Goal: Task Accomplishment & Management: Complete application form

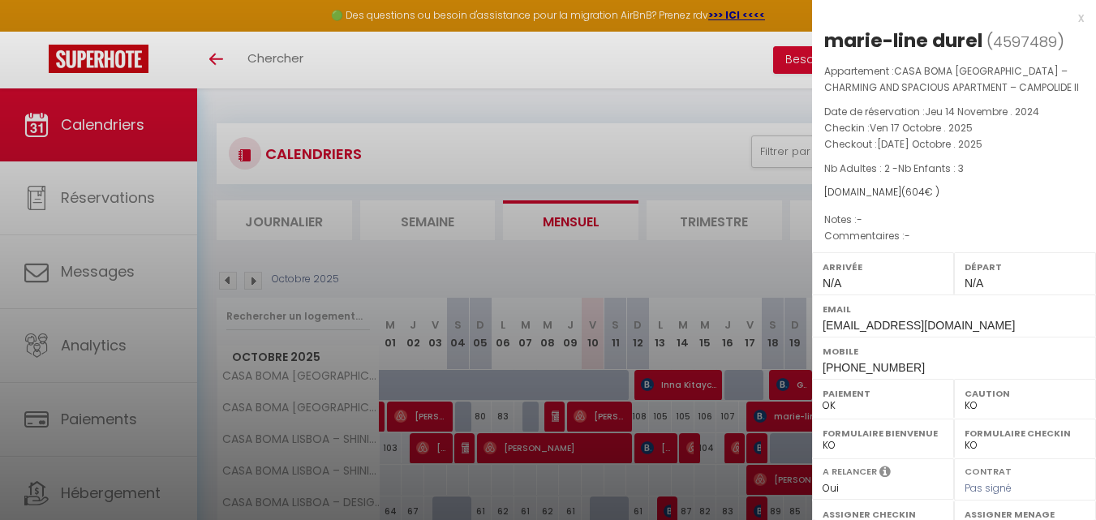
select select "KO"
select select "0"
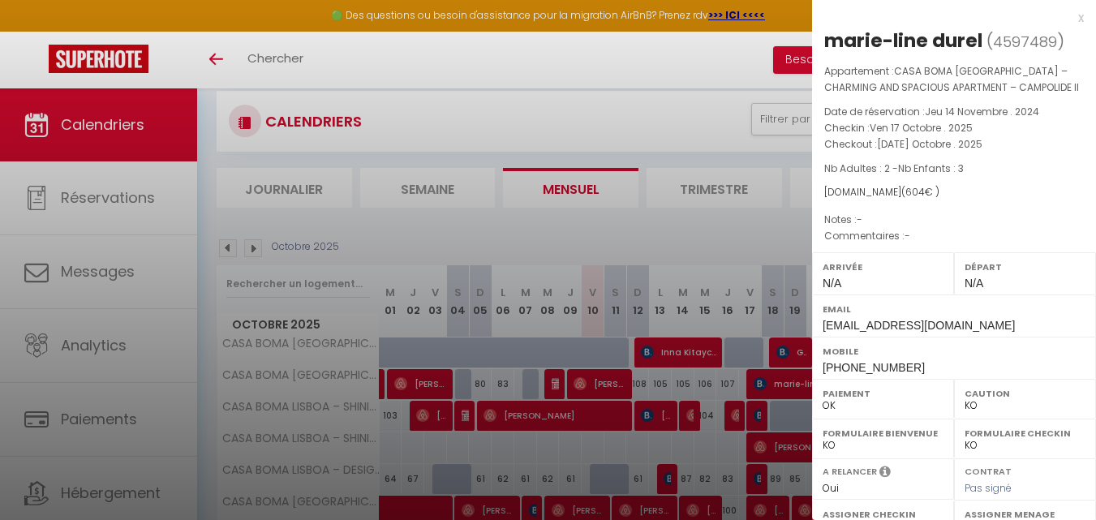
drag, startPoint x: 0, startPoint y: 0, endPoint x: 409, endPoint y: 62, distance: 413.6
click at [409, 62] on div at bounding box center [548, 260] width 1096 height 520
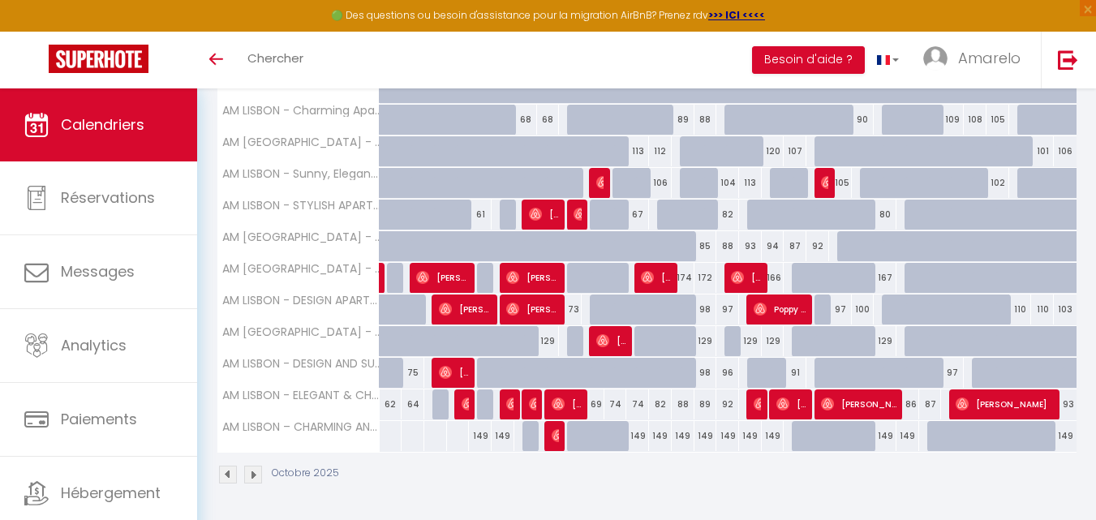
scroll to position [424, 0]
click at [257, 475] on img at bounding box center [253, 475] width 18 height 18
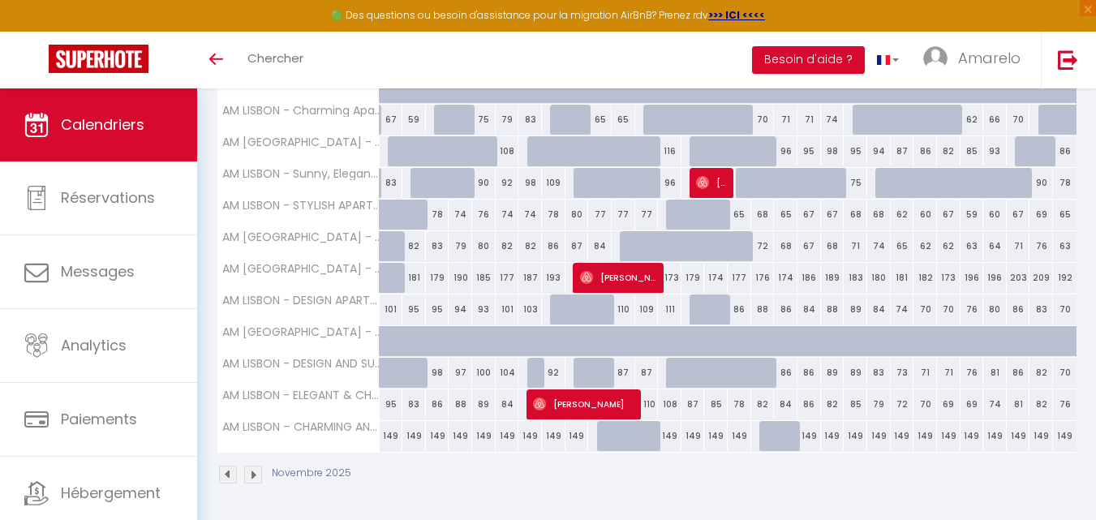
click at [257, 475] on img at bounding box center [253, 475] width 18 height 18
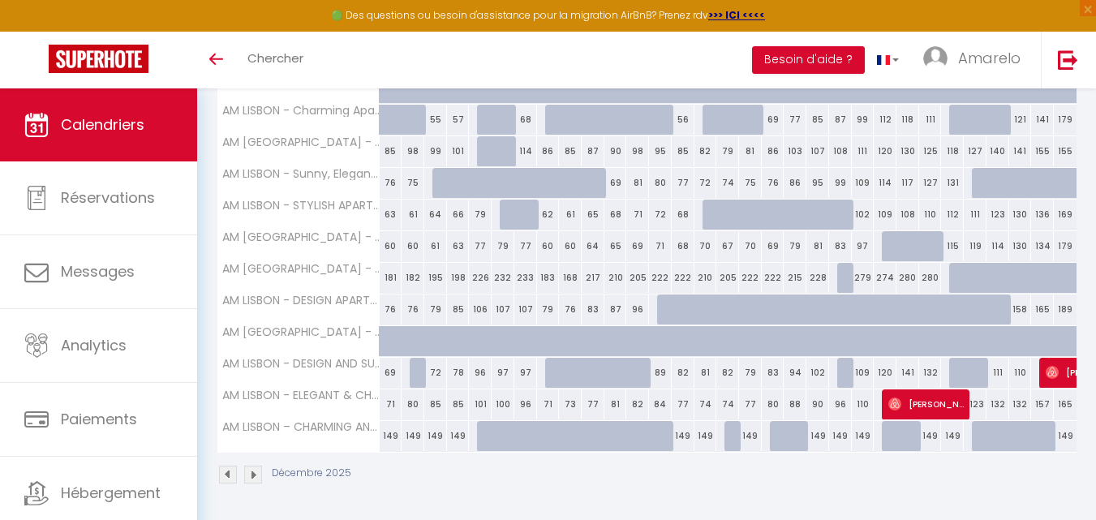
click at [257, 475] on img at bounding box center [253, 475] width 18 height 18
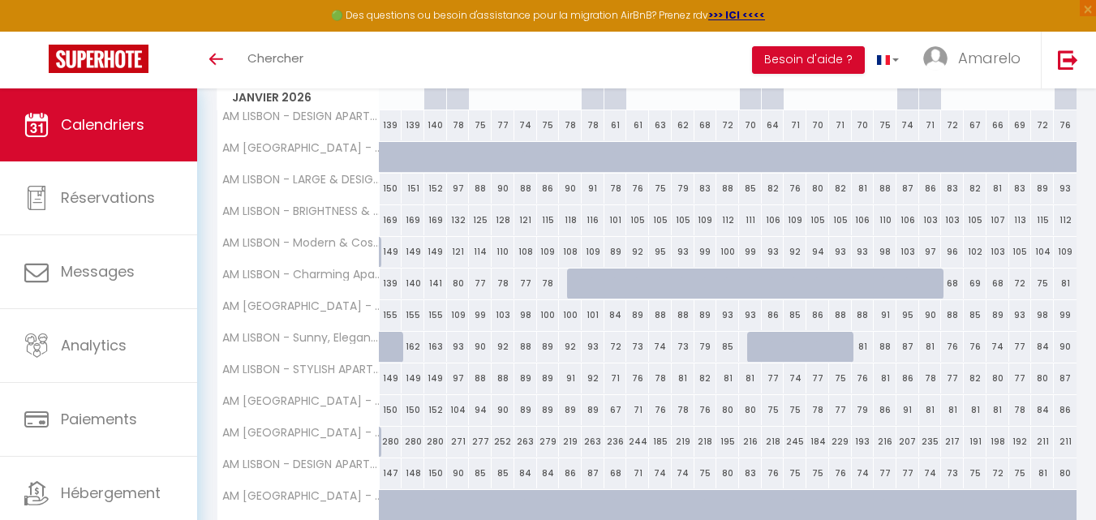
scroll to position [261, 0]
click at [995, 343] on div "74" at bounding box center [998, 345] width 23 height 30
type input "74"
type input "Mer 28 Janvier 2026"
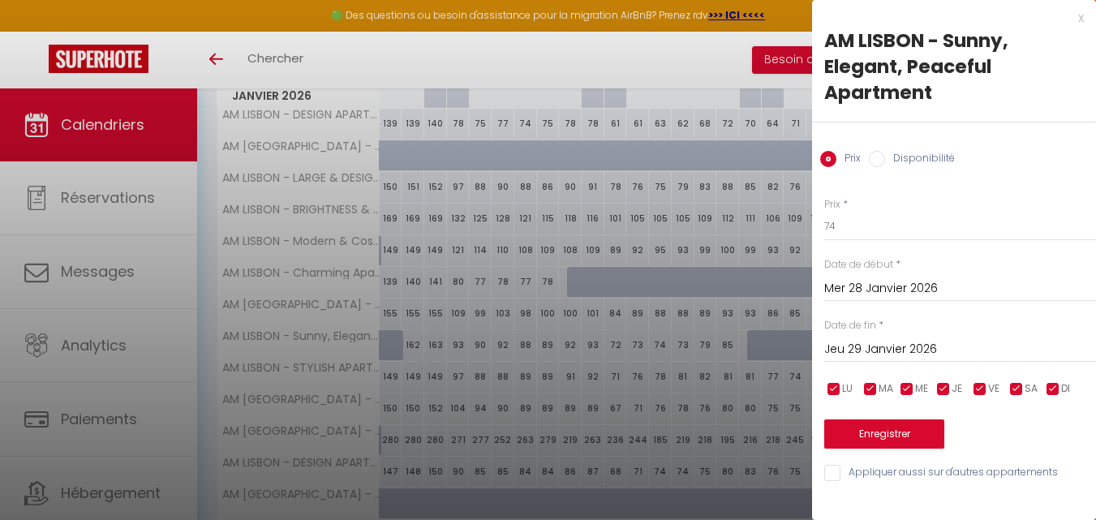
click at [983, 346] on input "Jeu 29 Janvier 2026" at bounding box center [960, 349] width 272 height 21
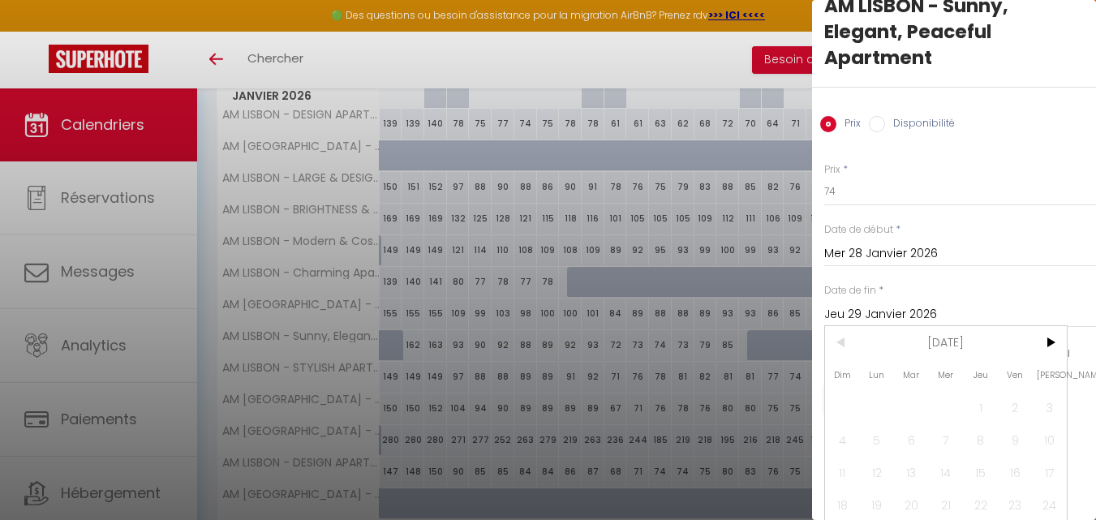
scroll to position [81, 0]
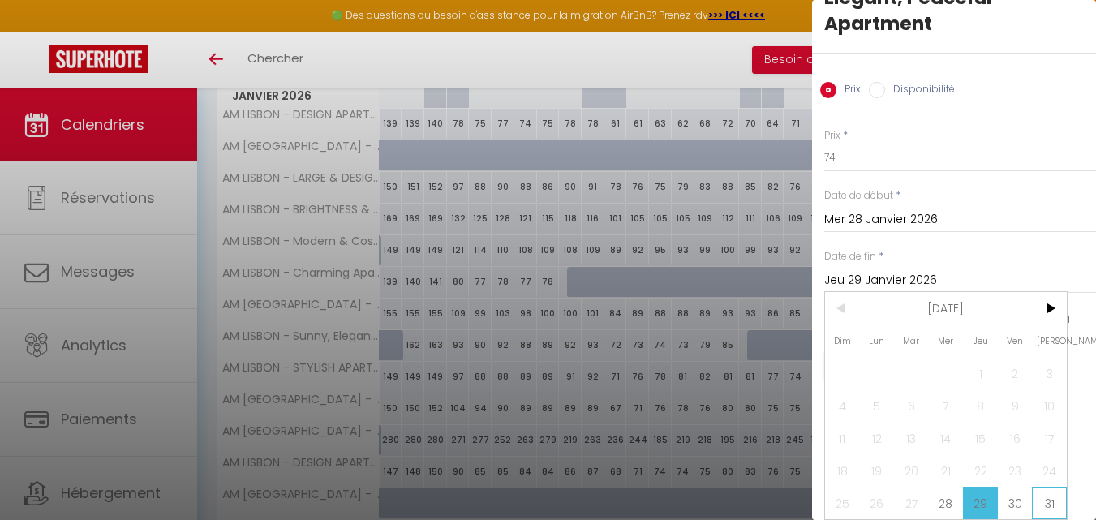
click at [1041, 488] on span "31" at bounding box center [1049, 503] width 35 height 32
type input "Sam 31 Janvier 2026"
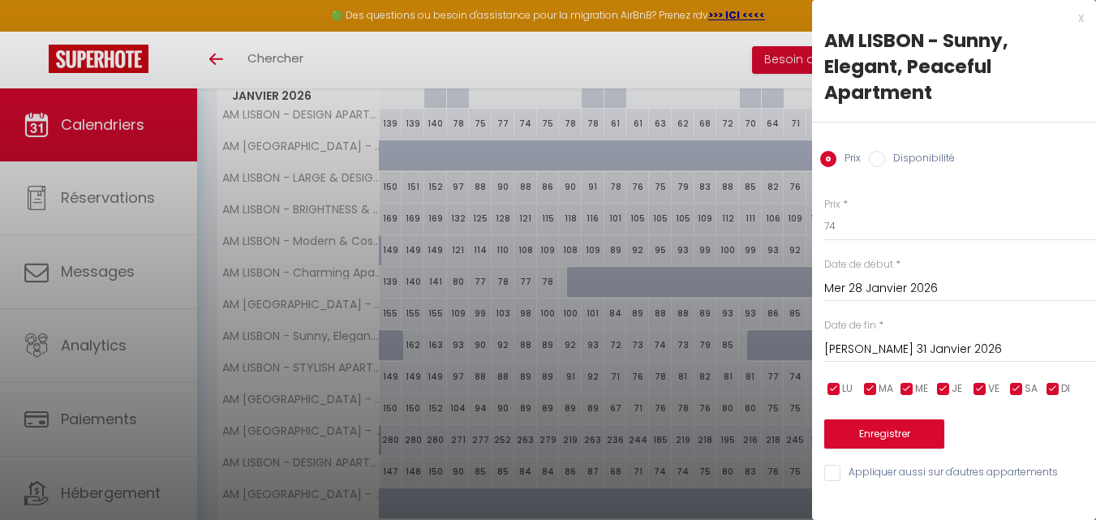
click at [948, 154] on label "Disponibilité" at bounding box center [920, 160] width 70 height 18
click at [885, 154] on input "Disponibilité" at bounding box center [877, 159] width 16 height 16
radio input "true"
radio input "false"
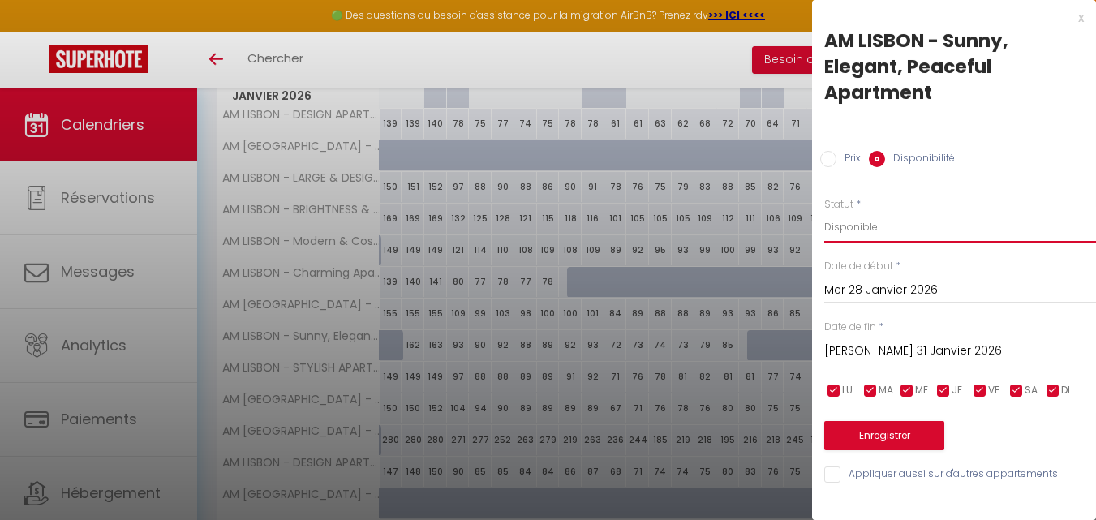
click at [934, 218] on select "Disponible Indisponible" at bounding box center [960, 227] width 272 height 31
select select "0"
click at [824, 212] on select "Disponible Indisponible" at bounding box center [960, 227] width 272 height 31
click at [888, 445] on button "Enregistrer" at bounding box center [884, 435] width 120 height 29
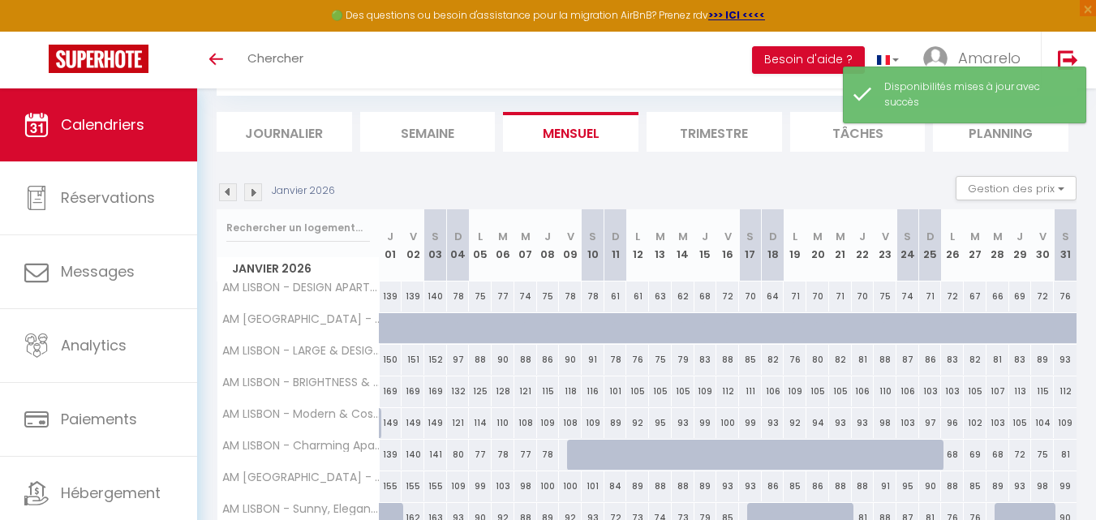
scroll to position [261, 0]
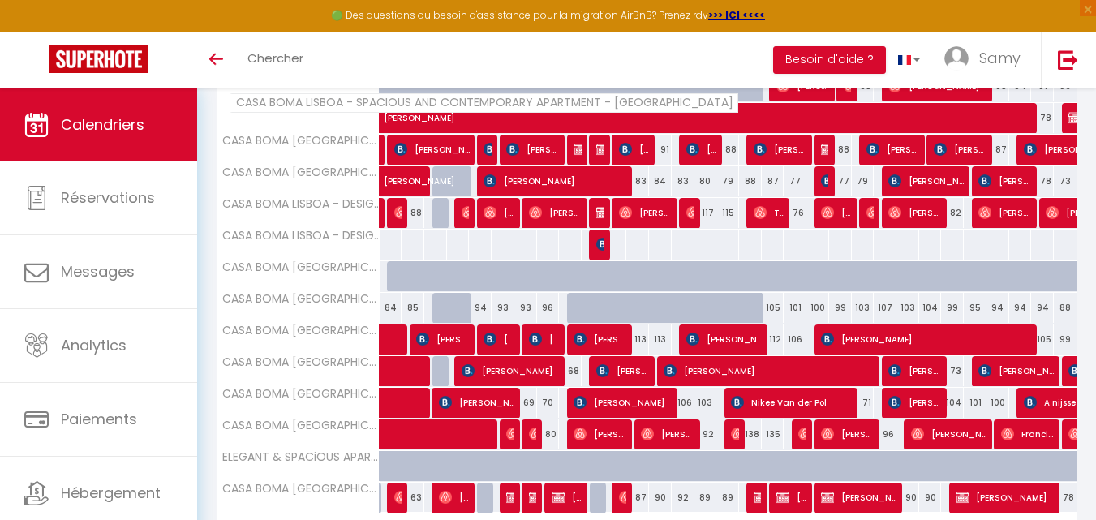
scroll to position [521, 0]
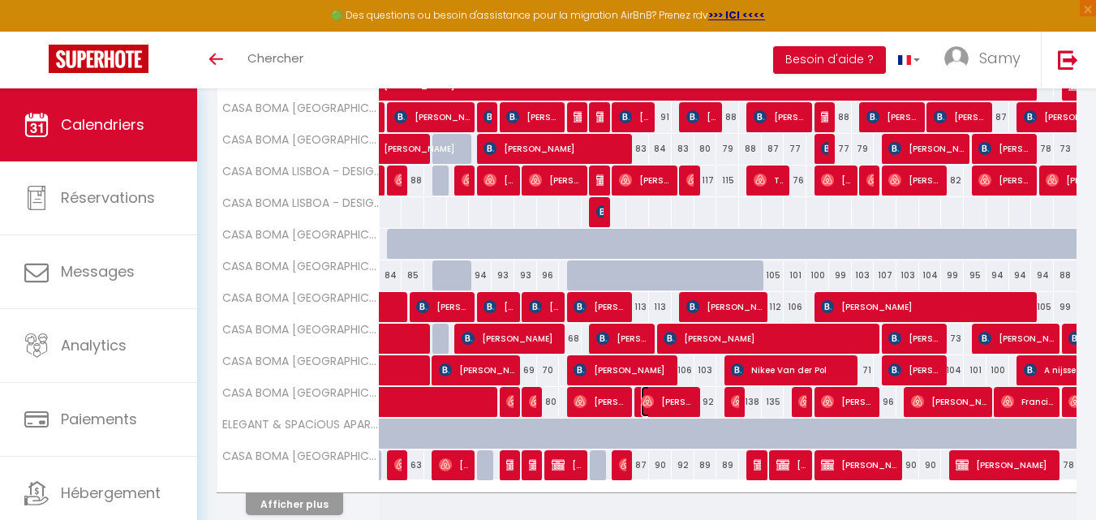
click at [690, 406] on span "[PERSON_NAME]" at bounding box center [667, 401] width 53 height 31
select select "OK"
select select "0"
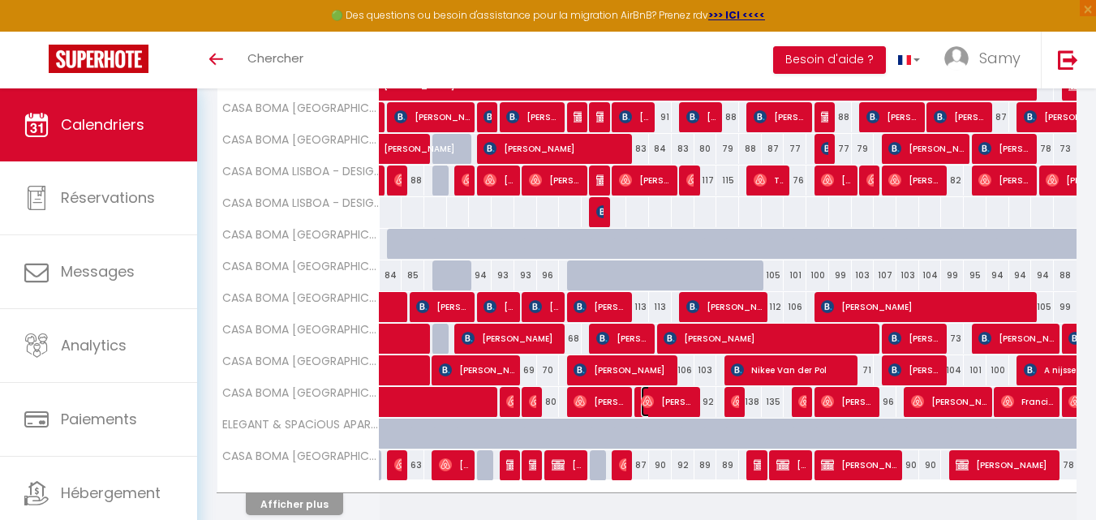
select select "1"
select select
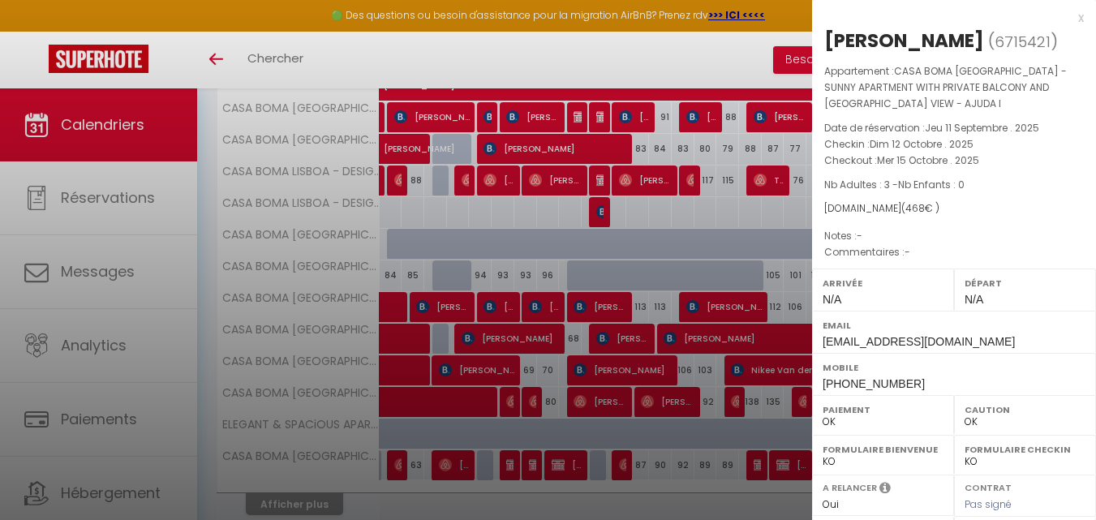
click at [258, 260] on div at bounding box center [548, 260] width 1096 height 520
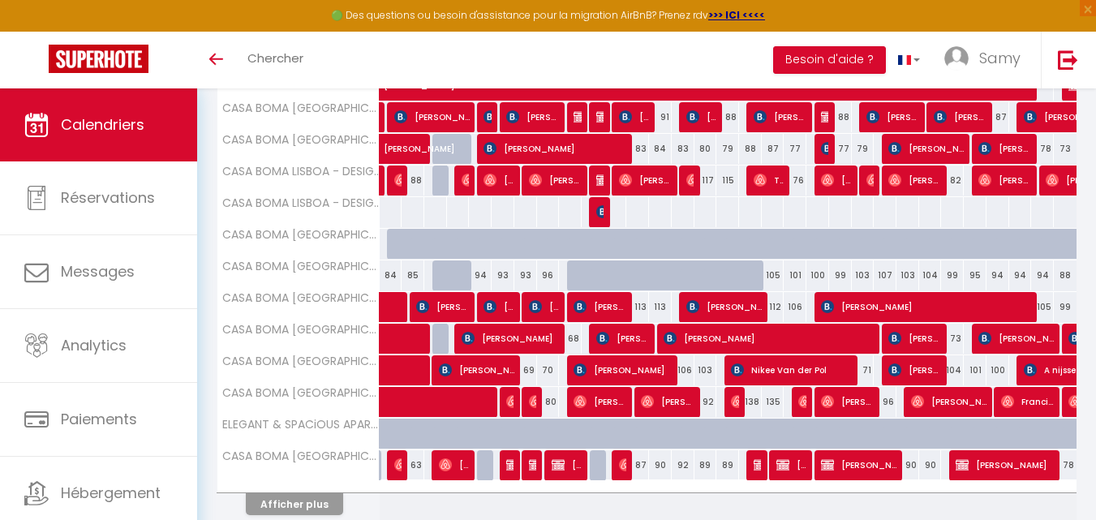
scroll to position [67, 0]
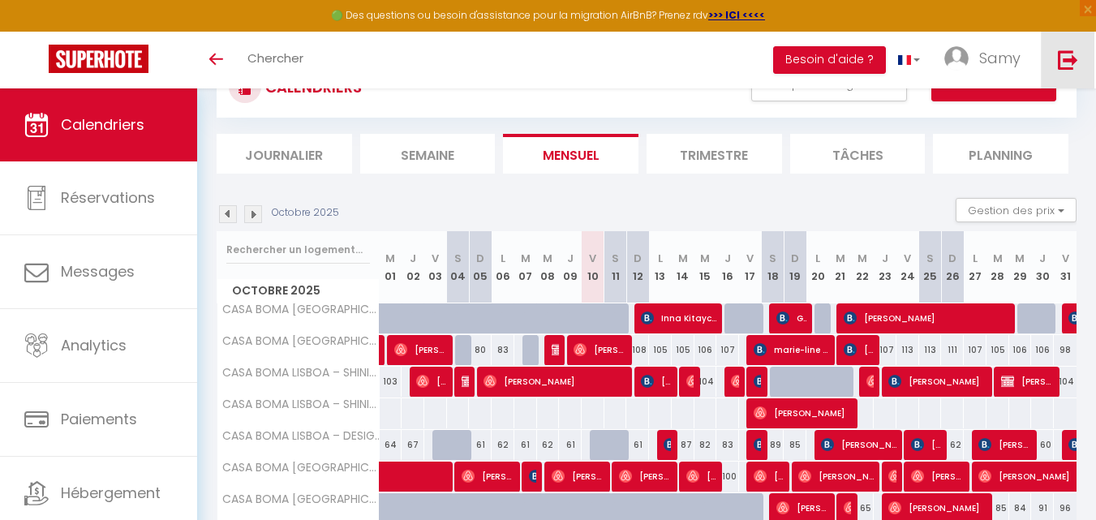
click at [1086, 63] on link at bounding box center [1068, 60] width 54 height 57
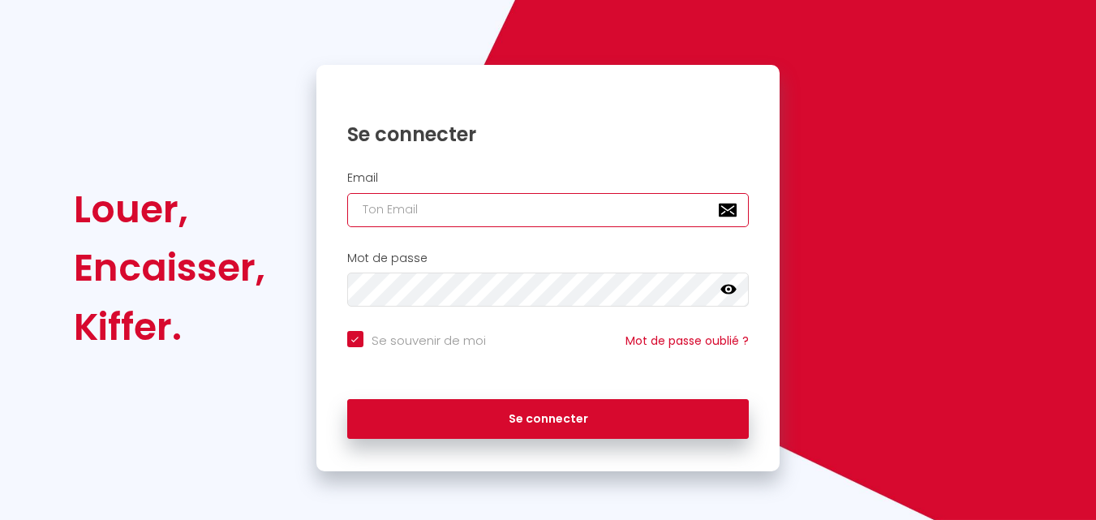
type input "[EMAIL_ADDRESS][DOMAIN_NAME]"
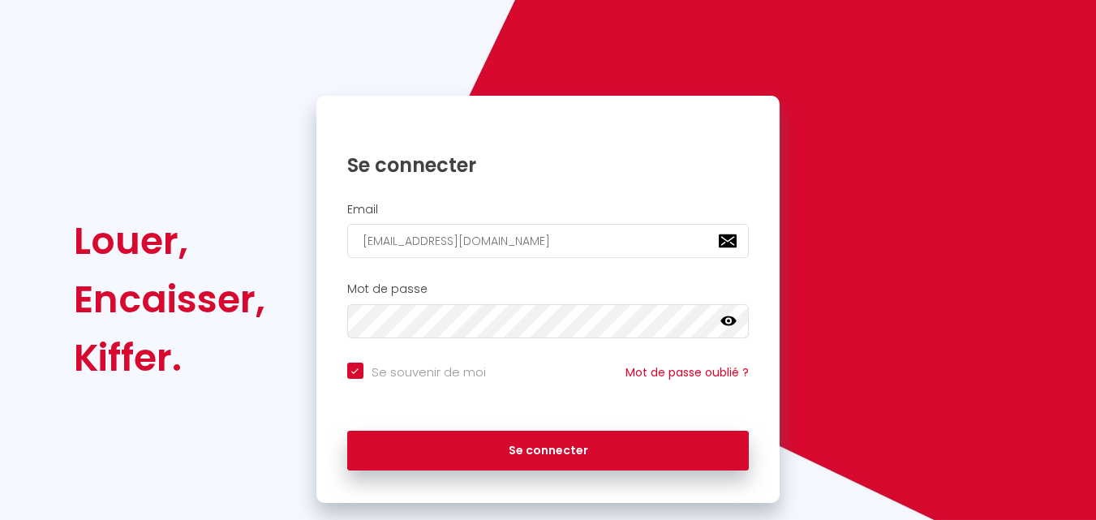
scroll to position [110, 0]
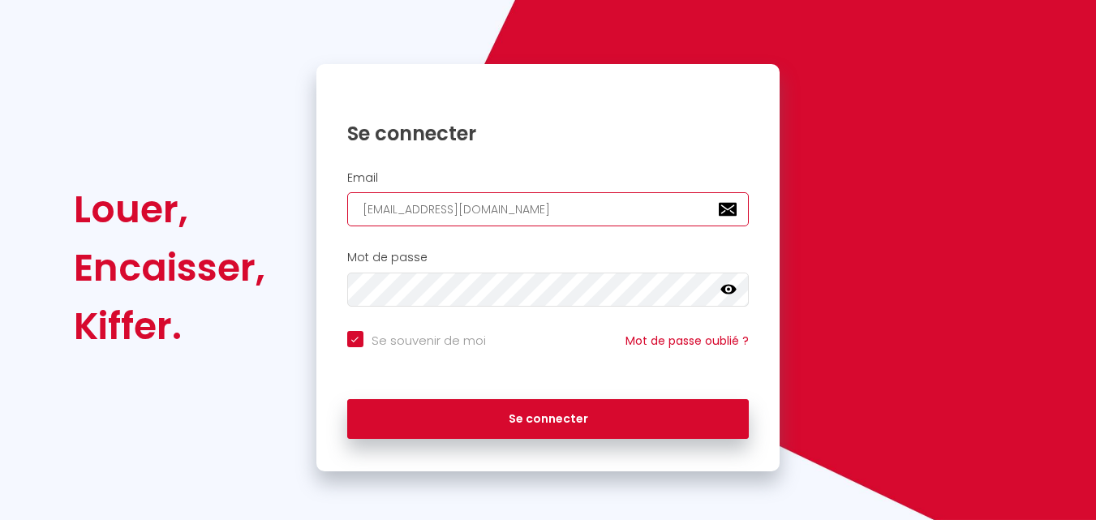
click at [636, 222] on input "[EMAIL_ADDRESS][DOMAIN_NAME]" at bounding box center [548, 209] width 402 height 34
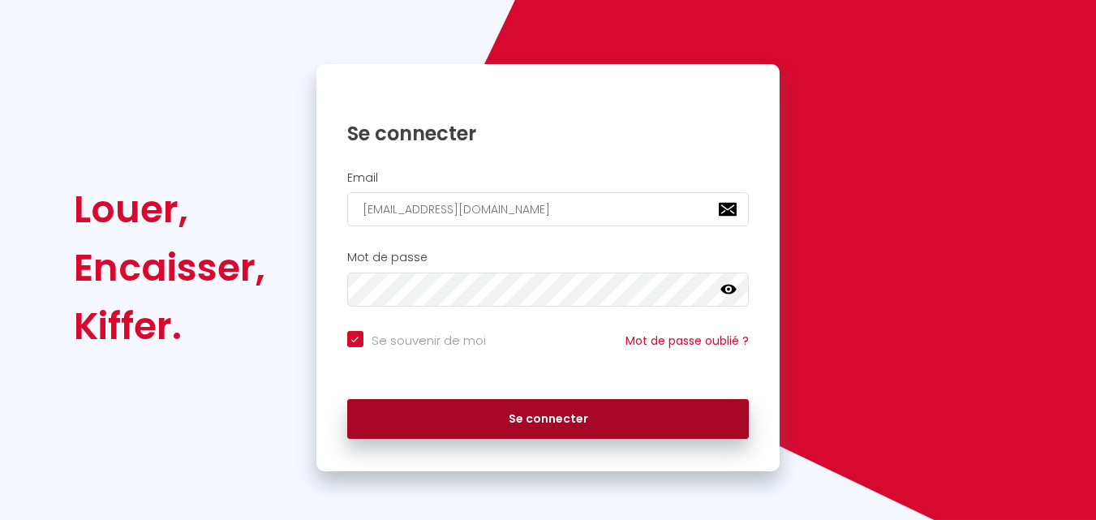
click at [608, 416] on button "Se connecter" at bounding box center [548, 419] width 402 height 41
checkbox input "true"
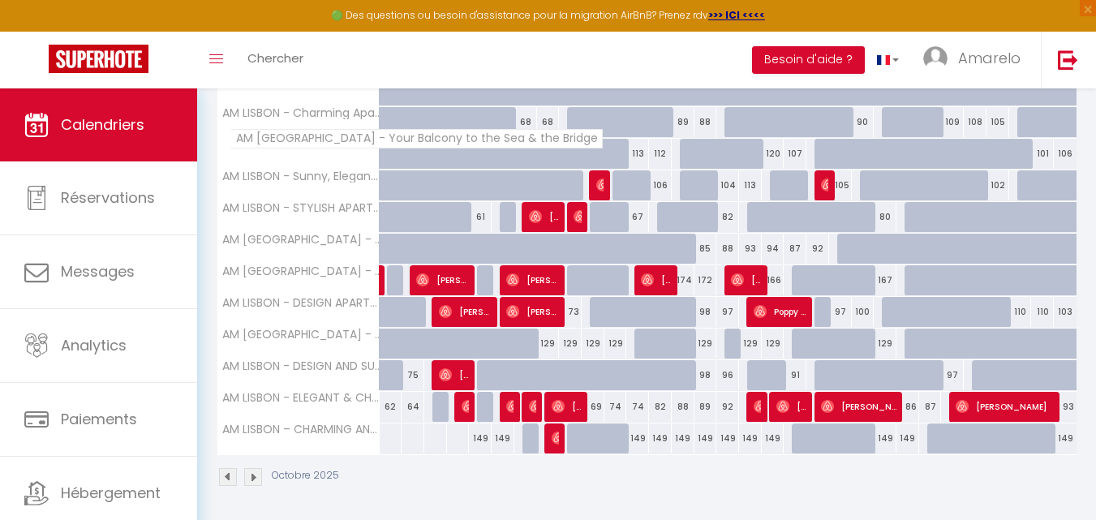
scroll to position [424, 0]
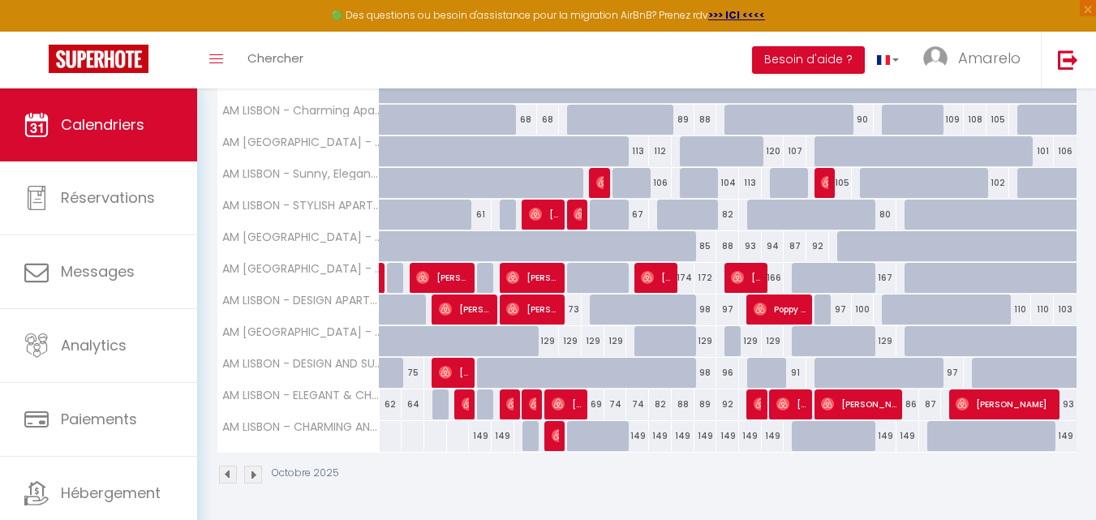
click at [570, 310] on div "73" at bounding box center [570, 310] width 23 height 30
type input "73"
type input "Jeu 09 Octobre 2025"
type input "Ven 10 Octobre 2025"
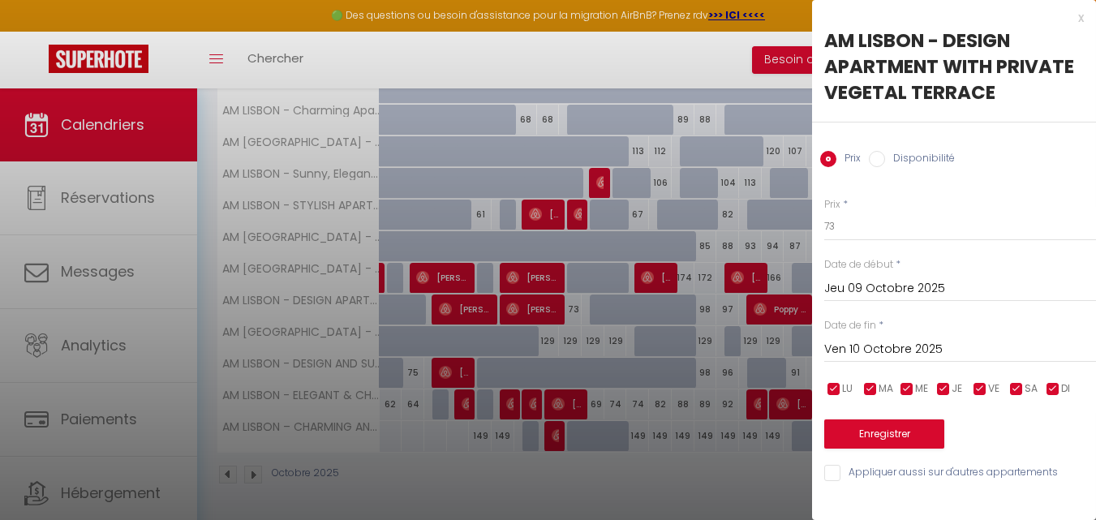
click at [570, 310] on div at bounding box center [548, 260] width 1096 height 520
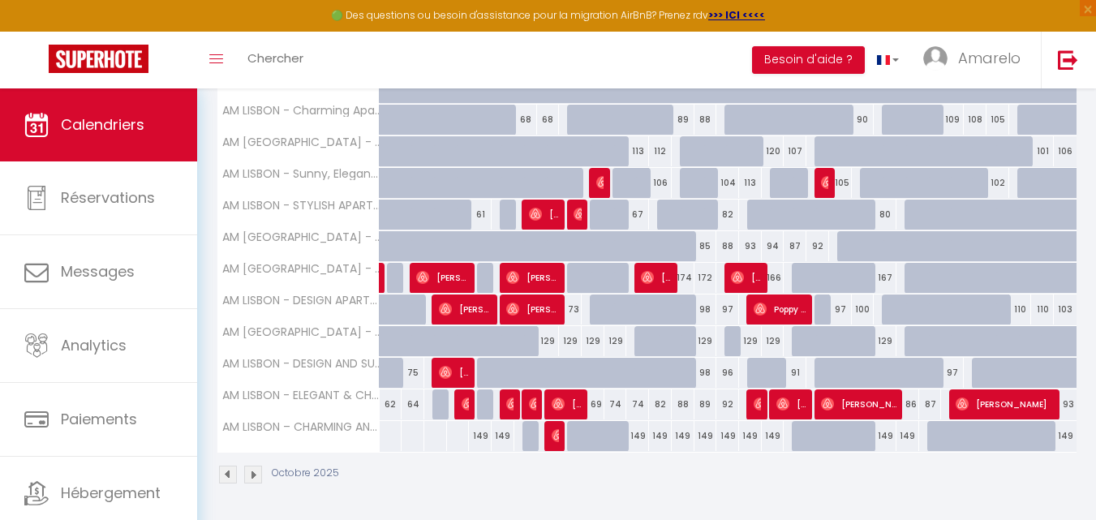
click at [574, 343] on div "129" at bounding box center [570, 341] width 23 height 30
type input "129"
type input "Jeu 09 Octobre 2025"
type input "Ven 10 Octobre 2025"
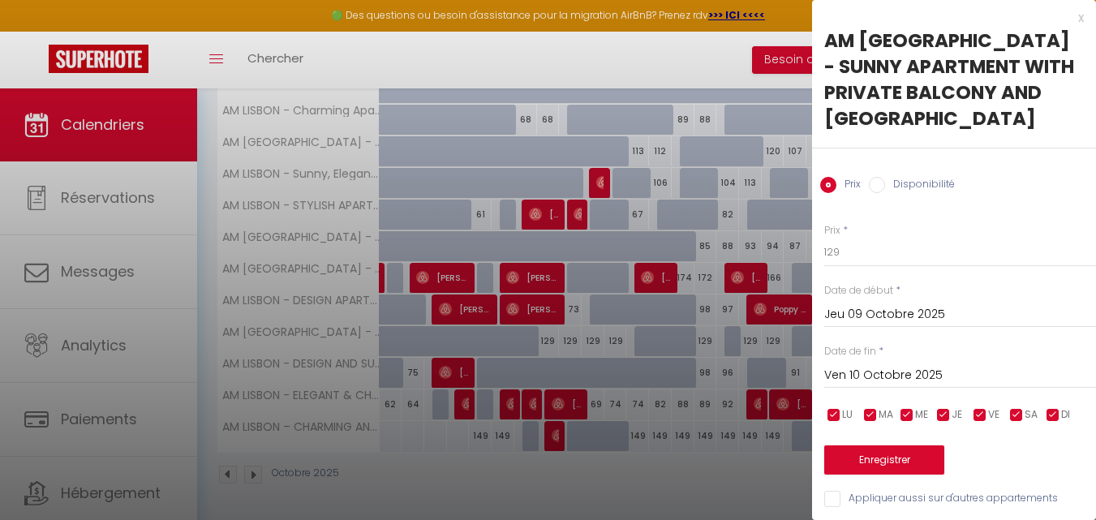
click at [918, 314] on input "Jeu 09 Octobre 2025" at bounding box center [960, 314] width 272 height 21
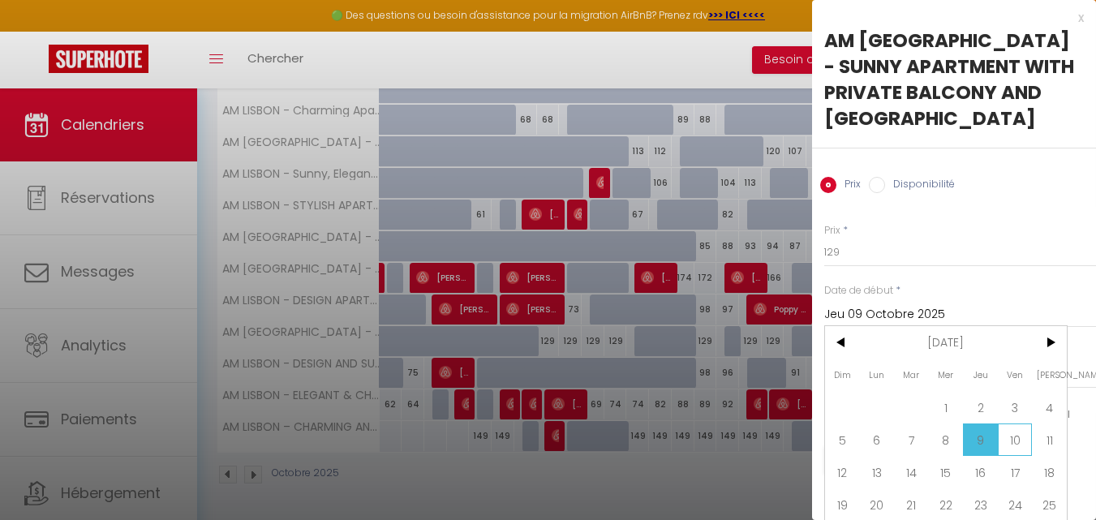
click at [1009, 425] on span "10" at bounding box center [1015, 440] width 35 height 32
type input "Ven 10 Octobre 2025"
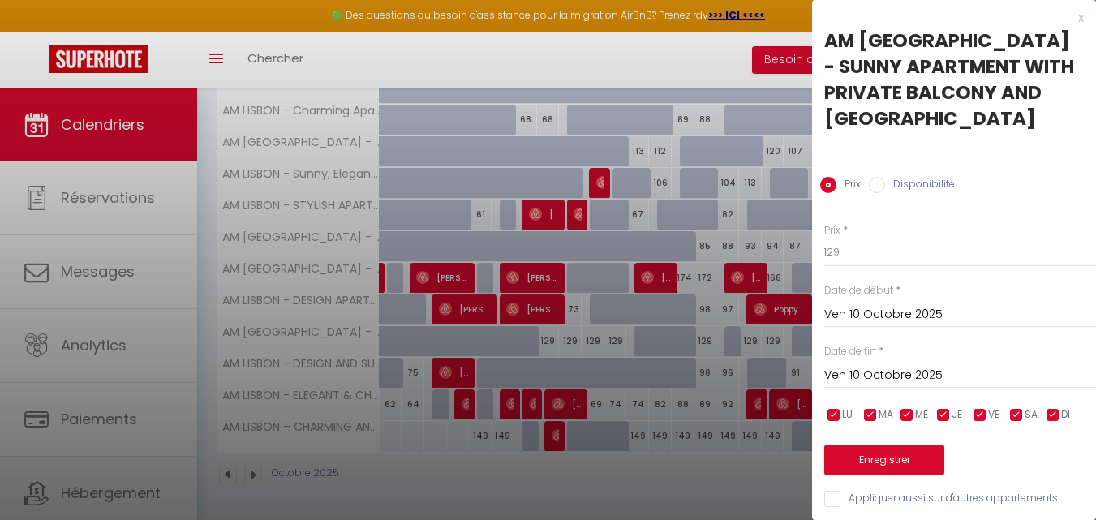
click at [980, 376] on input "Ven 10 Octobre 2025" at bounding box center [960, 375] width 272 height 21
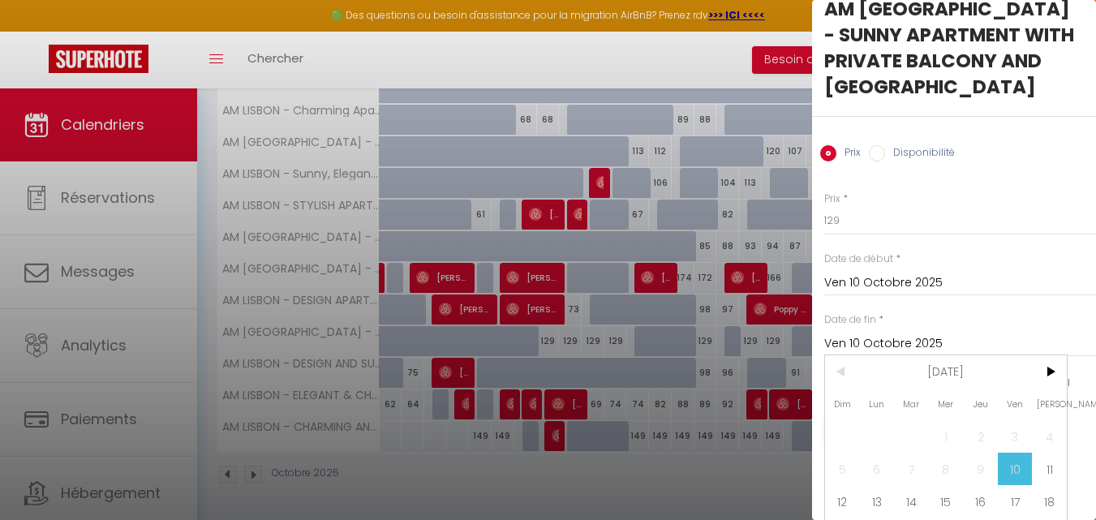
scroll to position [38, 0]
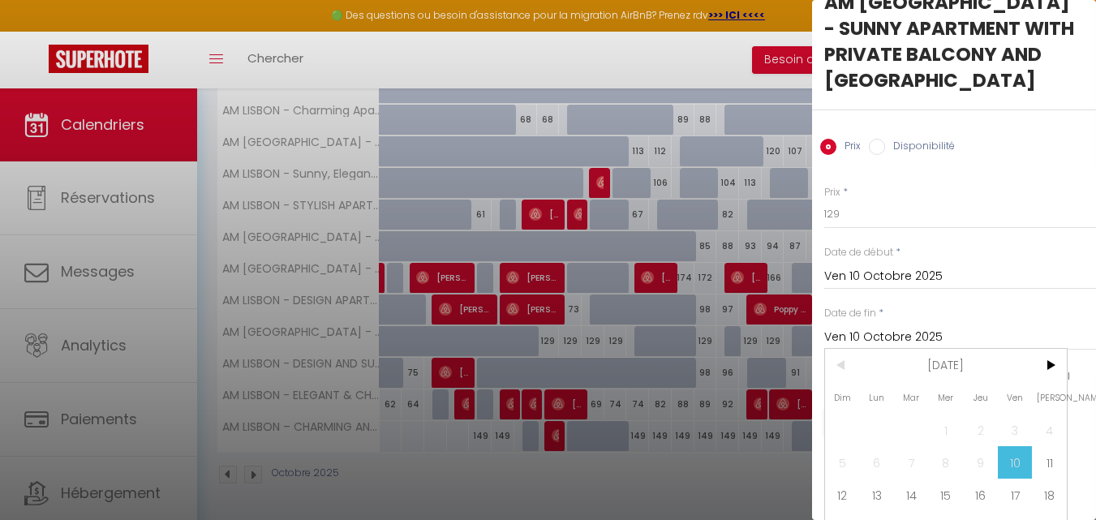
click at [994, 466] on span "9" at bounding box center [980, 462] width 35 height 32
click at [850, 489] on span "12" at bounding box center [842, 495] width 35 height 32
type input "Dim 12 Octobre 2025"
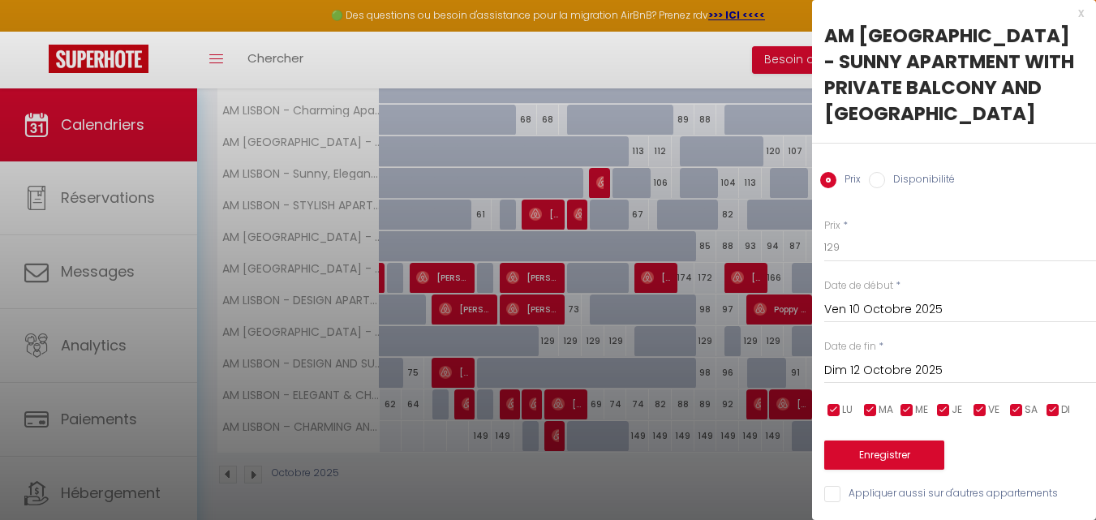
scroll to position [17, 0]
click at [903, 441] on button "Enregistrer" at bounding box center [884, 455] width 120 height 29
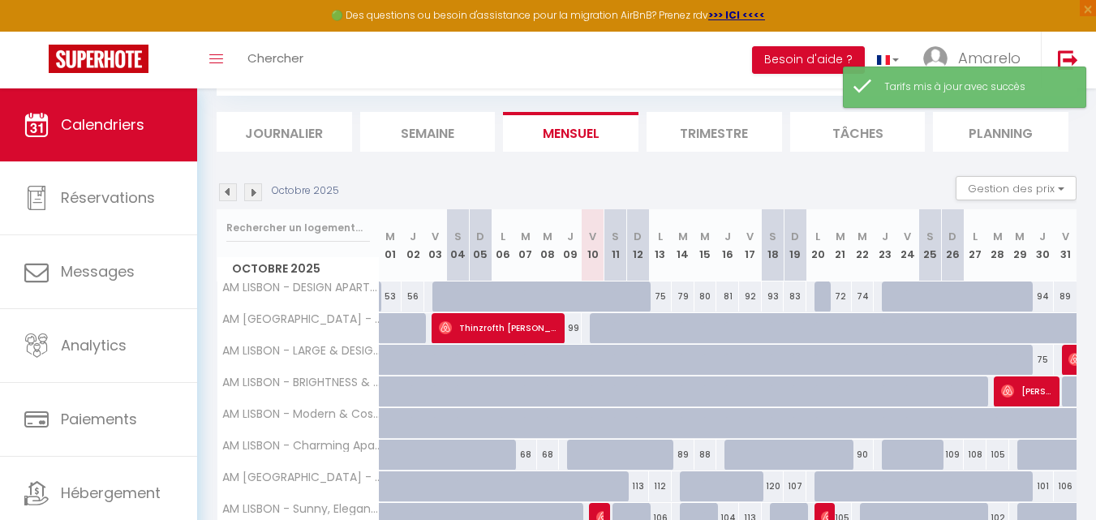
scroll to position [424, 0]
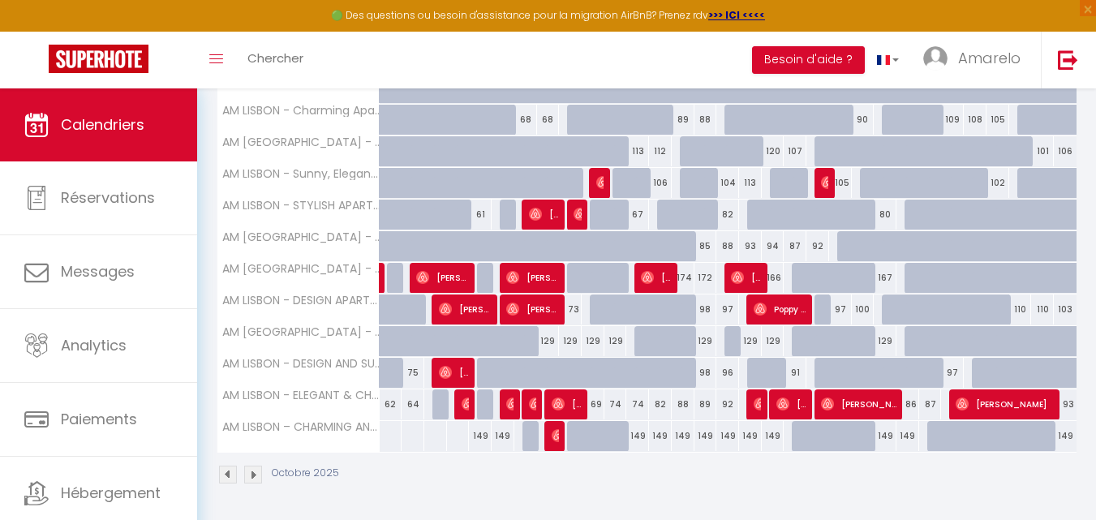
click at [591, 340] on div "129" at bounding box center [593, 341] width 23 height 30
type input "129"
type input "Ven 10 Octobre 2025"
type input "Sam 11 Octobre 2025"
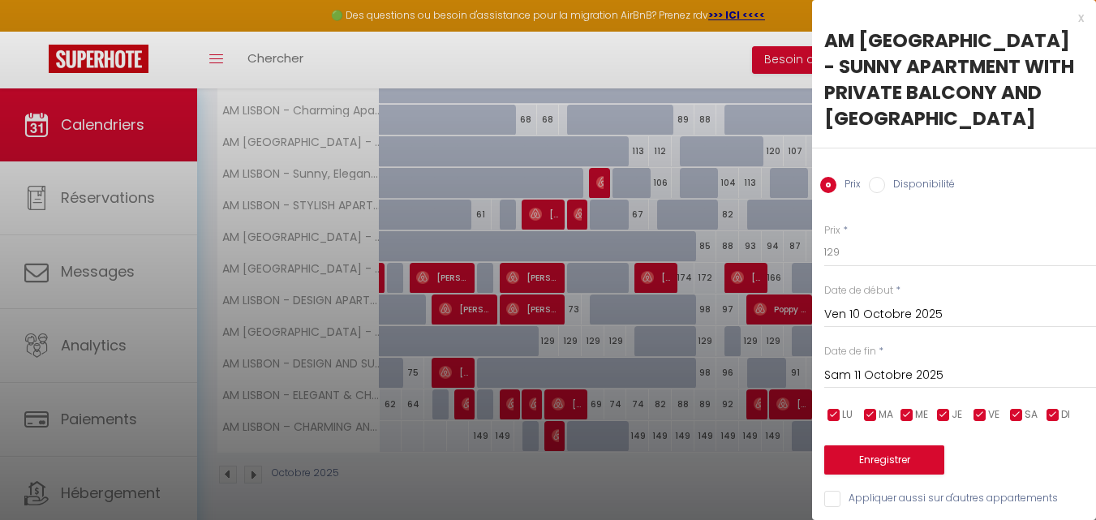
click at [906, 188] on label "Disponibilité" at bounding box center [920, 186] width 70 height 18
click at [885, 188] on input "Disponibilité" at bounding box center [877, 185] width 16 height 16
radio input "true"
radio input "false"
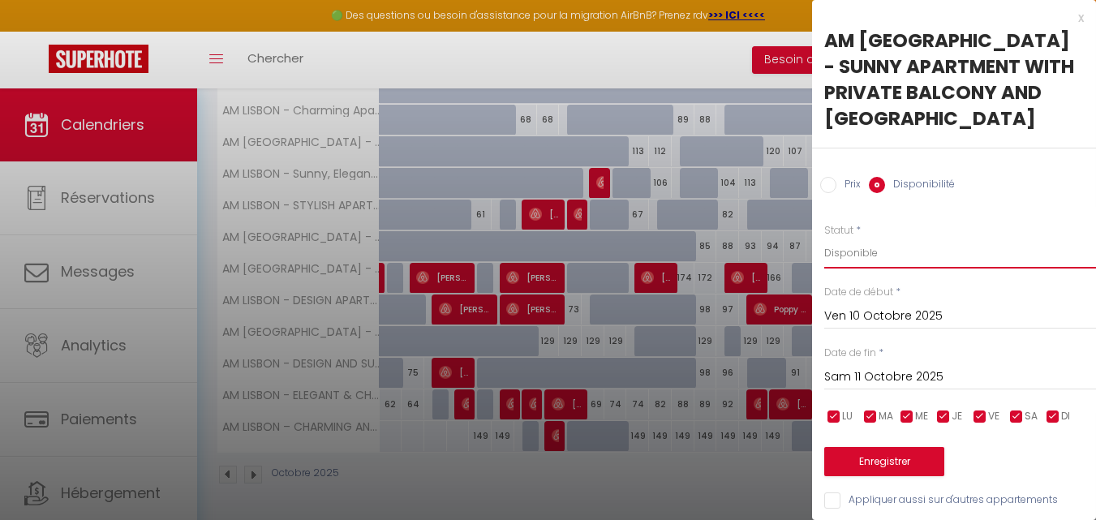
click at [906, 245] on select "Disponible Indisponible" at bounding box center [960, 253] width 272 height 31
select select "0"
click at [824, 238] on select "Disponible Indisponible" at bounding box center [960, 253] width 272 height 31
click at [883, 374] on input "Sam 11 Octobre 2025" at bounding box center [960, 377] width 272 height 21
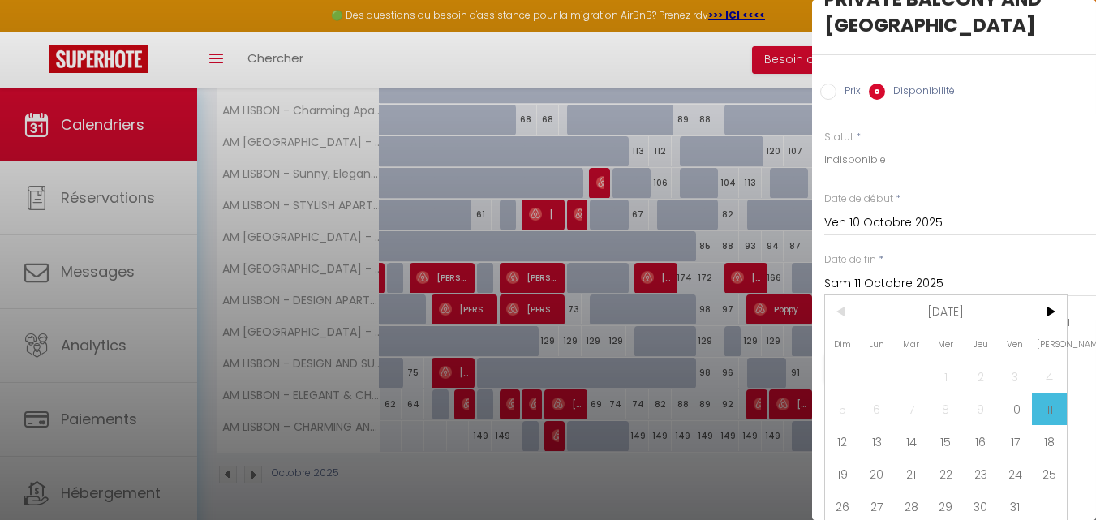
scroll to position [103, 0]
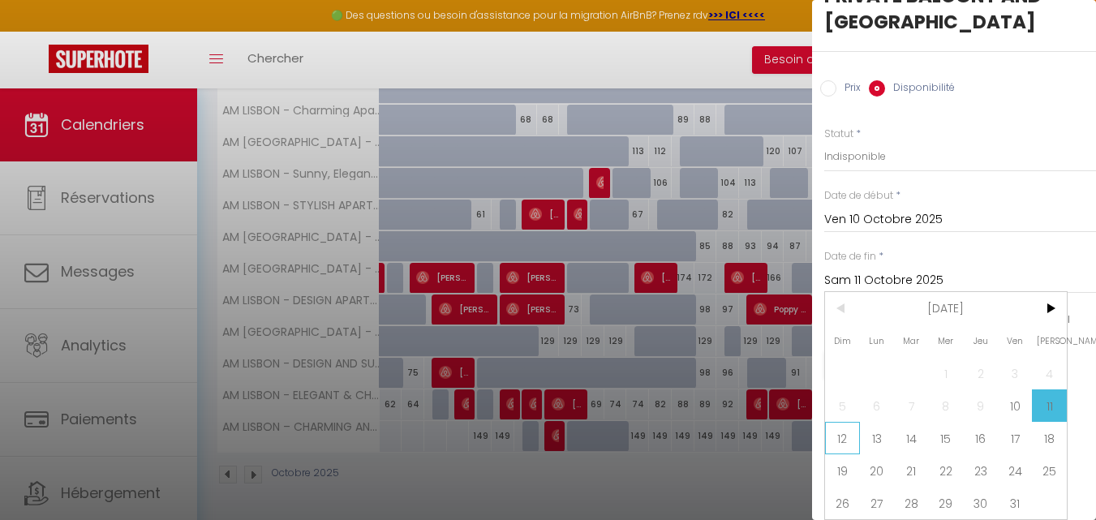
click at [849, 439] on span "12" at bounding box center [842, 438] width 35 height 32
type input "Dim 12 Octobre 2025"
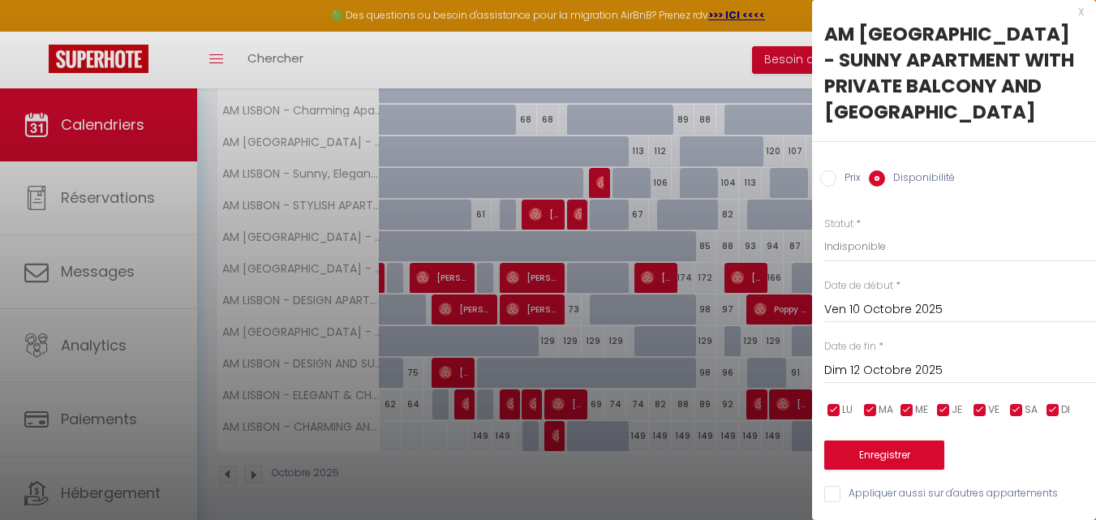
scroll to position [19, 0]
click at [870, 441] on button "Enregistrer" at bounding box center [884, 455] width 120 height 29
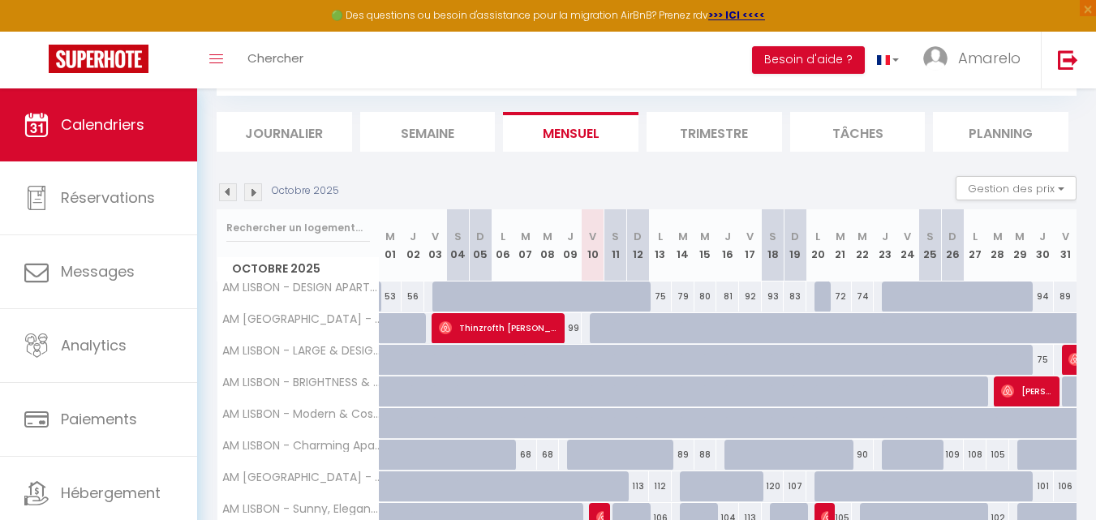
scroll to position [424, 0]
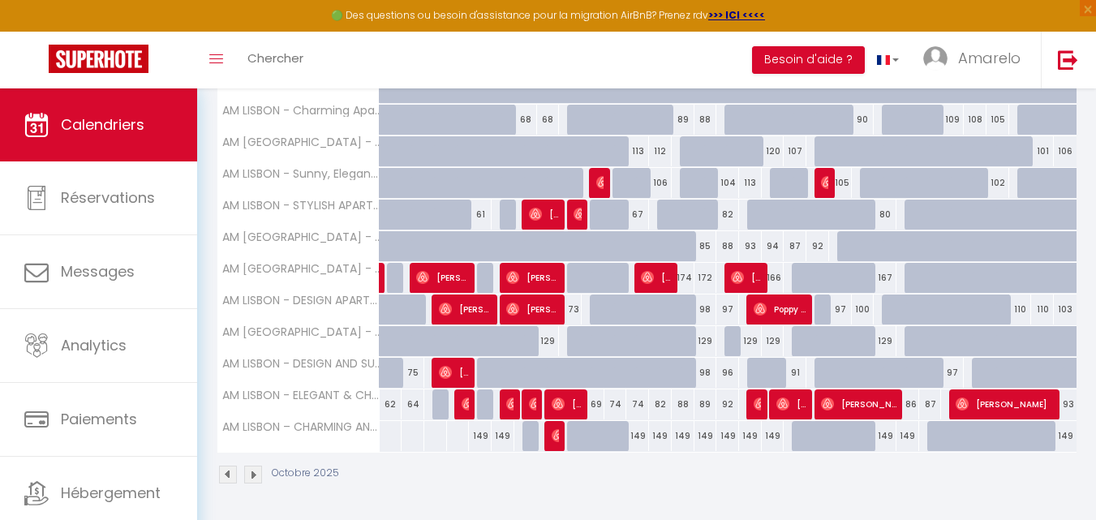
click at [449, 213] on div at bounding box center [458, 215] width 23 height 31
select select "1"
type input "Sam 04 Octobre 2025"
type input "Dim 05 Octobre 2025"
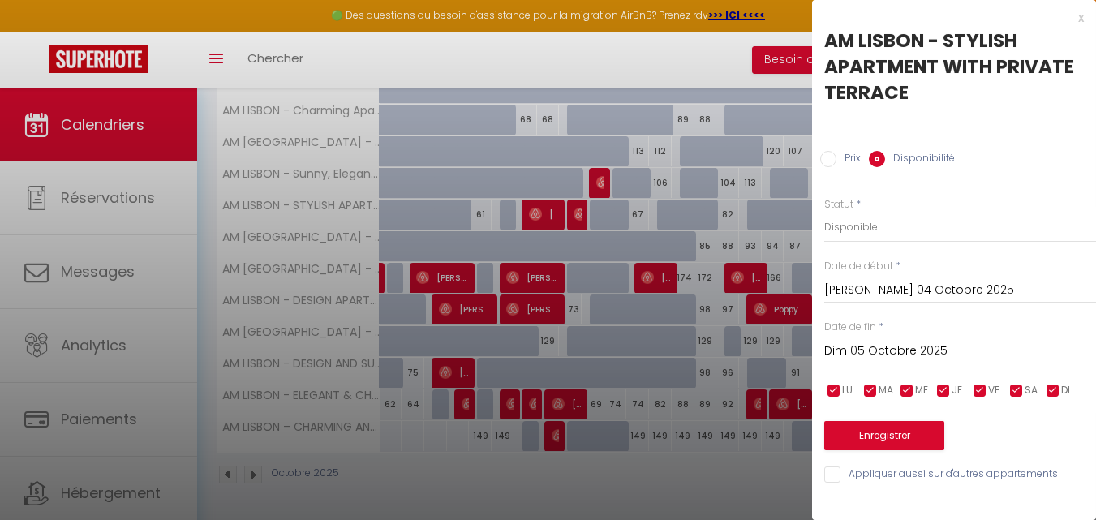
click at [361, 105] on div at bounding box center [548, 260] width 1096 height 520
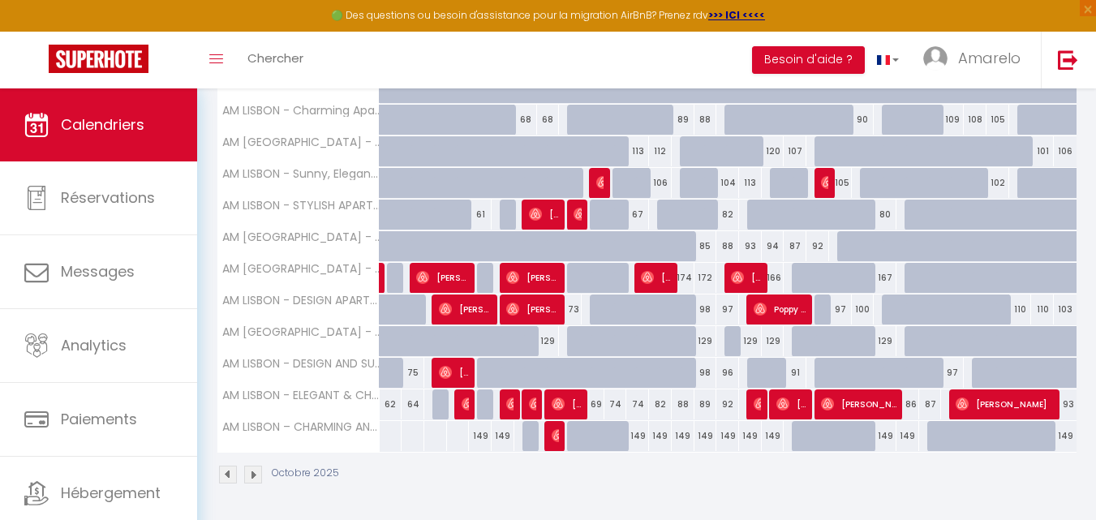
click at [639, 441] on div "149" at bounding box center [637, 436] width 23 height 30
select select "1"
type input "Dim 12 Octobre 2025"
type input "Lun 13 Octobre 2025"
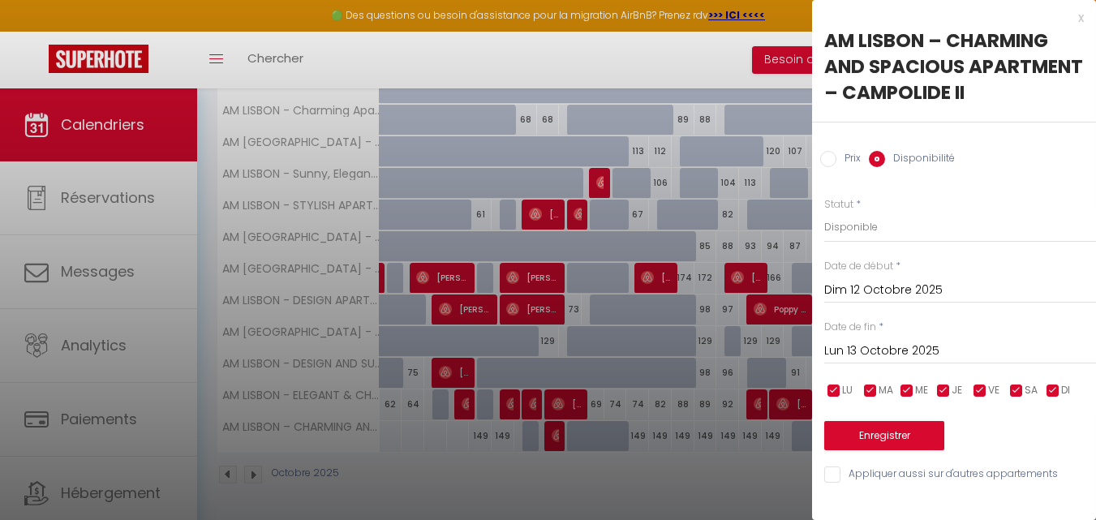
click at [372, 351] on div at bounding box center [548, 260] width 1096 height 520
select select
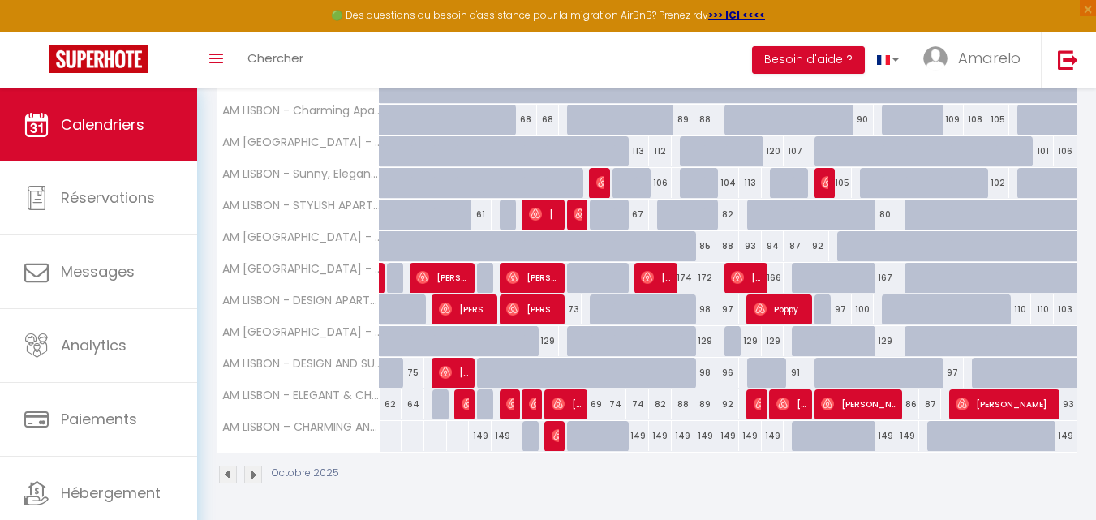
click at [686, 402] on div "88" at bounding box center [683, 404] width 23 height 30
select select "1"
type input "Mar 14 Octobre 2025"
type input "Mer 15 Octobre 2025"
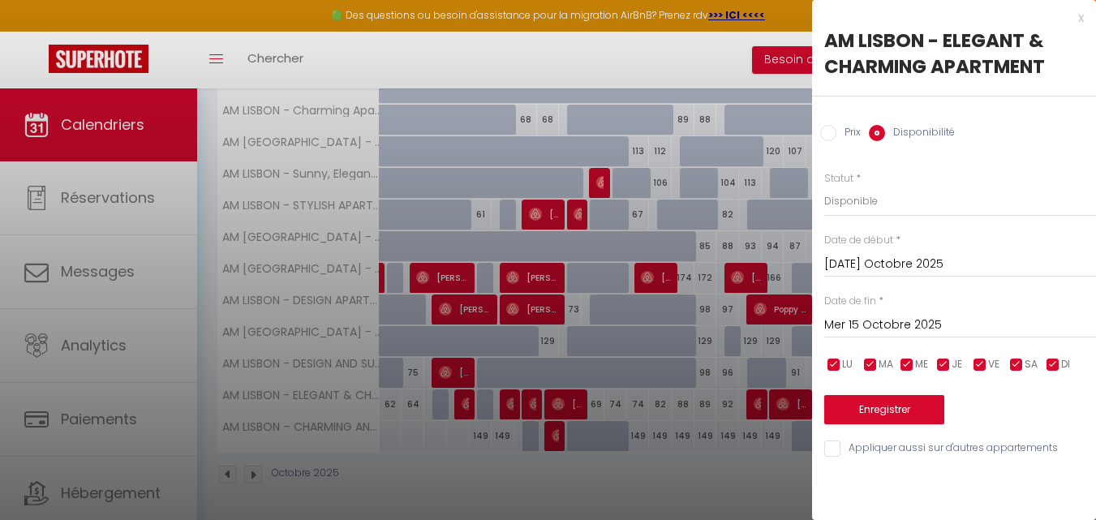
click at [905, 258] on input "Mar 14 Octobre 2025" at bounding box center [960, 264] width 272 height 21
click at [655, 343] on div at bounding box center [548, 260] width 1096 height 520
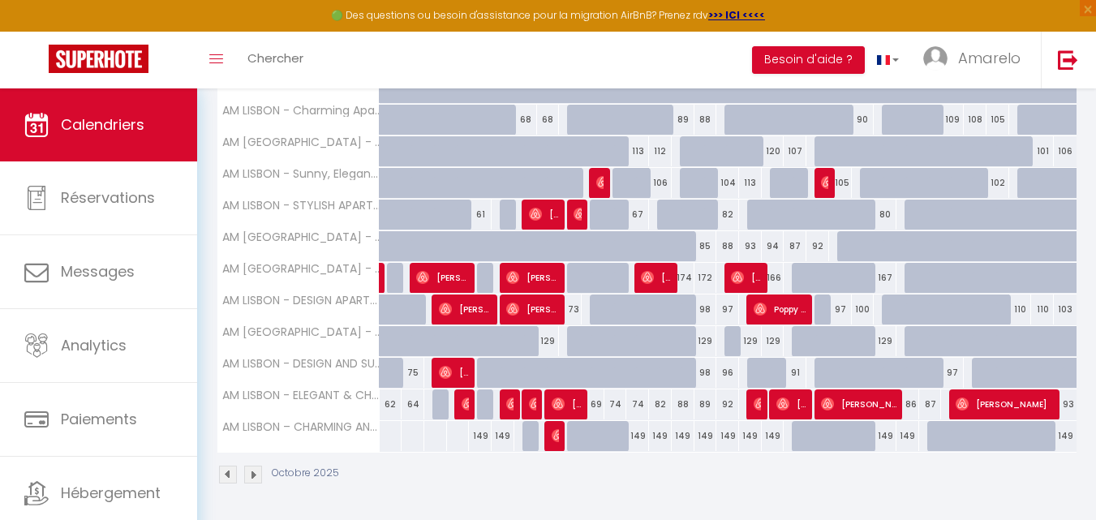
click at [717, 428] on div "149" at bounding box center [727, 436] width 23 height 30
select select "1"
type input "Jeu 16 Octobre 2025"
type input "Ven 17 Octobre 2025"
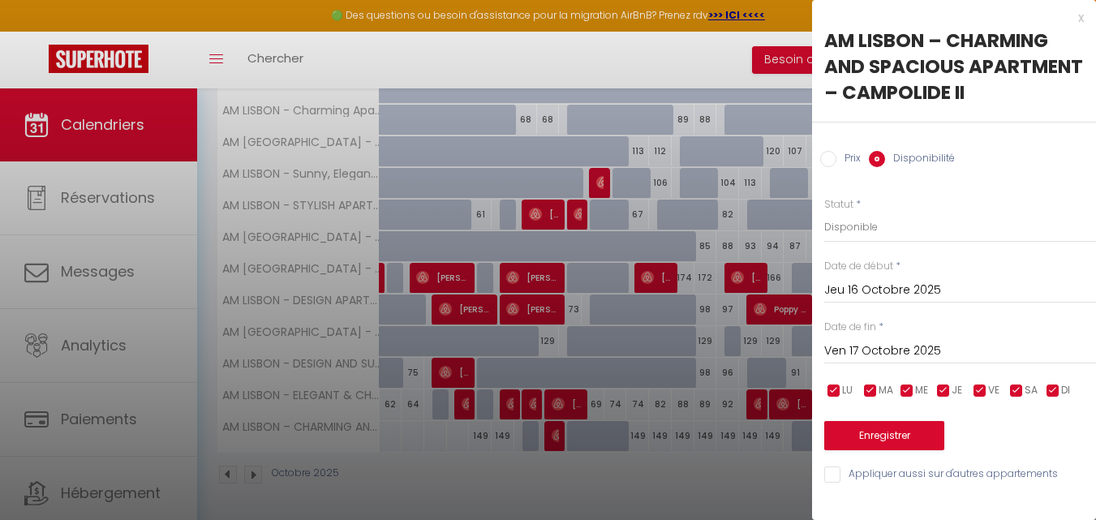
click at [728, 430] on div at bounding box center [548, 260] width 1096 height 520
select select
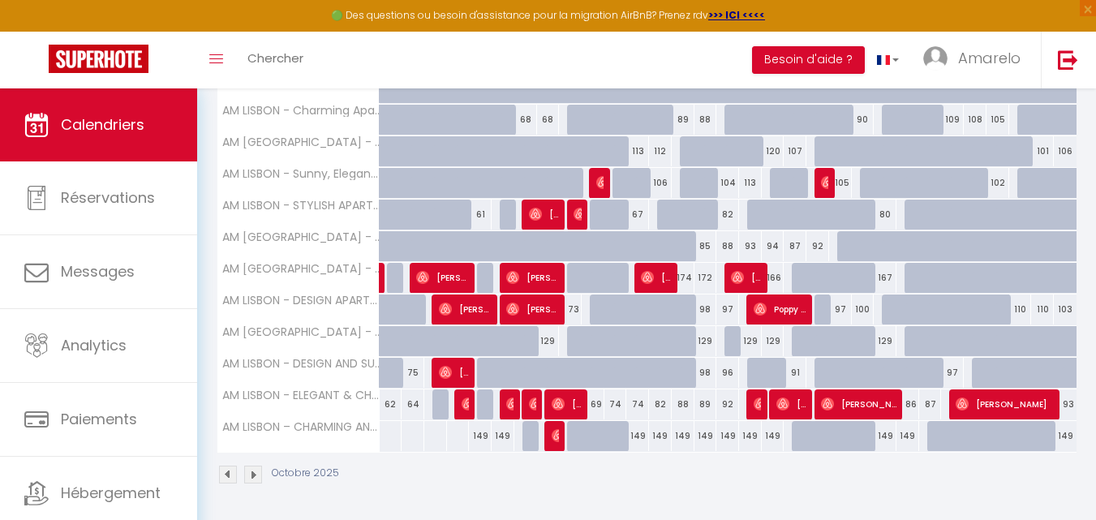
click at [728, 430] on div "149" at bounding box center [727, 436] width 23 height 30
select select "1"
type input "Jeu 16 Octobre 2025"
type input "Ven 17 Octobre 2025"
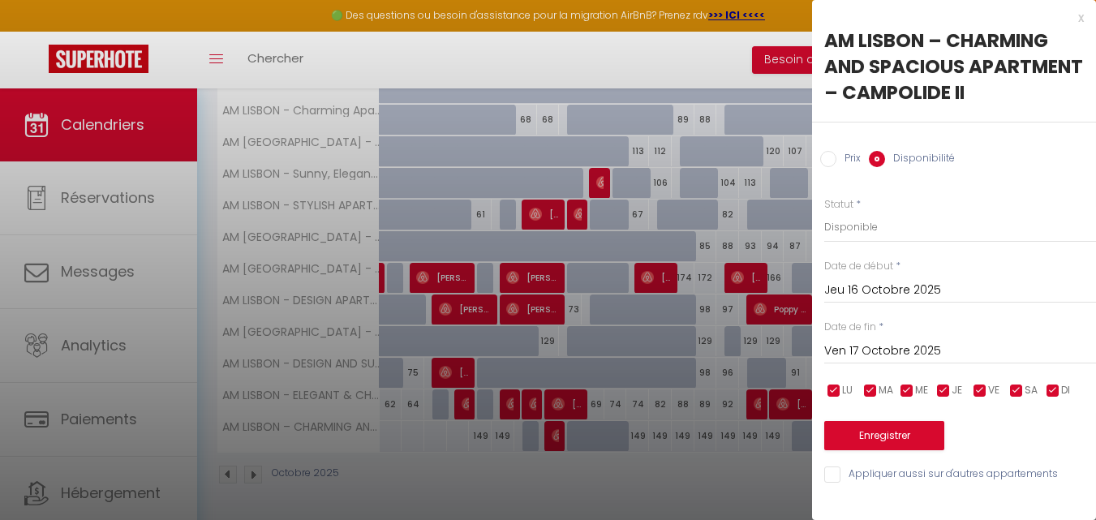
click at [931, 301] on input "Jeu 16 Octobre 2025" at bounding box center [960, 290] width 272 height 21
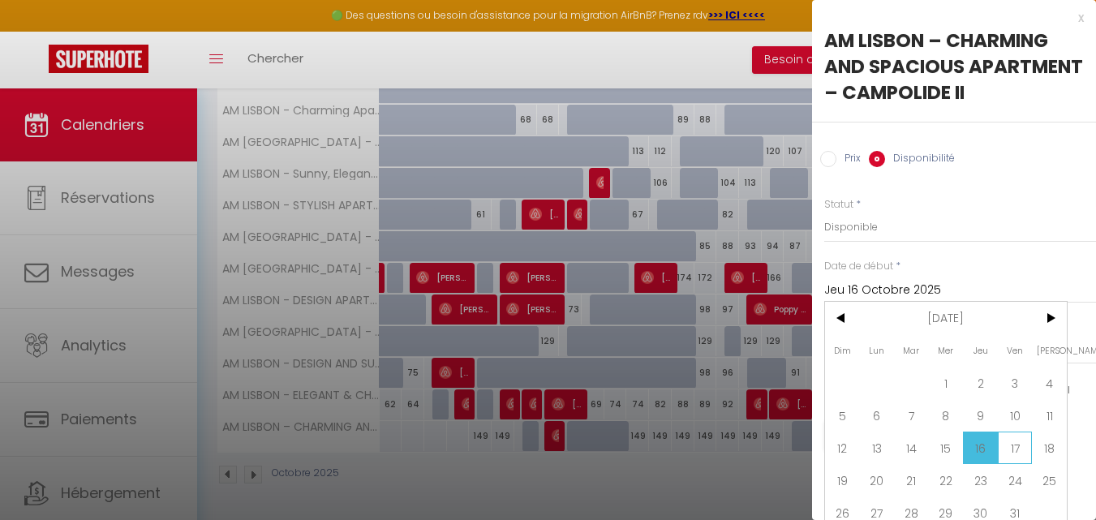
click at [1017, 464] on span "17" at bounding box center [1015, 448] width 35 height 32
type input "Ven 17 Octobre 2025"
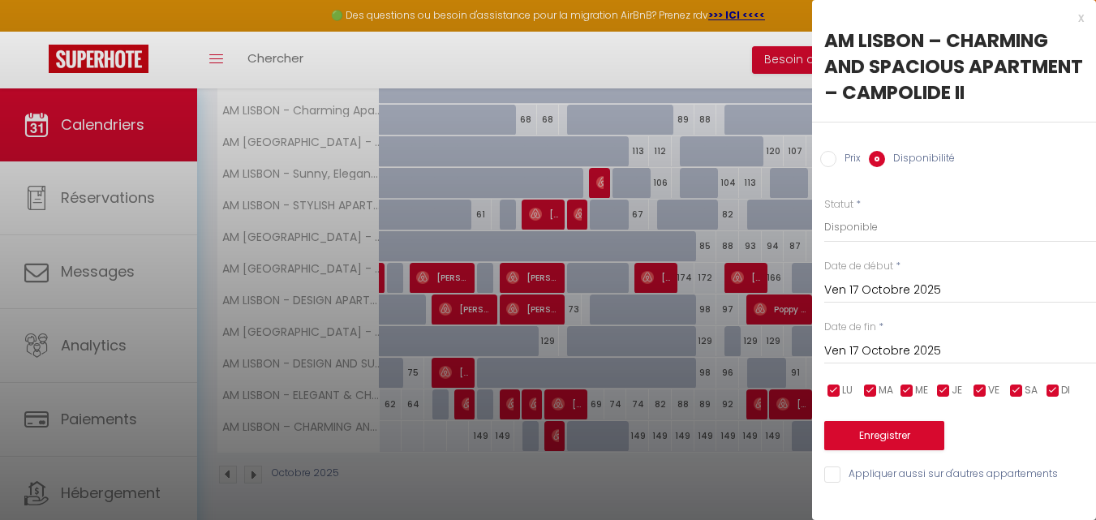
click at [933, 362] on input "Ven 17 Octobre 2025" at bounding box center [960, 351] width 272 height 21
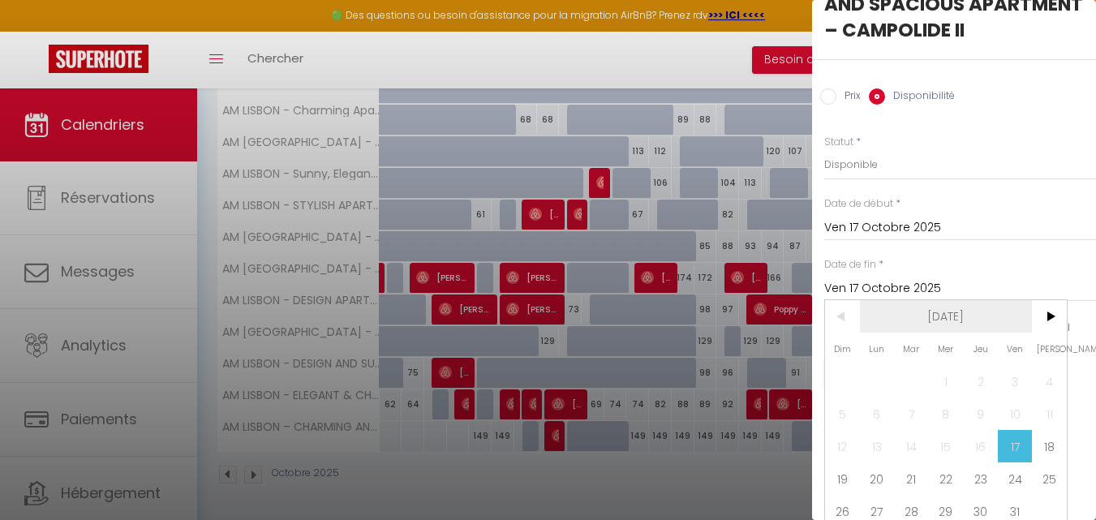
scroll to position [109, 0]
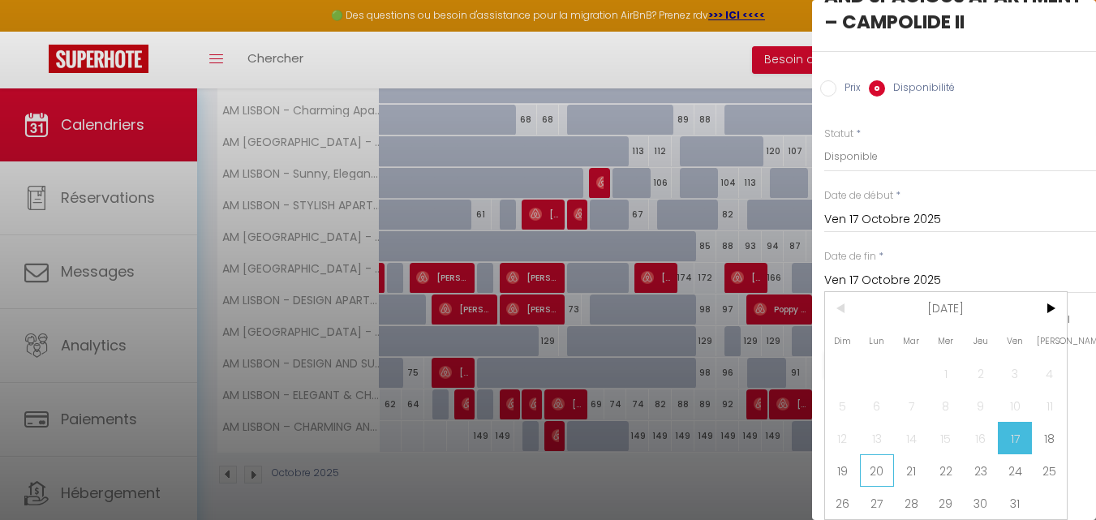
click at [884, 454] on span "20" at bounding box center [877, 470] width 35 height 32
type input "Lun 20 Octobre 2025"
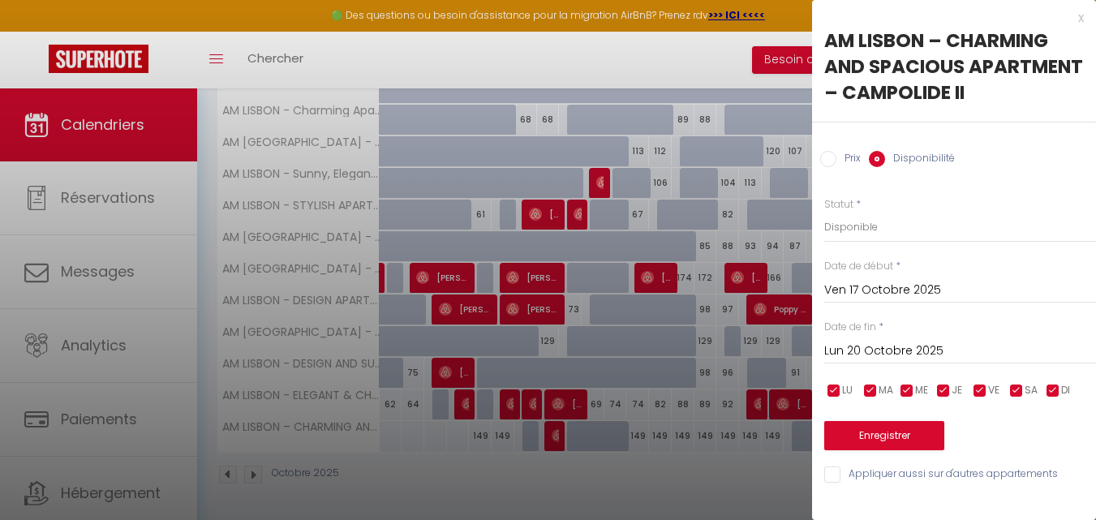
scroll to position [19, 0]
click at [905, 234] on select "Disponible Indisponible" at bounding box center [960, 227] width 272 height 31
select select "0"
click at [824, 219] on select "Disponible Indisponible" at bounding box center [960, 227] width 272 height 31
click at [873, 437] on button "Enregistrer" at bounding box center [884, 435] width 120 height 29
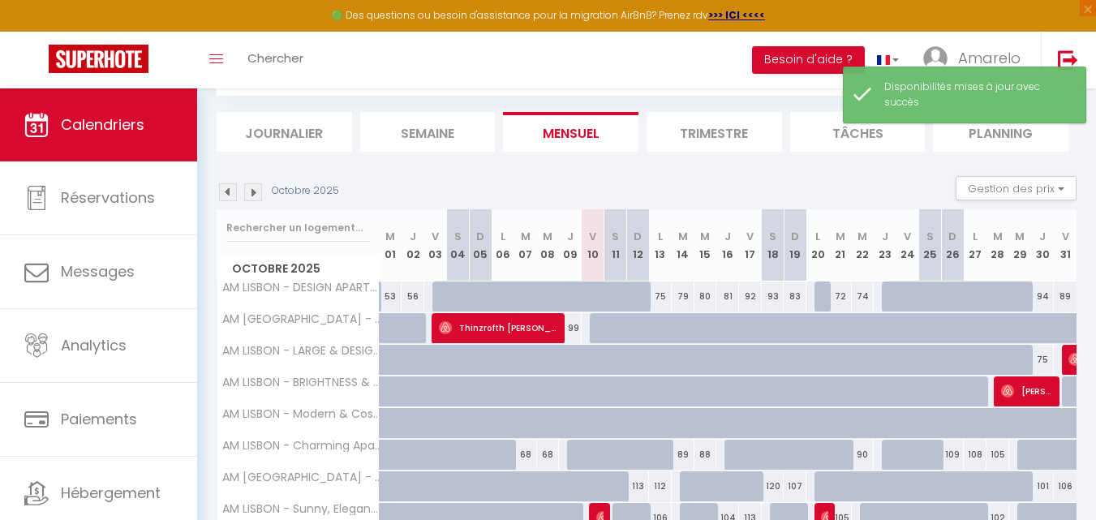
scroll to position [424, 0]
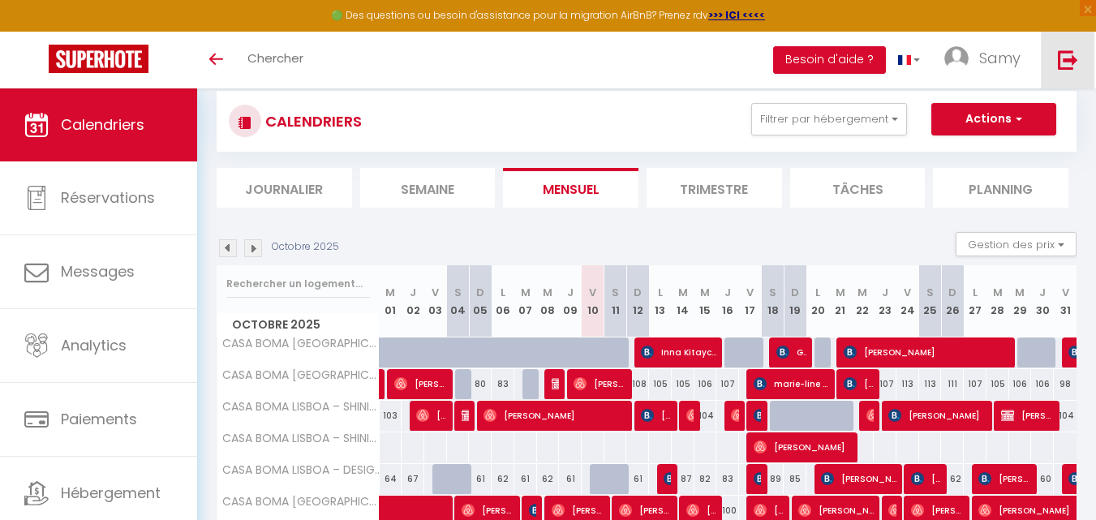
click at [1050, 62] on link at bounding box center [1068, 60] width 54 height 57
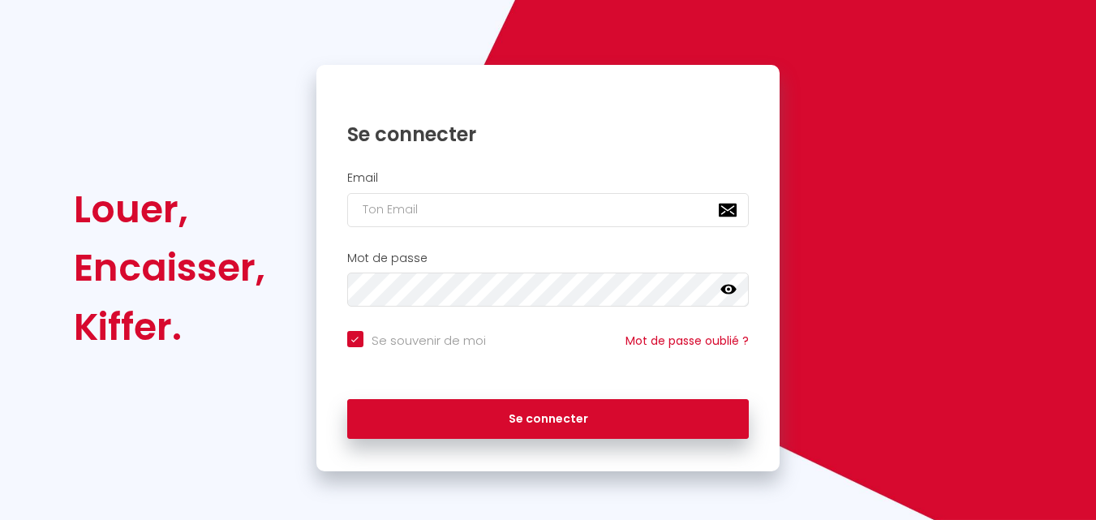
checkbox input "true"
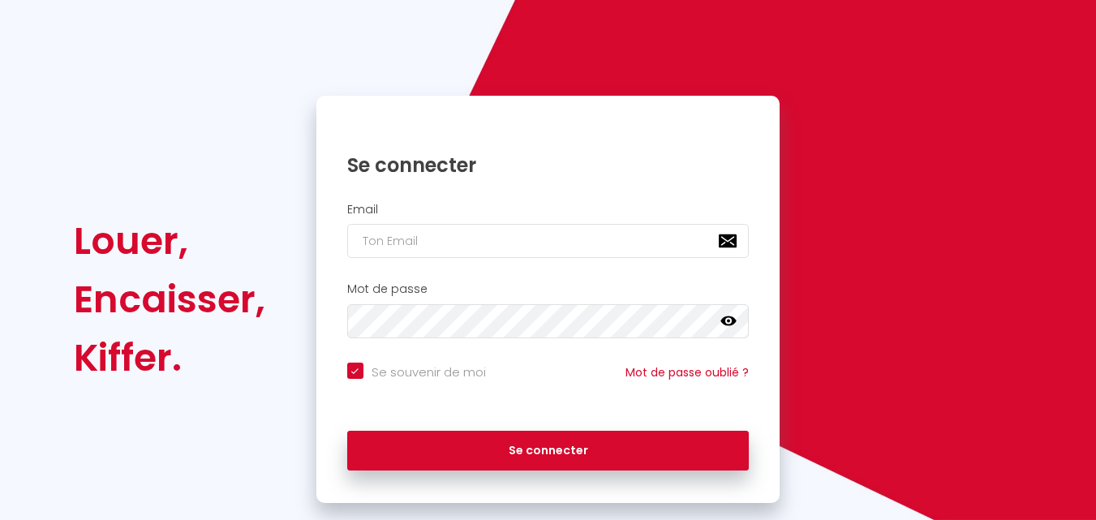
scroll to position [110, 0]
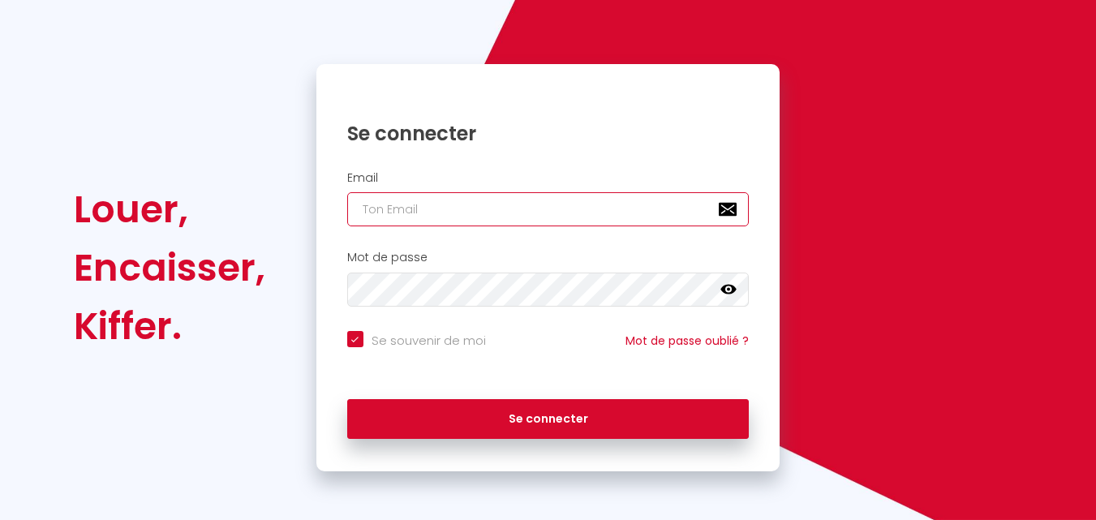
type input "[EMAIL_ADDRESS][DOMAIN_NAME]"
checkbox input "true"
click at [603, 220] on input "[EMAIL_ADDRESS][DOMAIN_NAME]" at bounding box center [548, 209] width 402 height 34
type input "Booking.amarelo@gmail.com"
click at [537, 386] on div "Se connecter" at bounding box center [548, 419] width 464 height 73
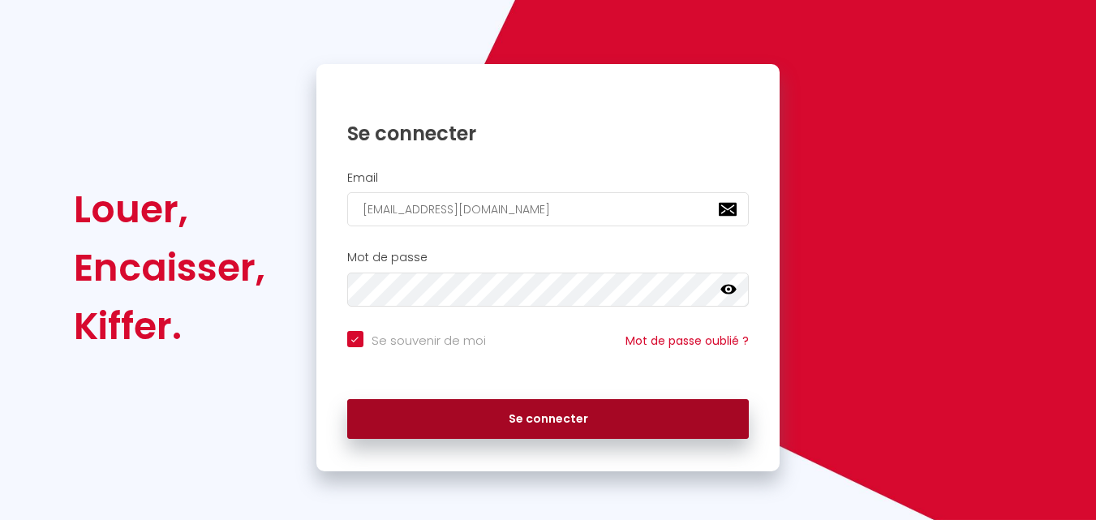
click at [538, 406] on button "Se connecter" at bounding box center [548, 419] width 402 height 41
checkbox input "true"
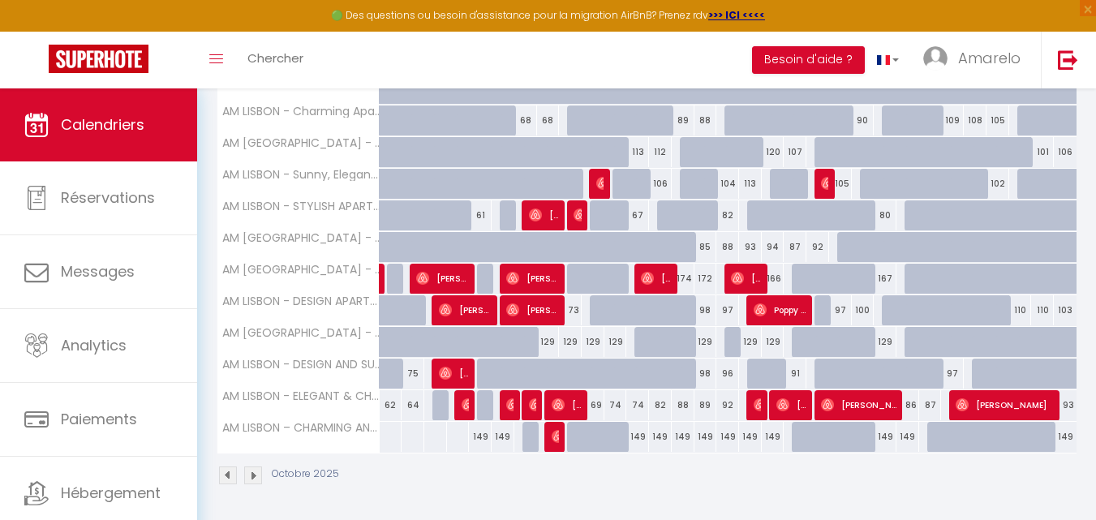
scroll to position [424, 0]
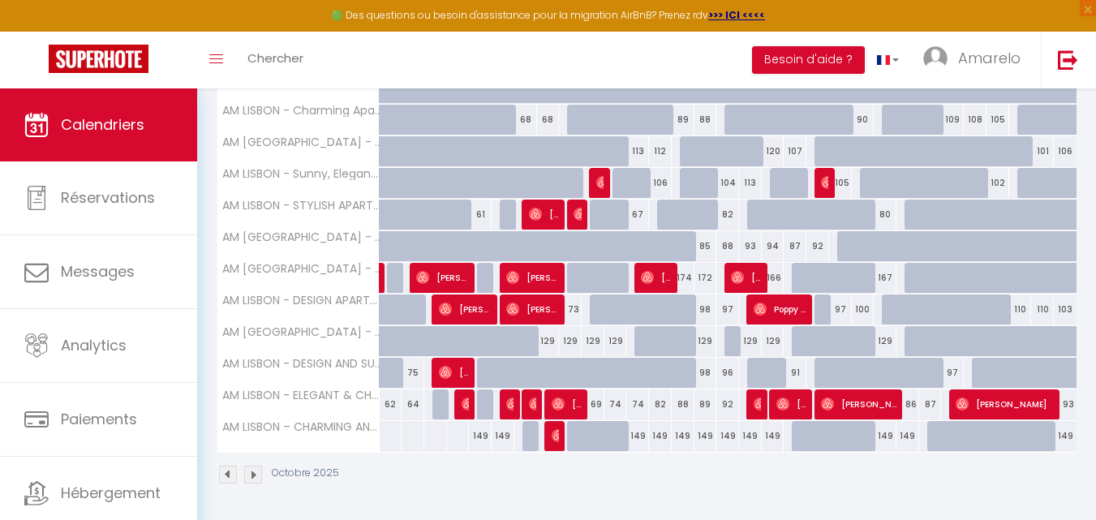
click at [1064, 92] on div at bounding box center [1073, 97] width 23 height 31
type input "117"
type input "Ven 31 Octobre 2025"
type input "Sam 01 Novembre 2025"
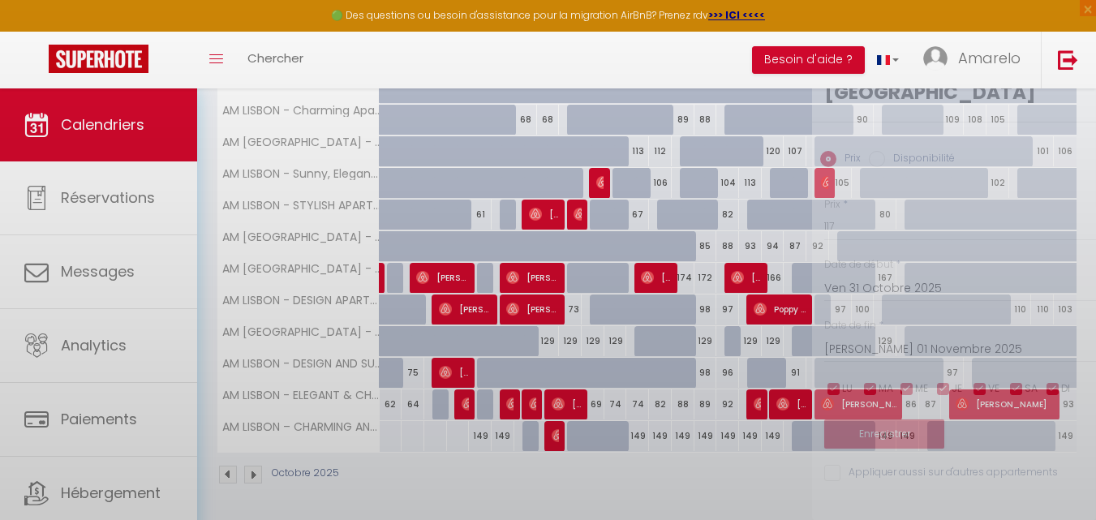
click at [1065, 84] on div at bounding box center [548, 260] width 1096 height 520
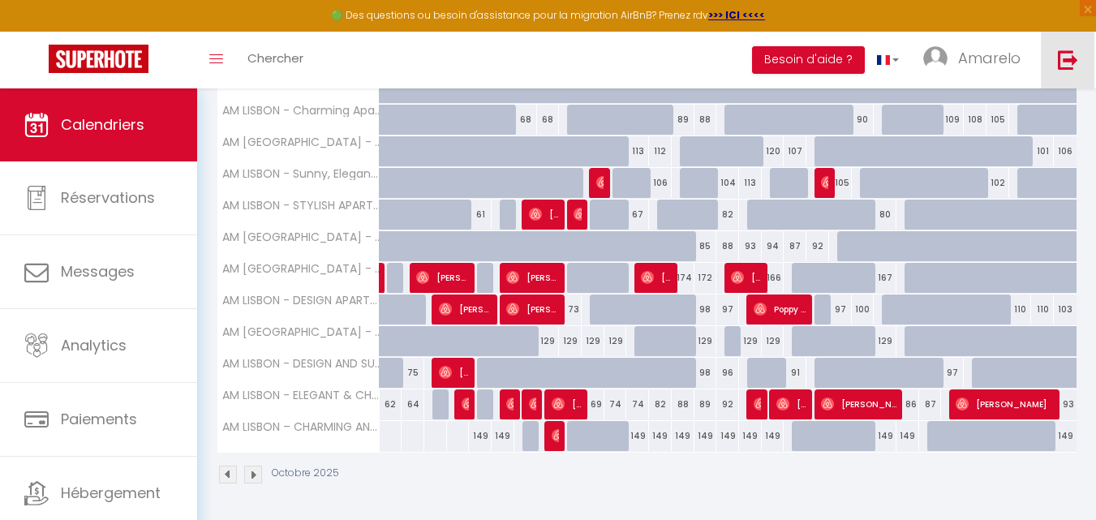
click at [1065, 66] on img at bounding box center [1068, 59] width 20 height 20
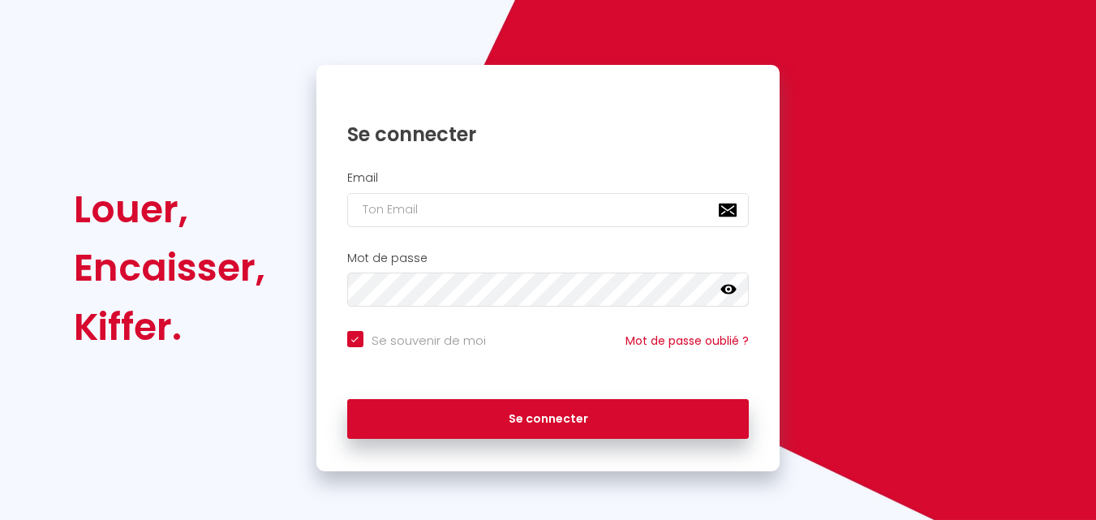
checkbox input "true"
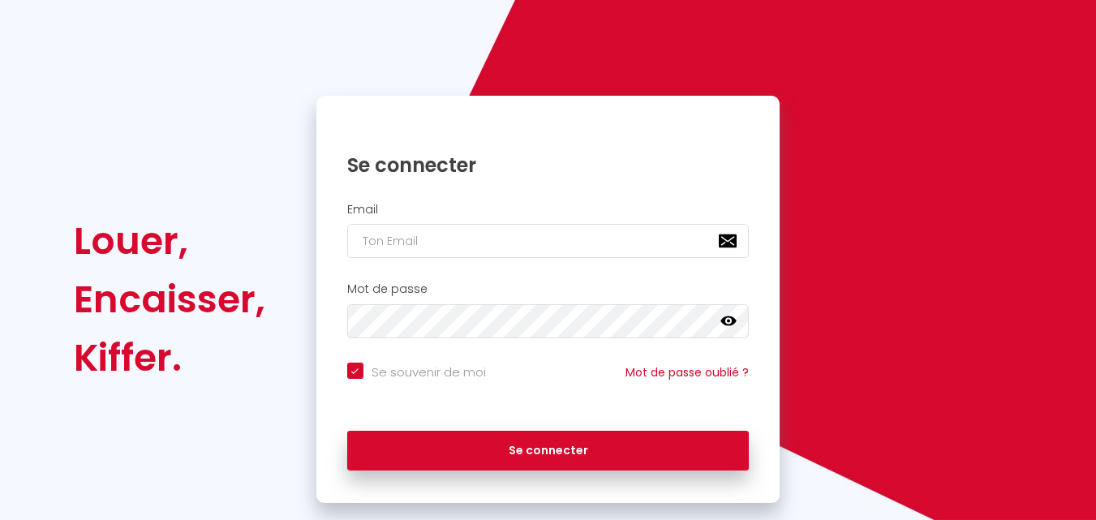
scroll to position [110, 0]
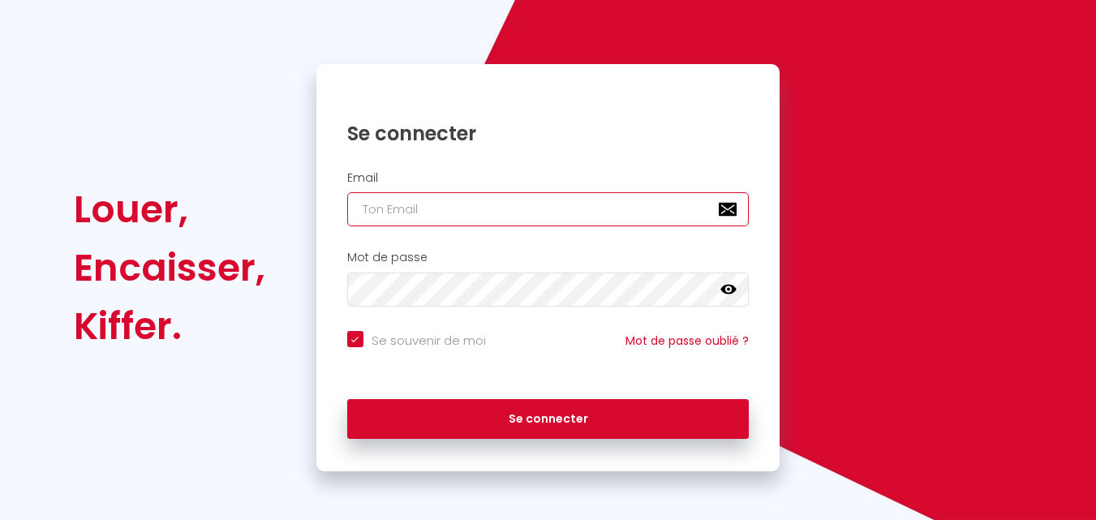
type input "[EMAIL_ADDRESS][DOMAIN_NAME]"
checkbox input "true"
click at [548, 218] on input "[EMAIL_ADDRESS][DOMAIN_NAME]" at bounding box center [548, 209] width 402 height 34
type input "[EMAIL_ADDRESS][DOMAIN_NAME]"
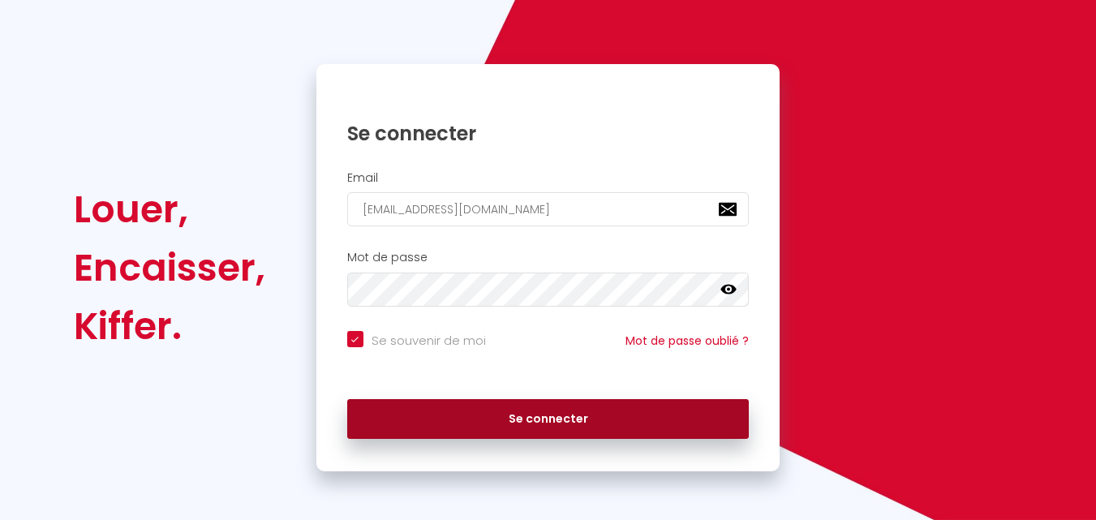
click at [506, 425] on button "Se connecter" at bounding box center [548, 419] width 402 height 41
checkbox input "true"
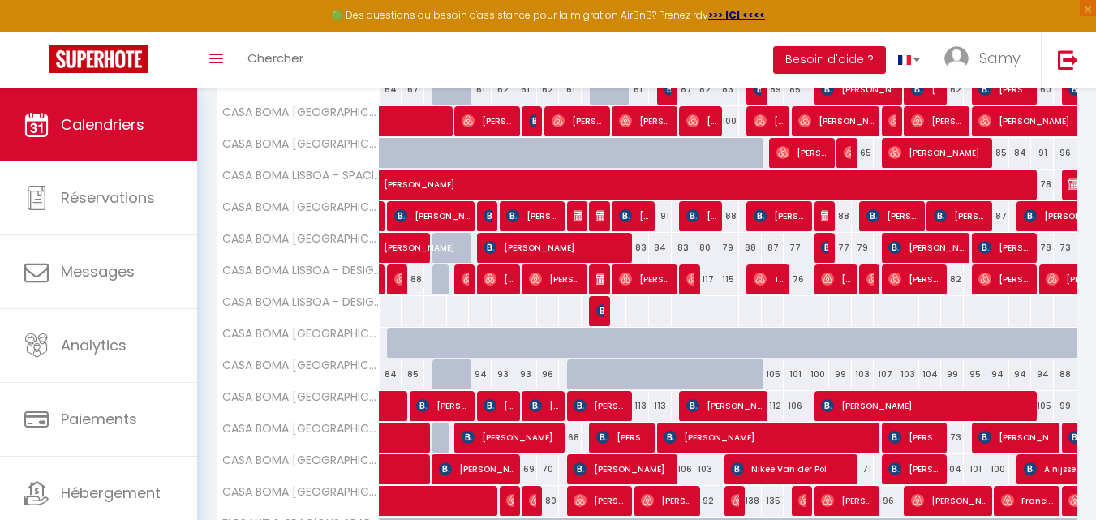
scroll to position [590, 0]
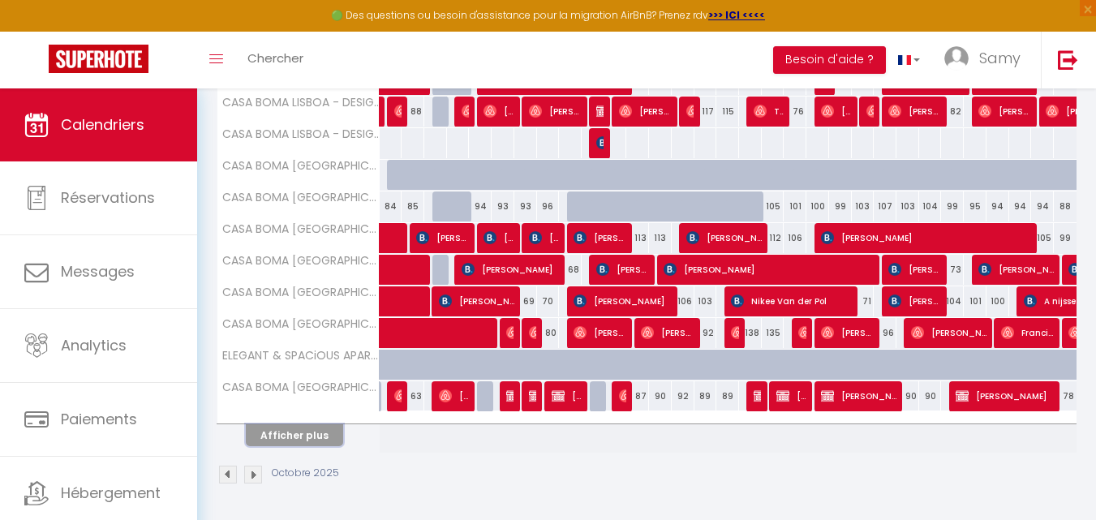
click at [295, 430] on button "Afficher plus" at bounding box center [294, 435] width 97 height 22
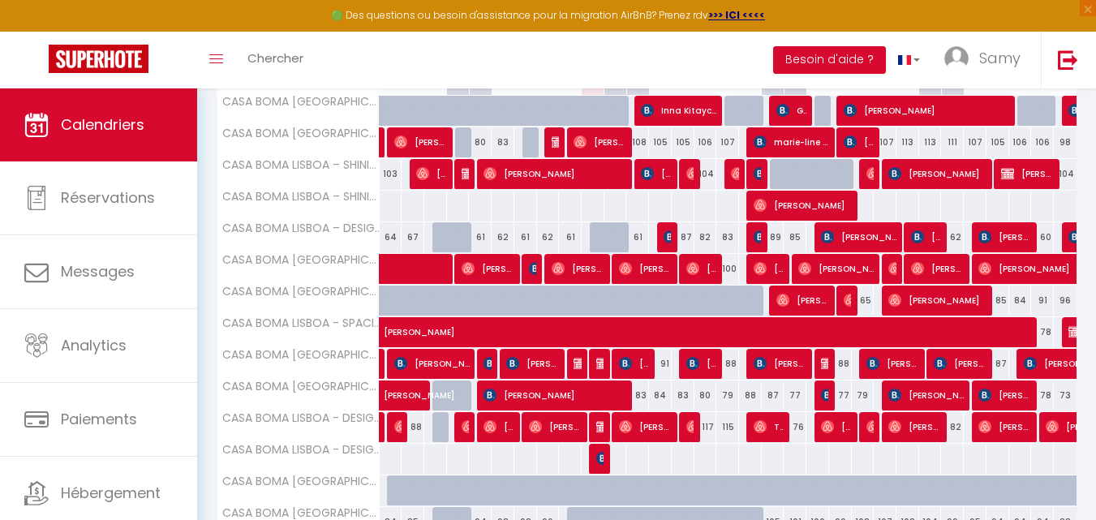
scroll to position [803, 0]
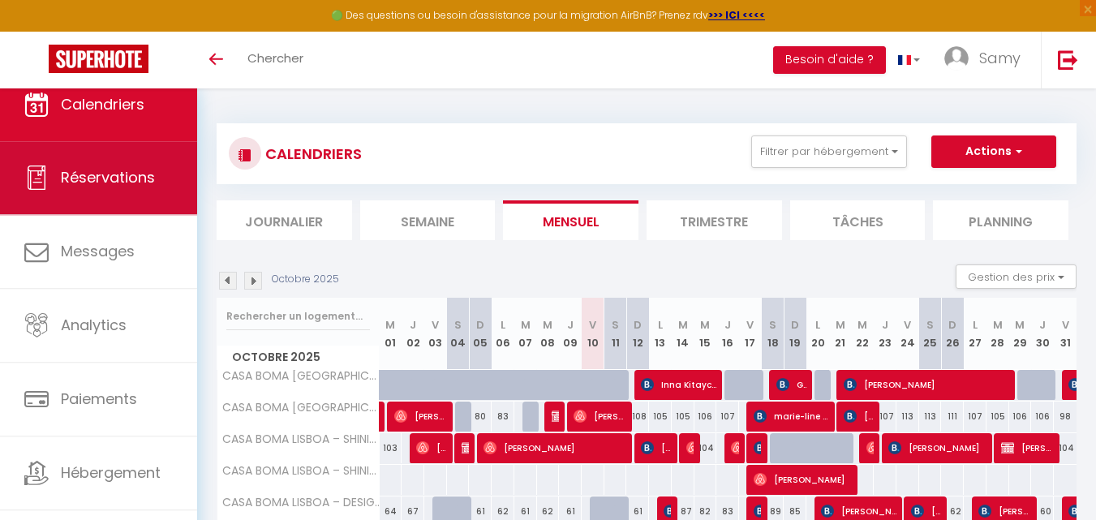
click at [142, 204] on link "Réservations" at bounding box center [98, 177] width 197 height 73
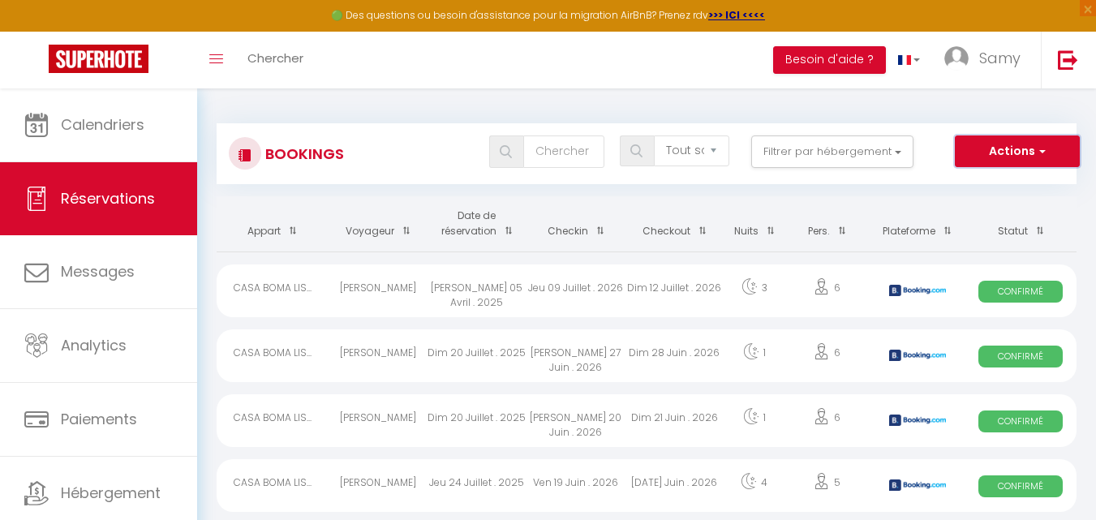
click at [963, 152] on button "Actions" at bounding box center [1017, 151] width 125 height 32
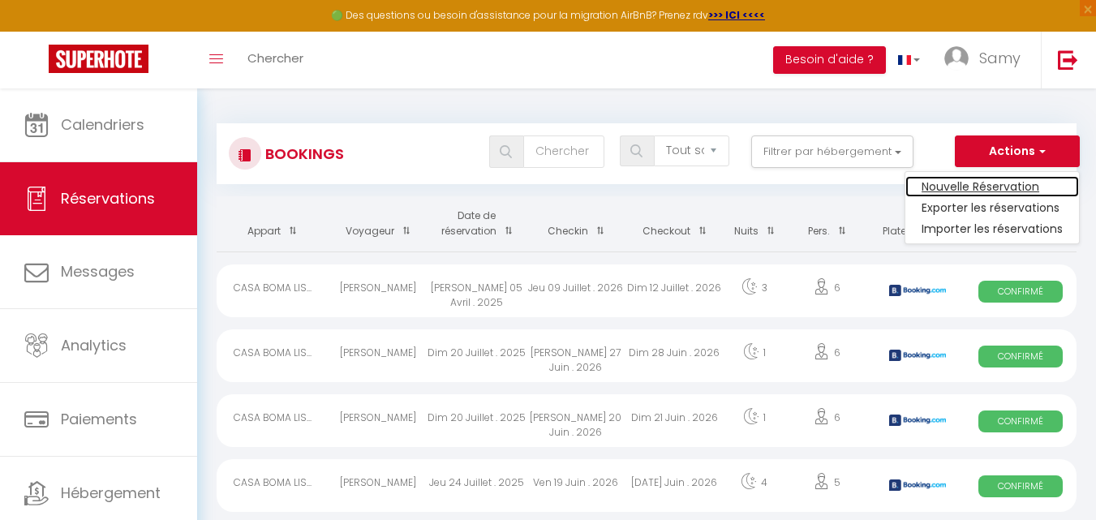
click at [973, 179] on link "Nouvelle Réservation" at bounding box center [992, 186] width 174 height 21
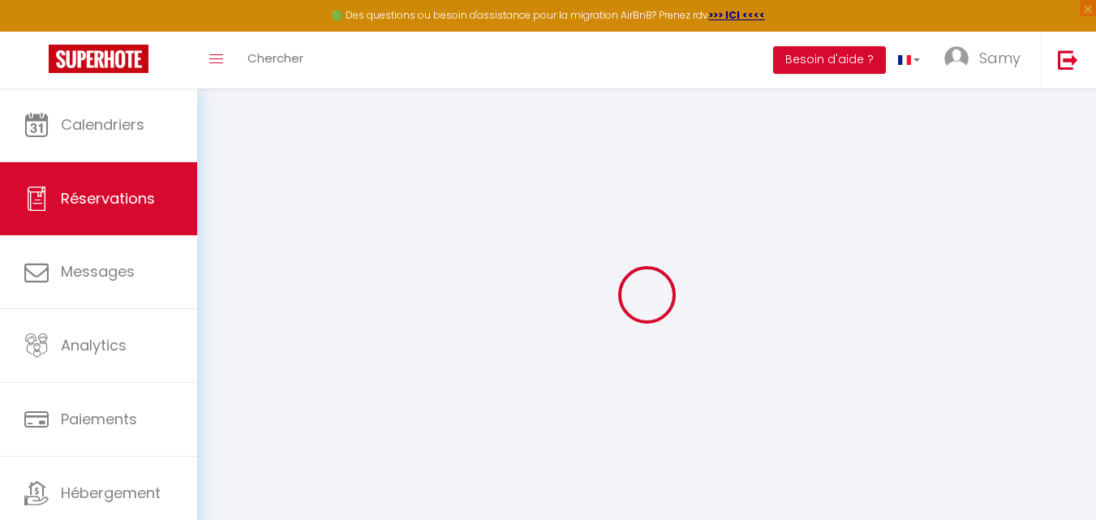
select select
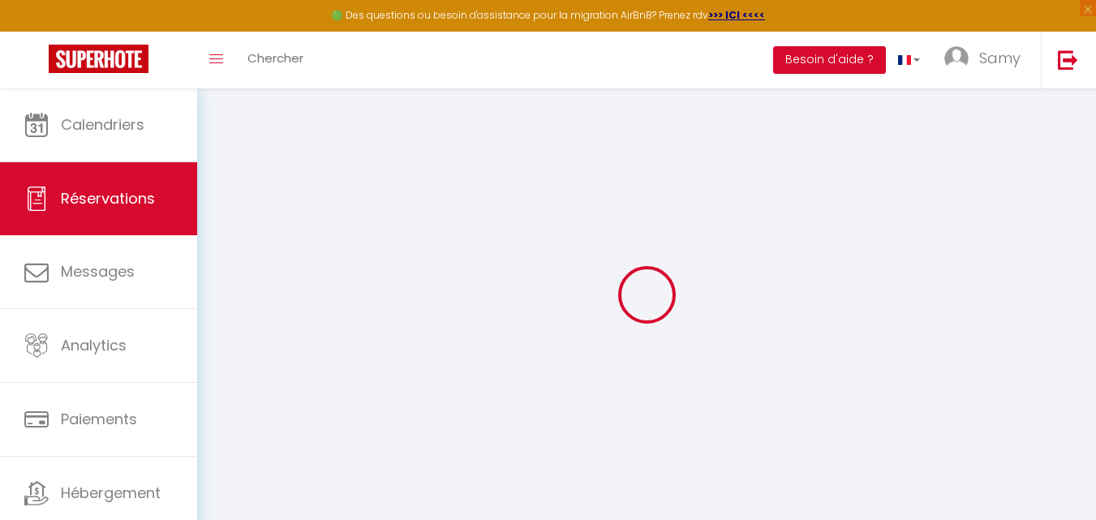
select select
checkbox input "false"
select select
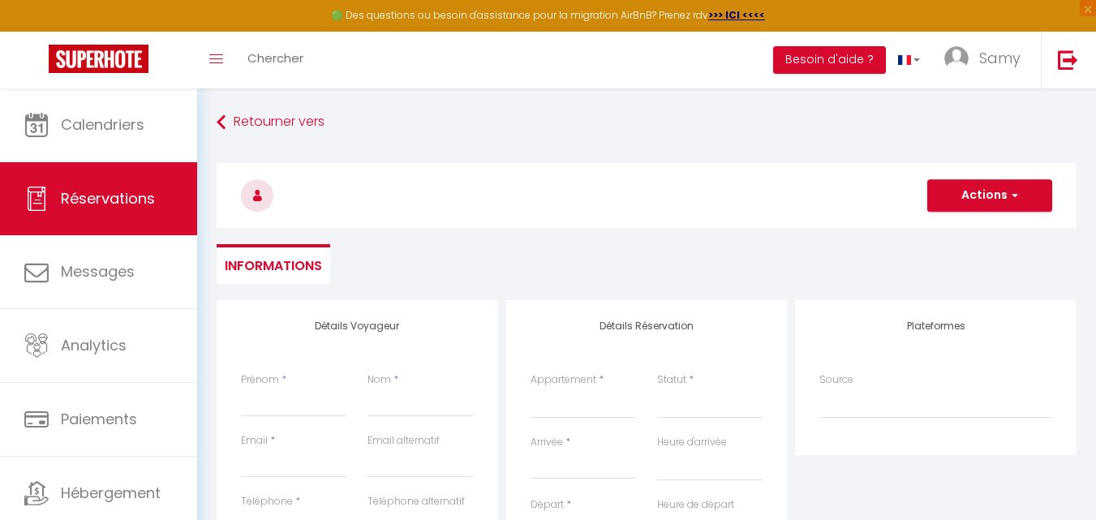
select select
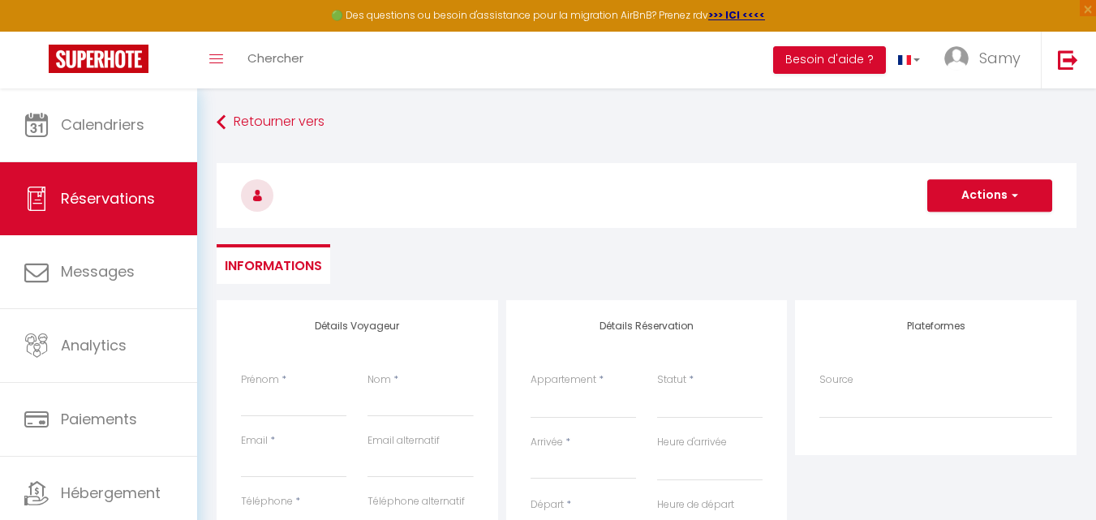
checkbox input "false"
select select
click at [290, 394] on input "Prénom" at bounding box center [293, 402] width 105 height 29
paste input "Stefania"
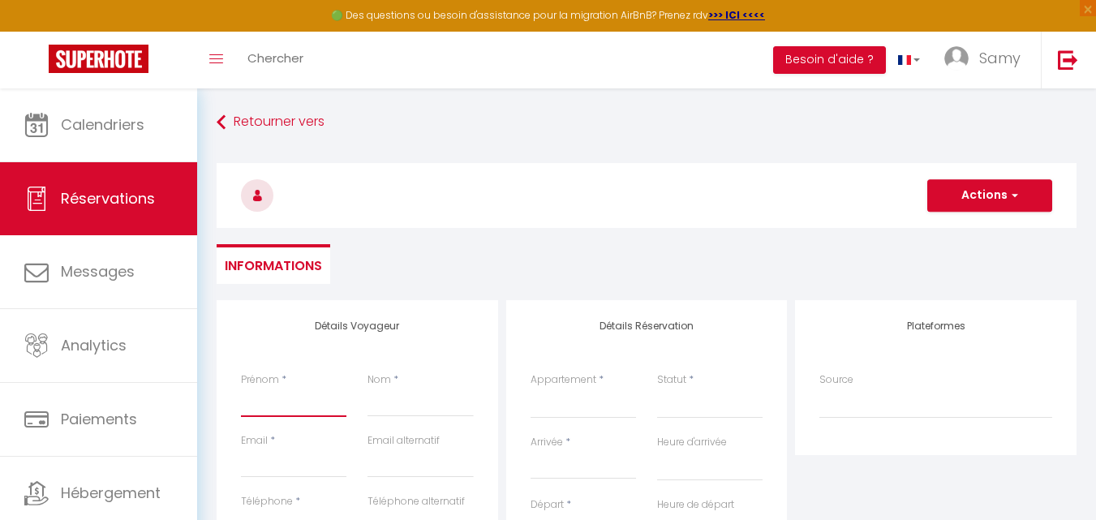
type input "Stefania"
select select
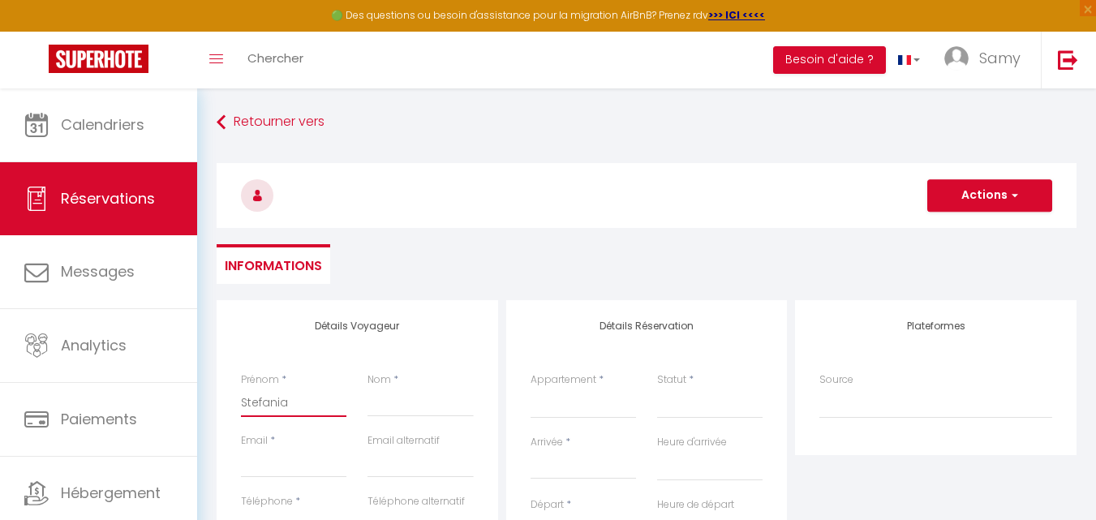
select select
checkbox input "false"
type input "Stefania"
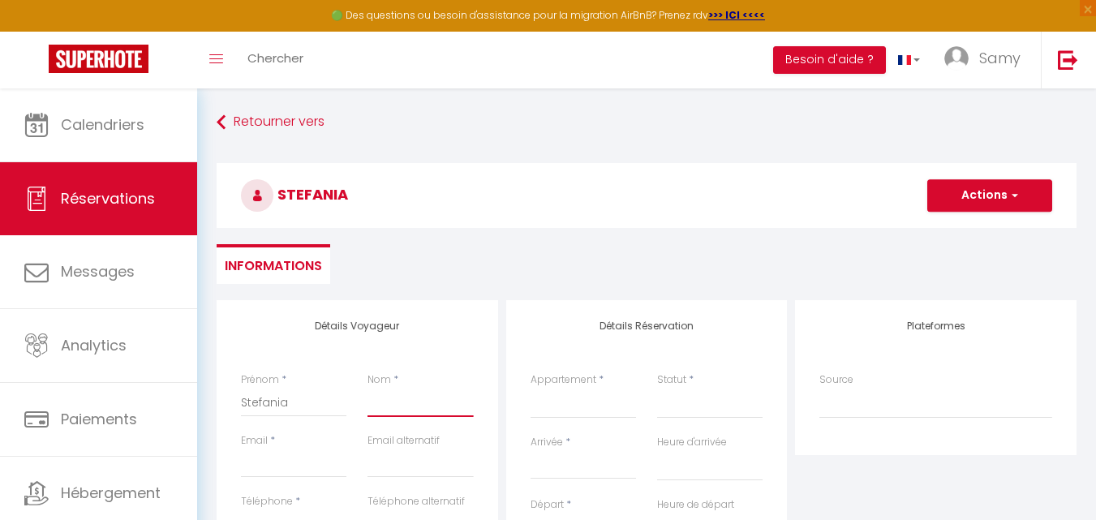
click at [405, 397] on input "Nom" at bounding box center [420, 402] width 105 height 29
paste input "[PERSON_NAME]"
type input "[PERSON_NAME]"
select select
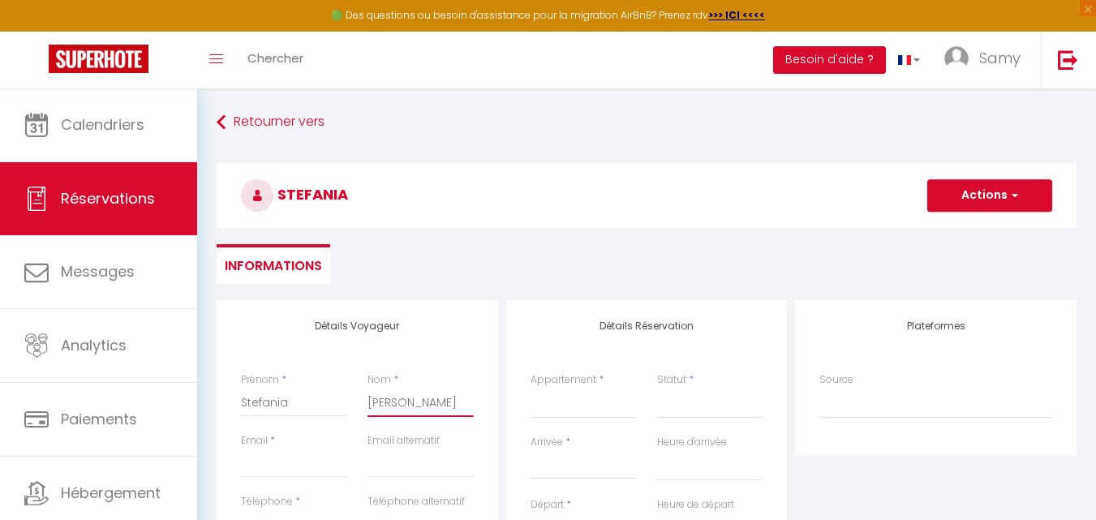
select select
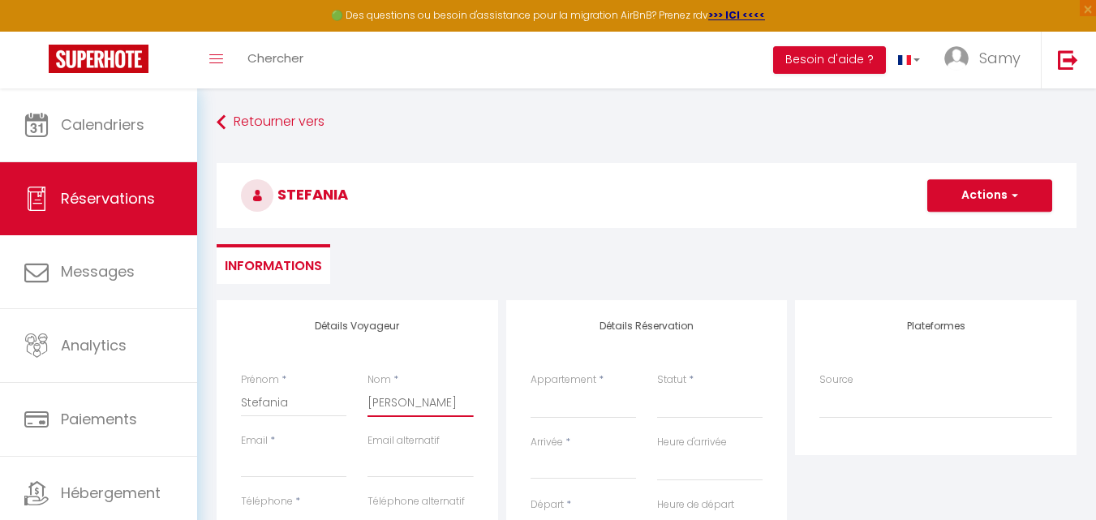
checkbox input "false"
type input "[PERSON_NAME]"
click at [288, 461] on input "Email" at bounding box center [293, 463] width 105 height 29
type input "B"
select select
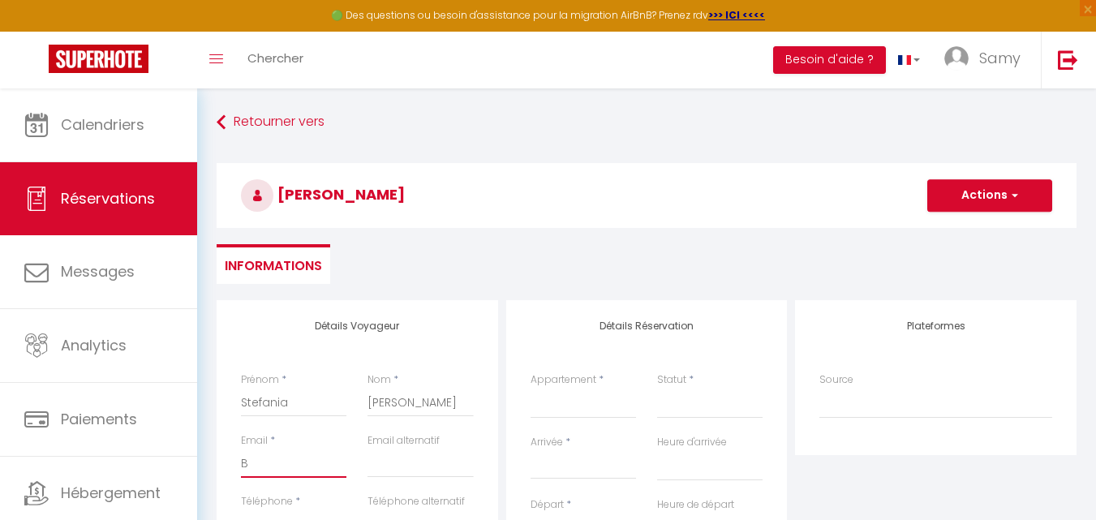
select select
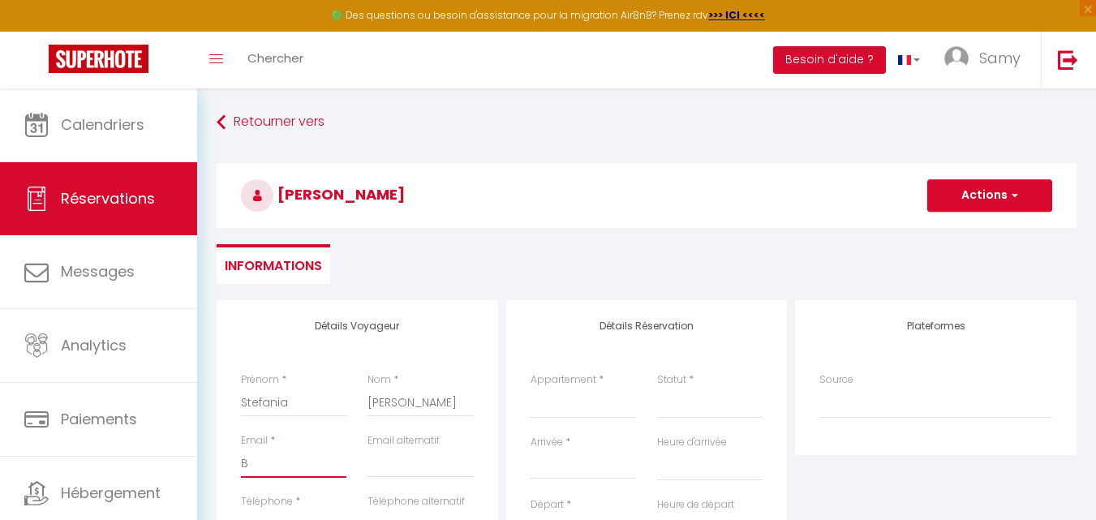
select select
checkbox input "false"
type input "BOO"
select select
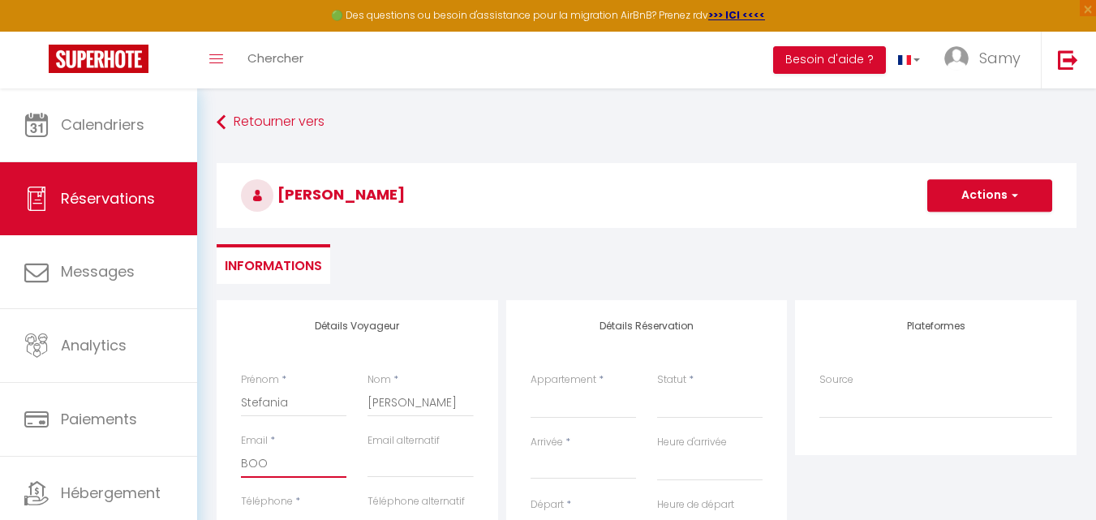
select select
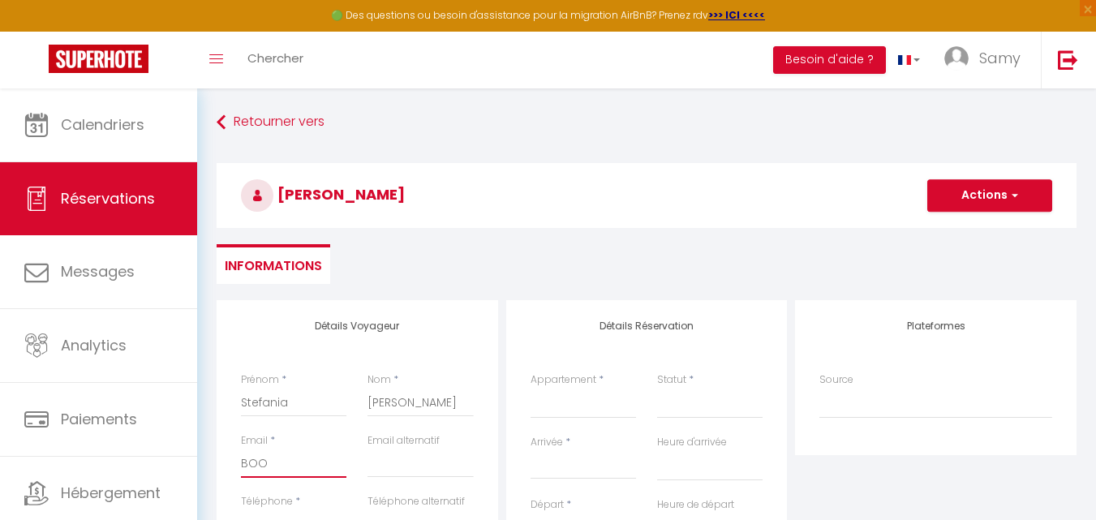
checkbox input "false"
select select
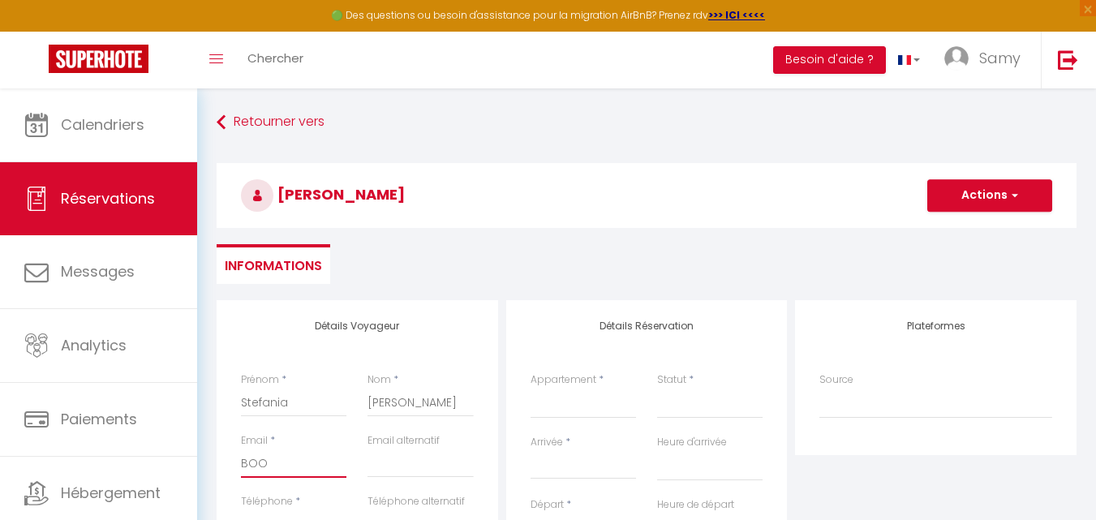
select select
checkbox input "false"
type input "BOOK"
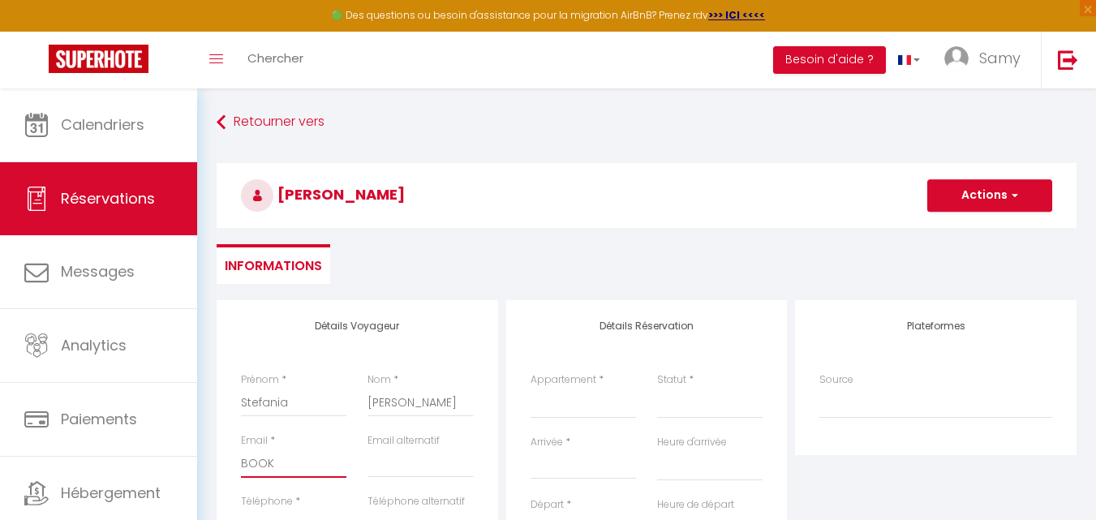
select select
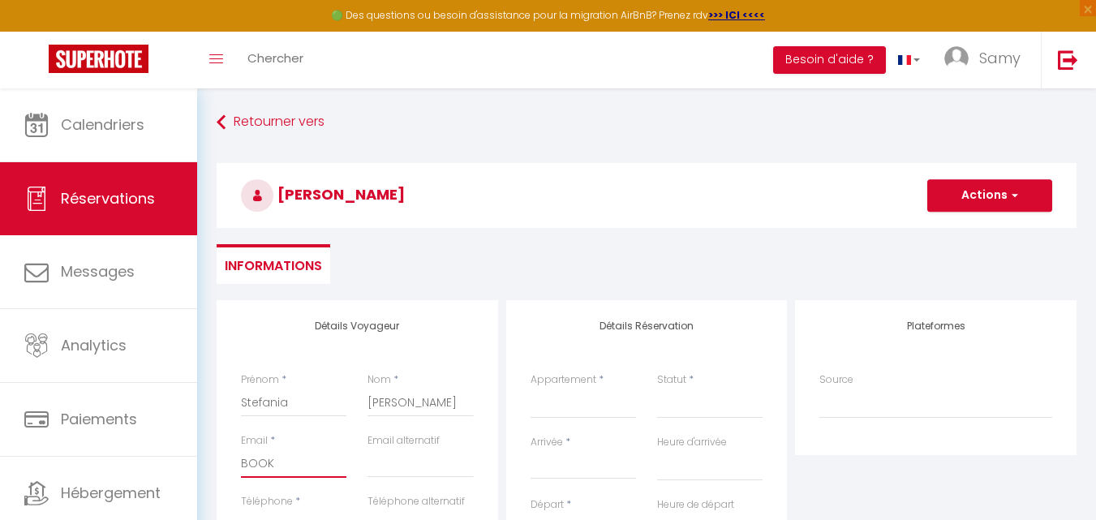
select select
checkbox input "false"
type input "BOOKI"
select select
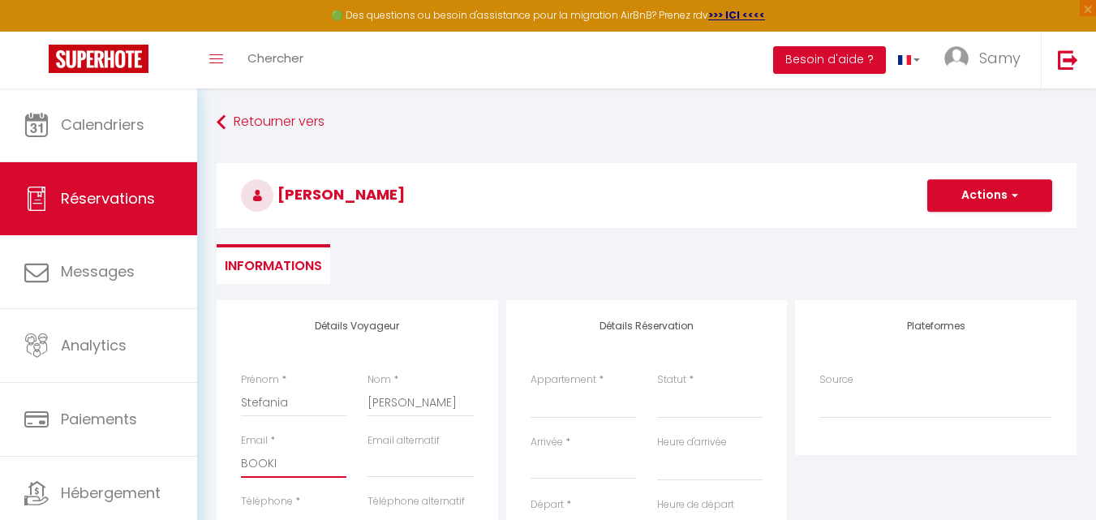
select select
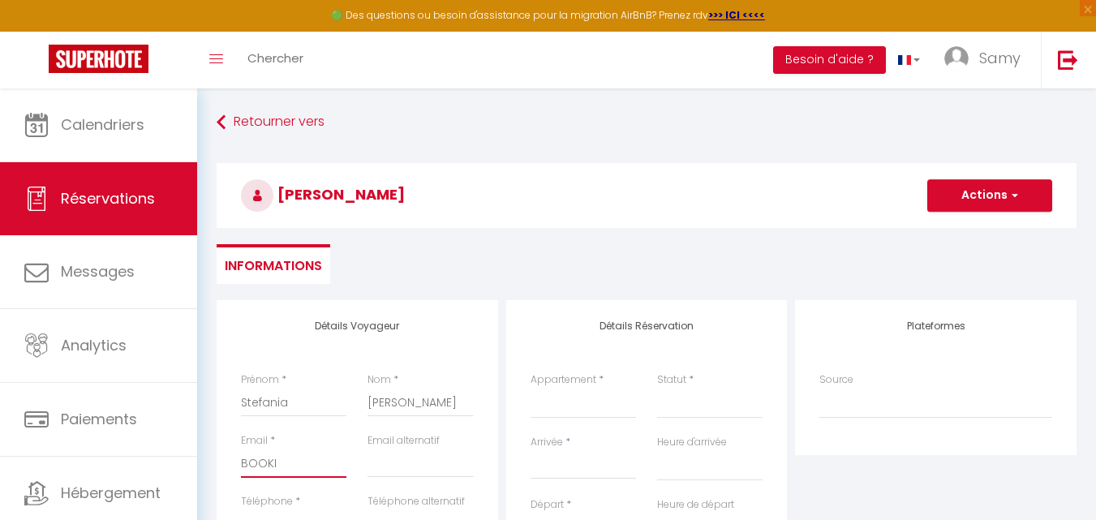
select select
checkbox input "false"
type input "BOOK"
select select
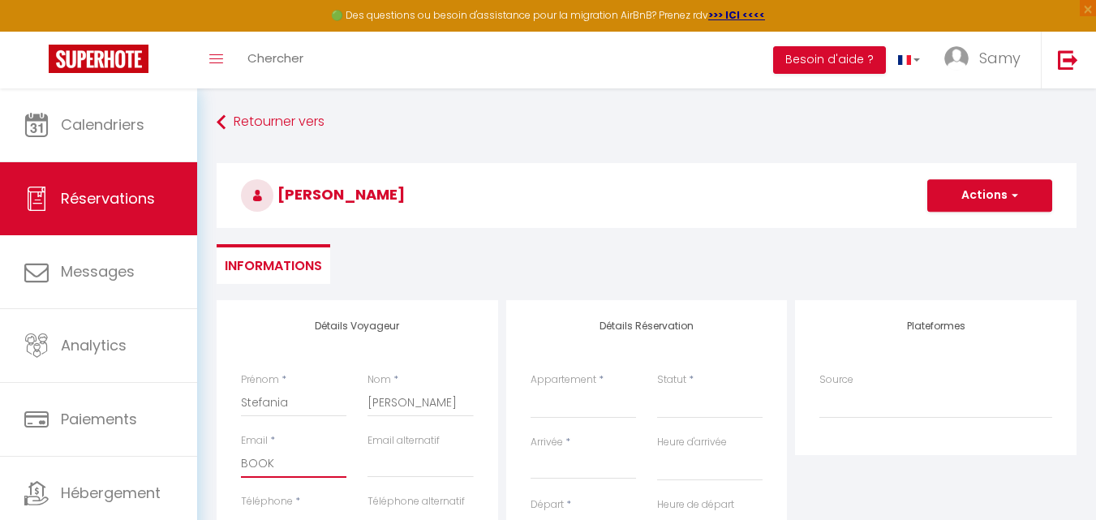
select select
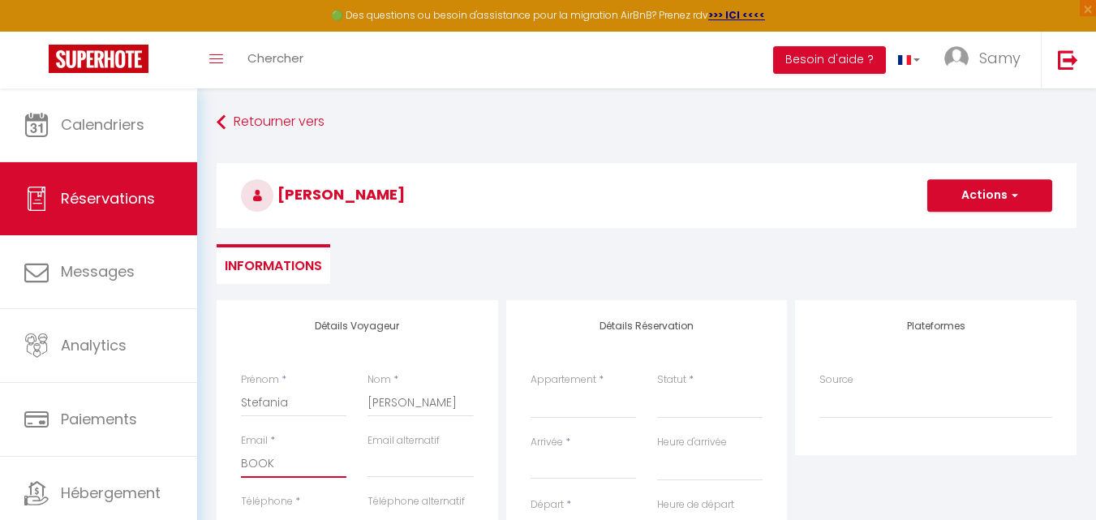
checkbox input "false"
type input "B"
select select
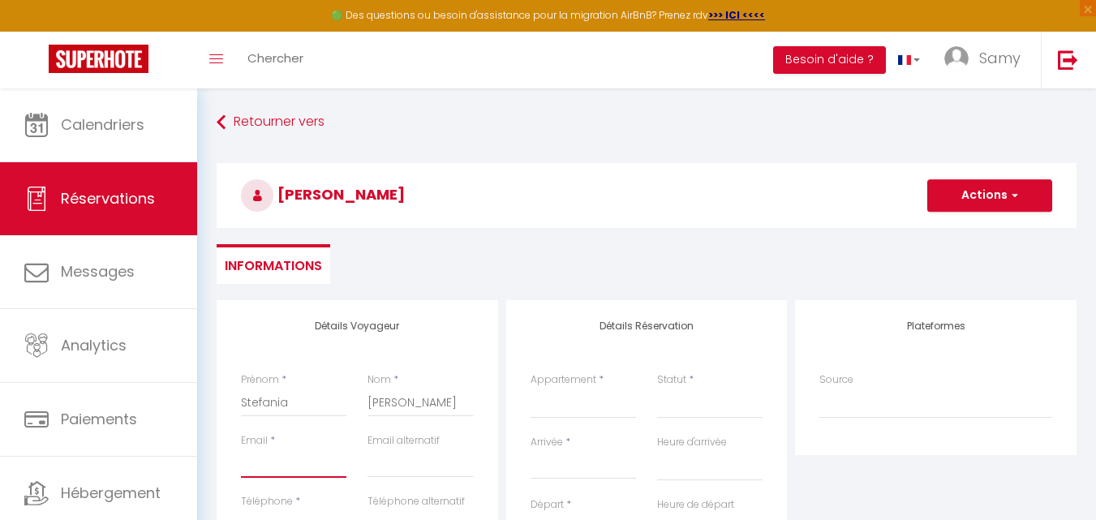
select select
checkbox input "false"
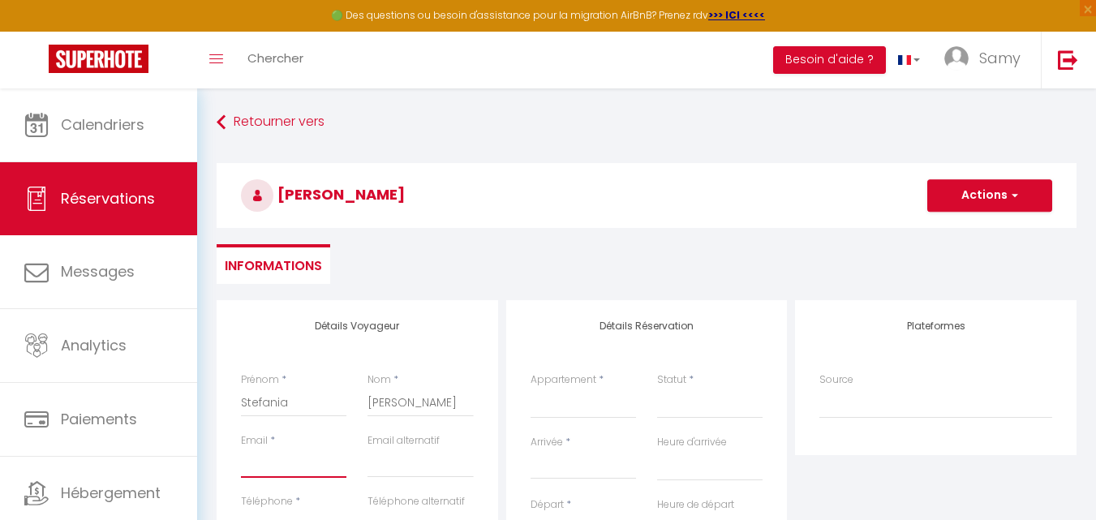
select select
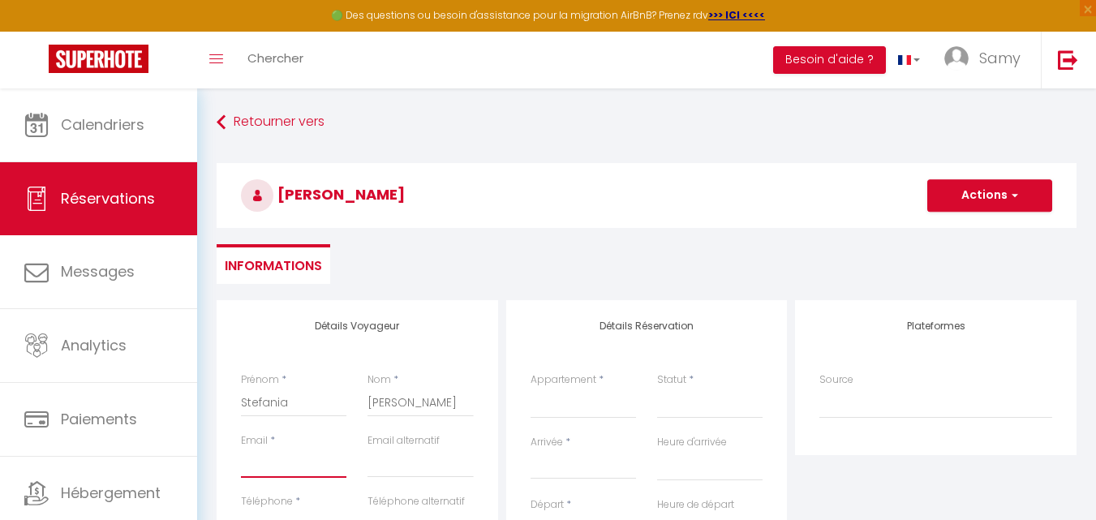
select select
checkbox input "false"
type input "b"
select select
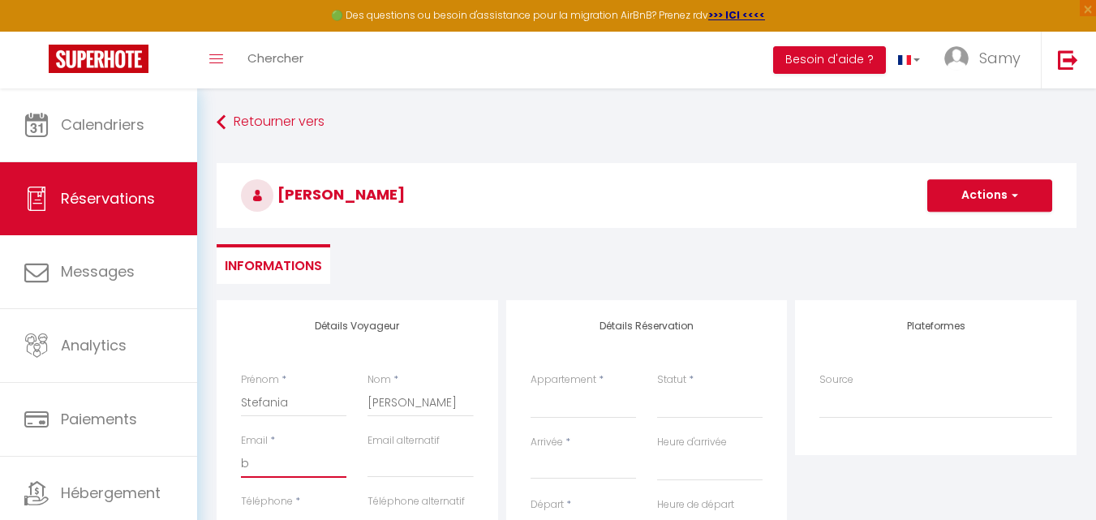
select select
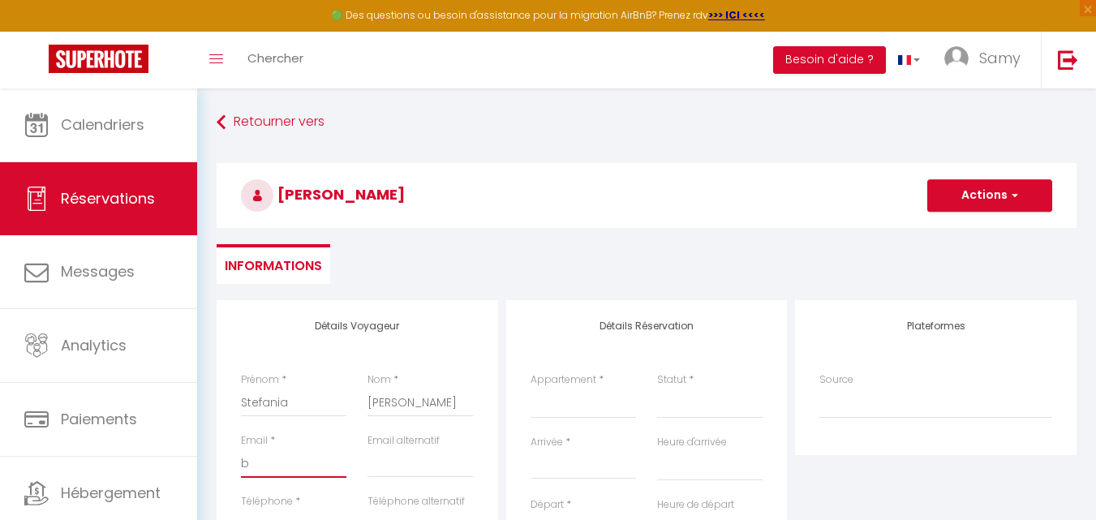
select select
checkbox input "false"
type input "bo"
select select
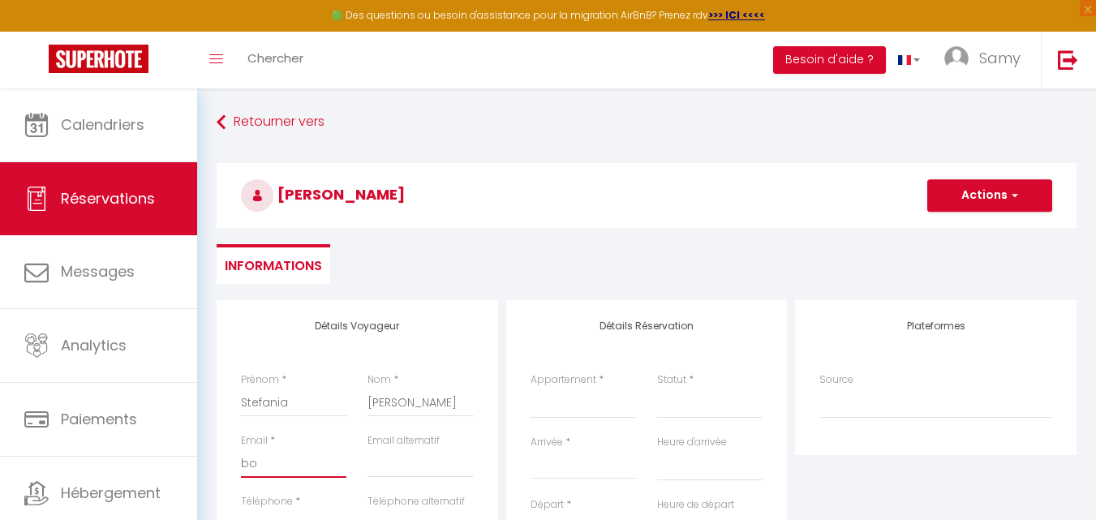
select select
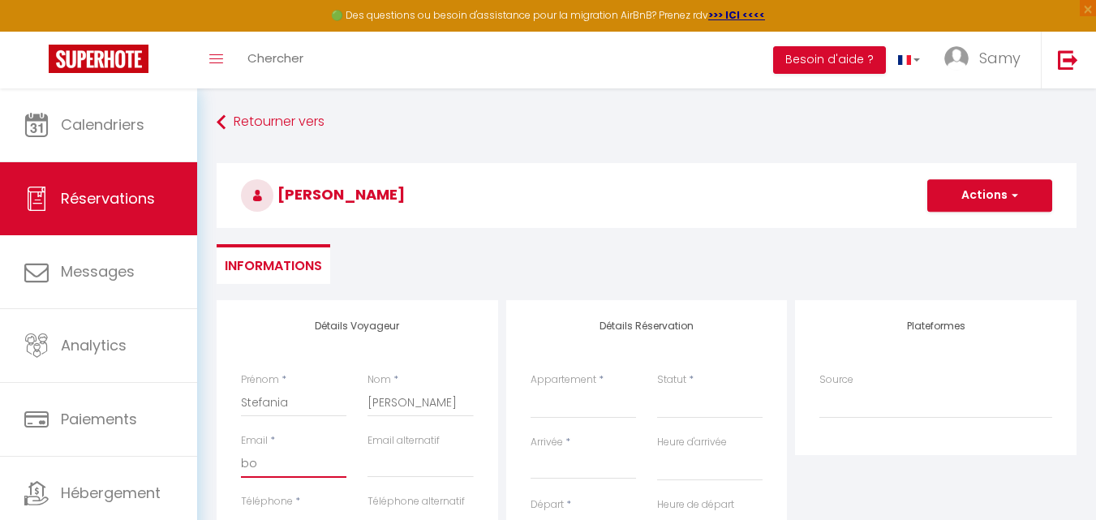
checkbox input "false"
type input "boo"
select select
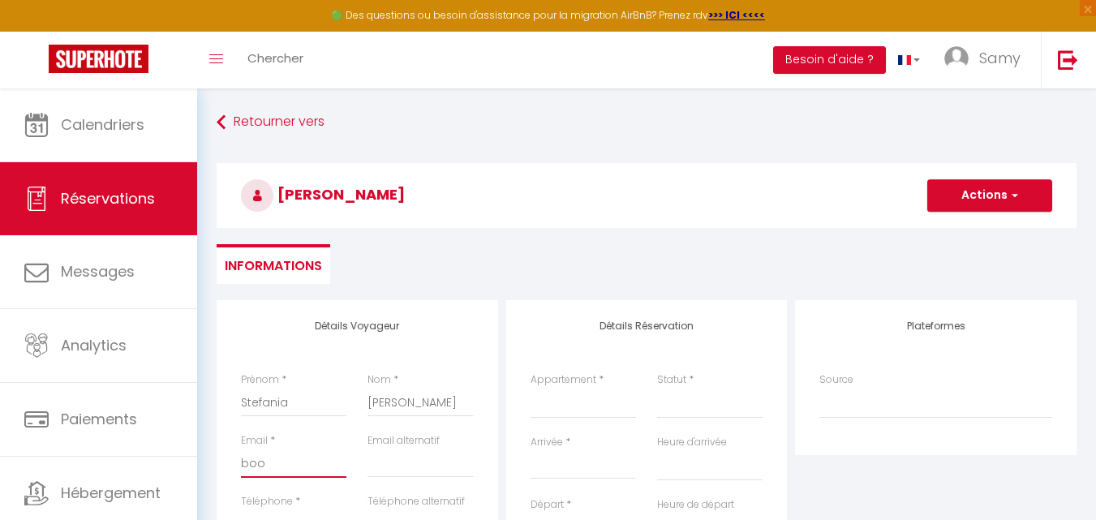
select select
checkbox input "false"
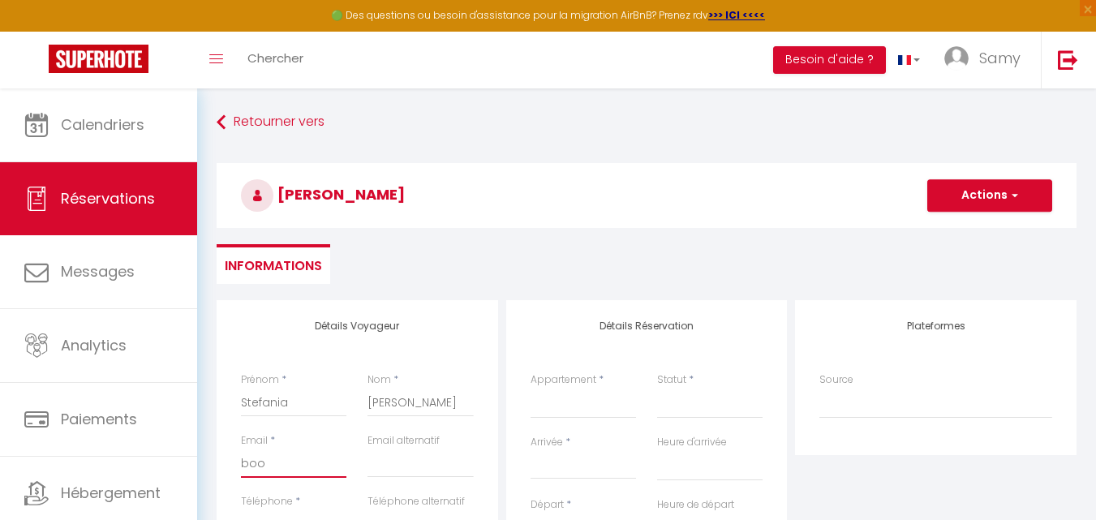
type input "book"
select select
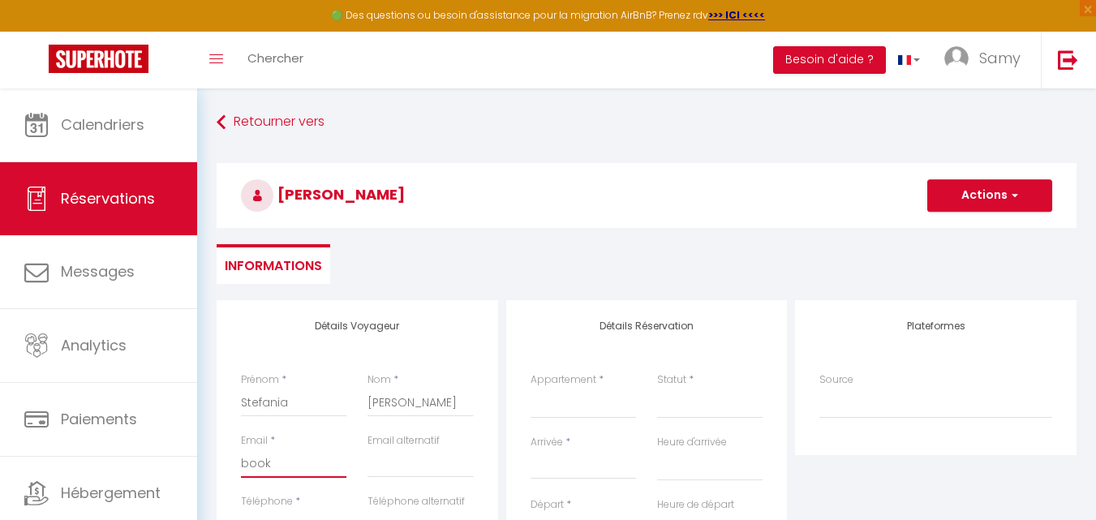
select select
checkbox input "false"
type input "booki"
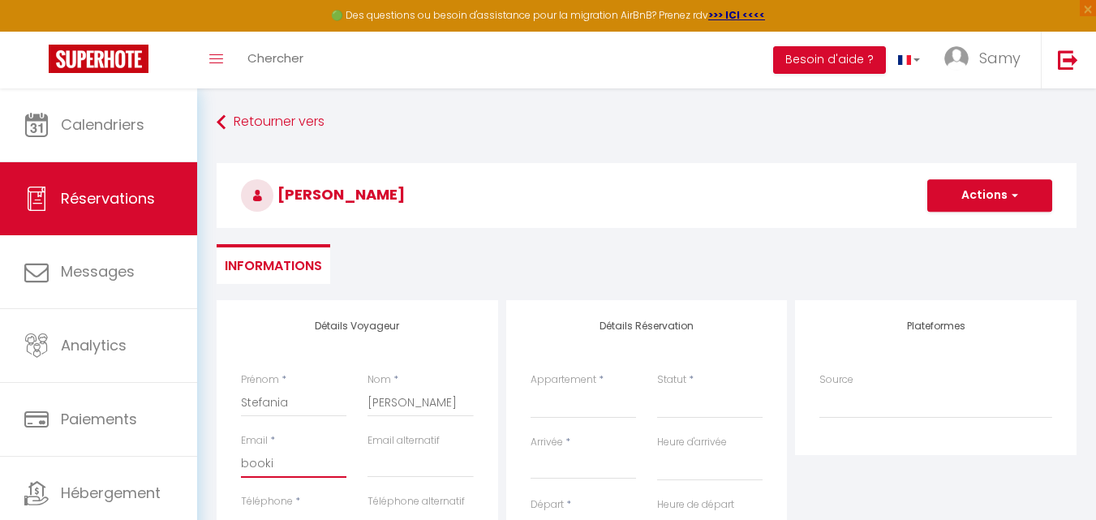
select select
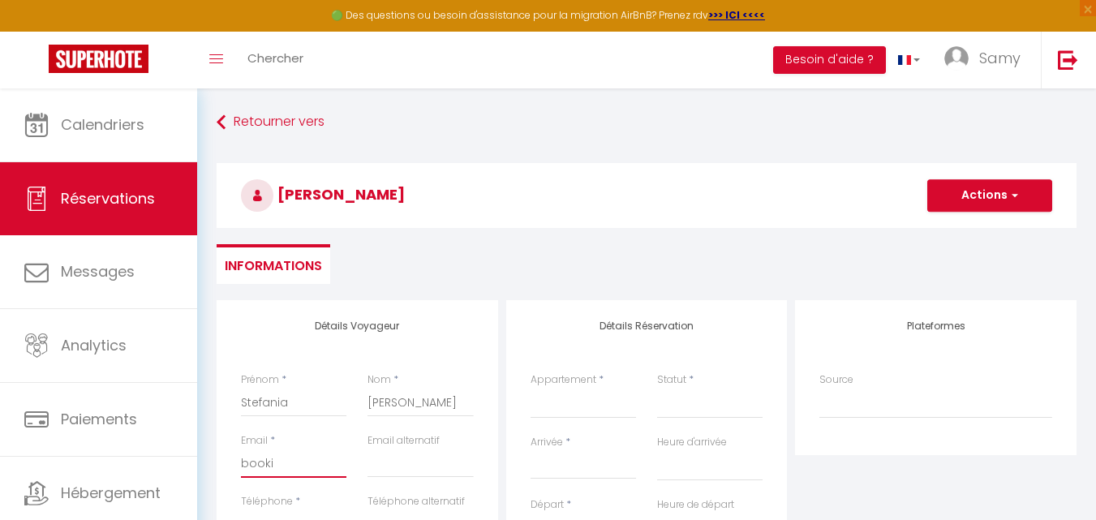
select select
checkbox input "false"
type input "bookin"
select select
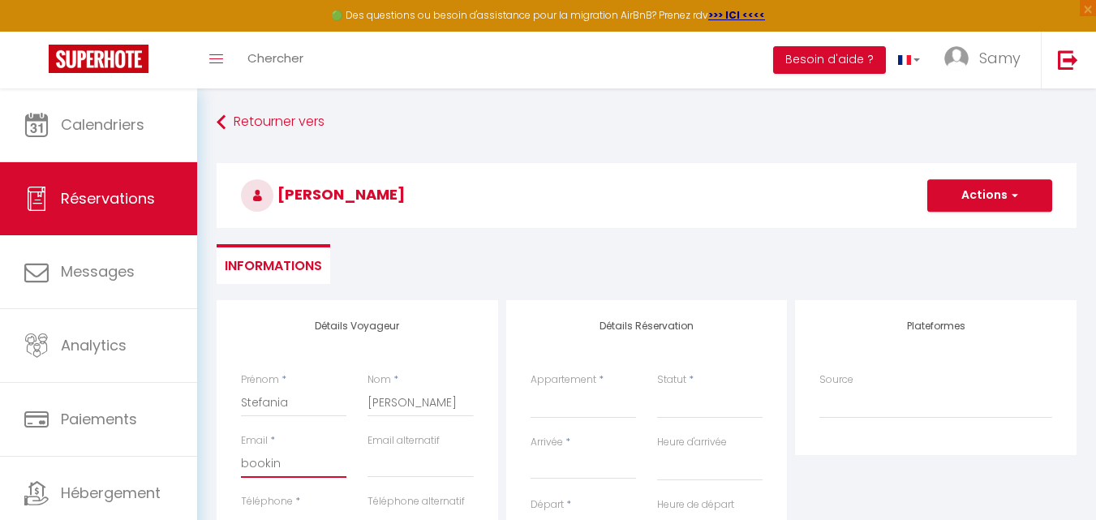
select select
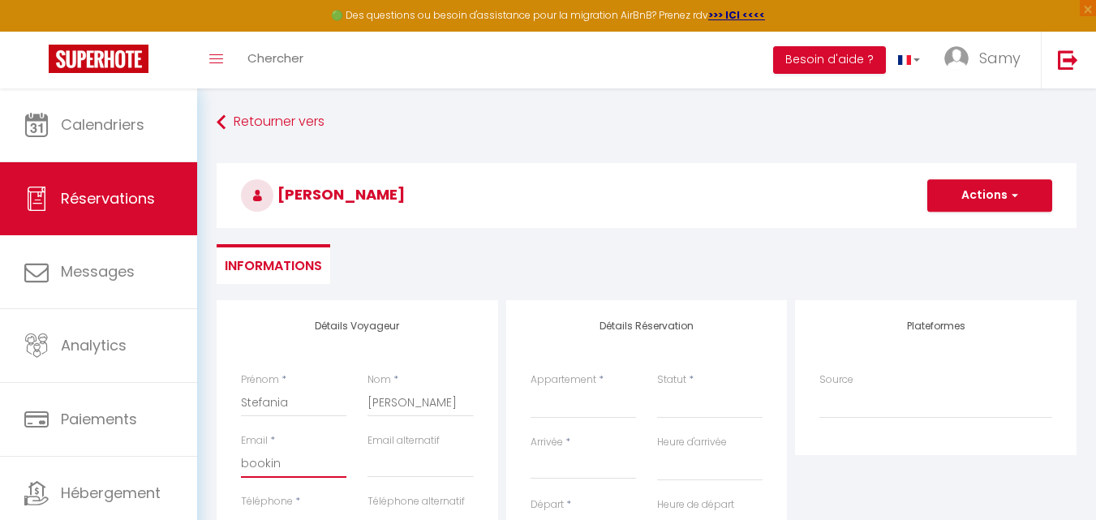
select select
checkbox input "false"
type input "booking"
select select
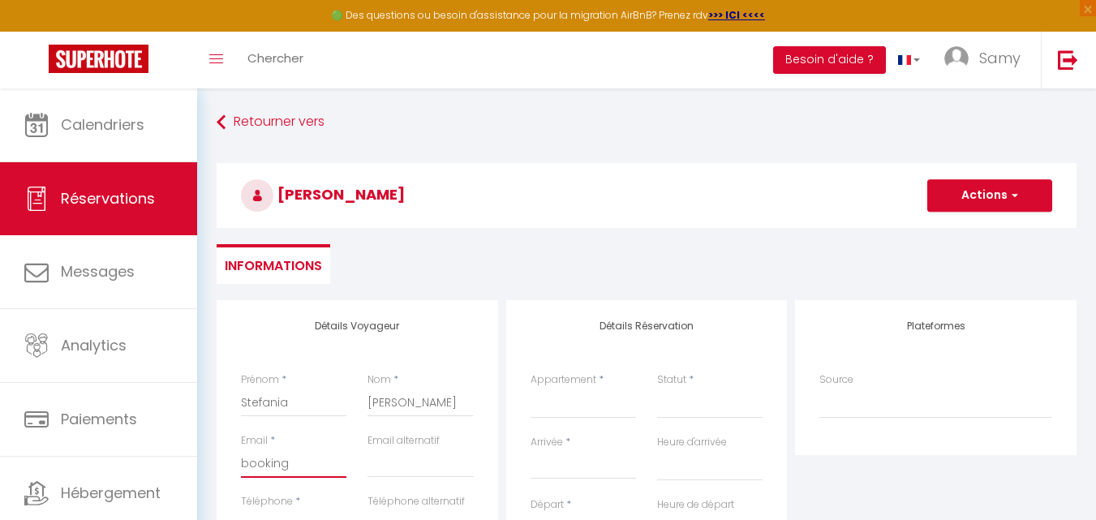
select select
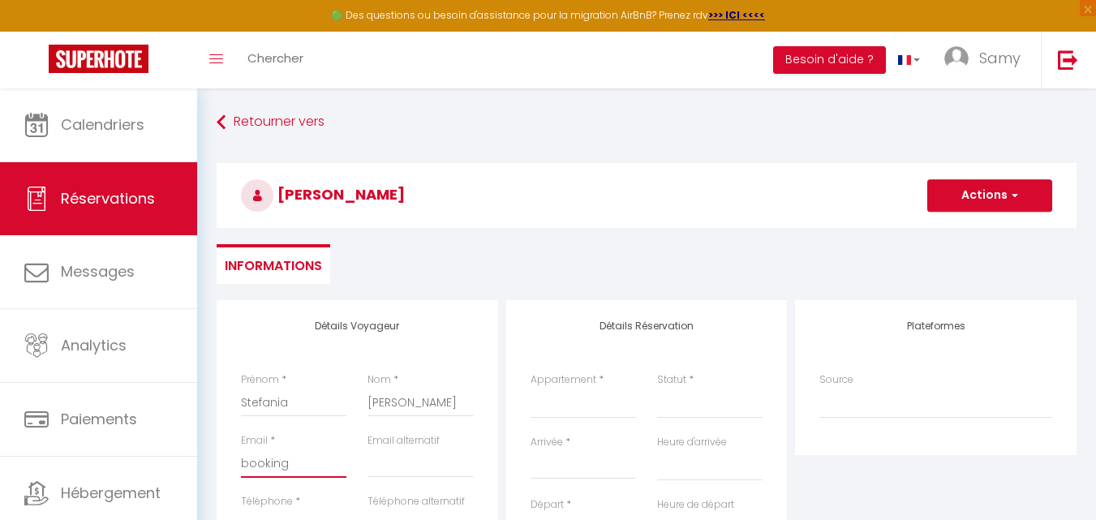
checkbox input "false"
type input "booking."
select select
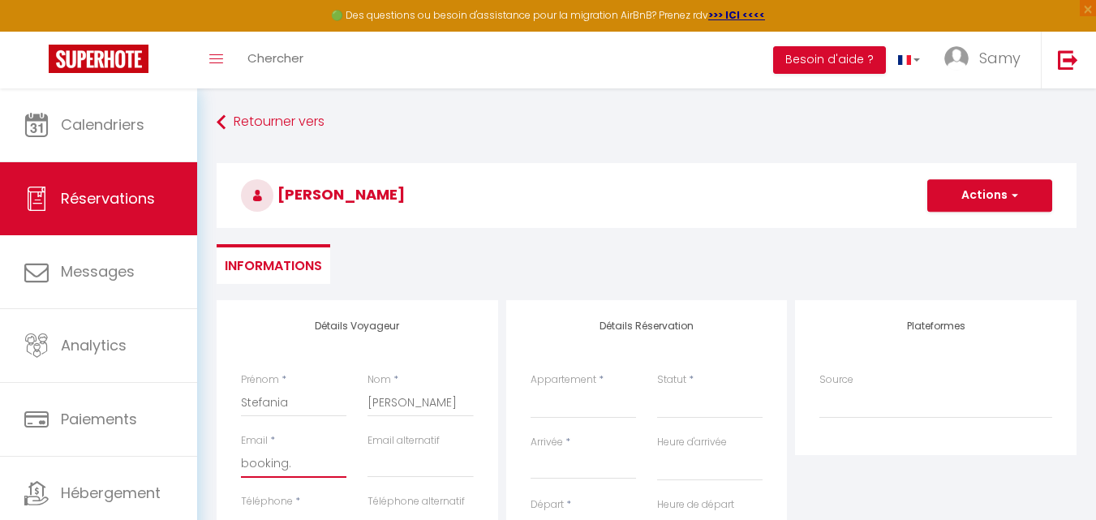
select select
checkbox input "false"
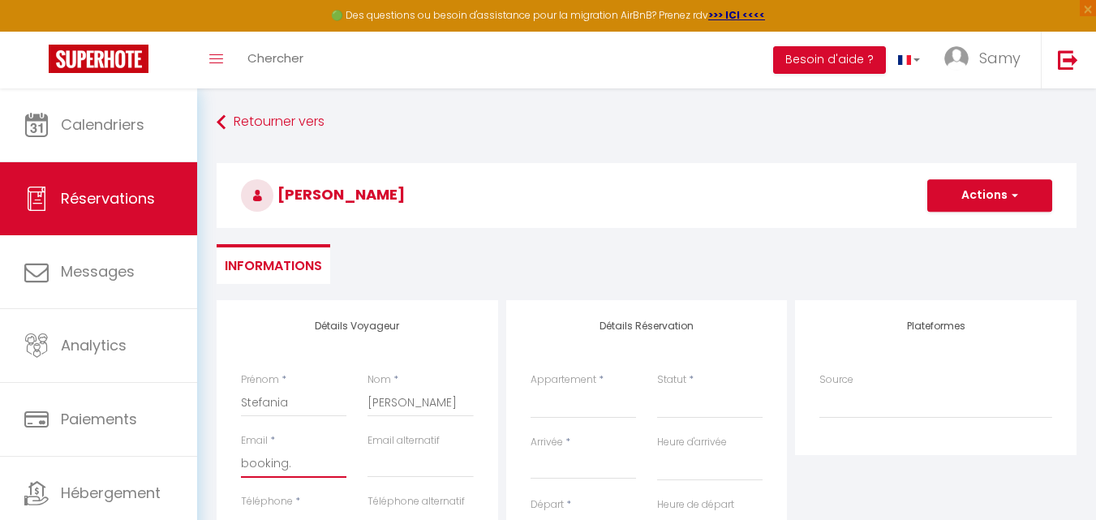
type input "booking.A"
select select
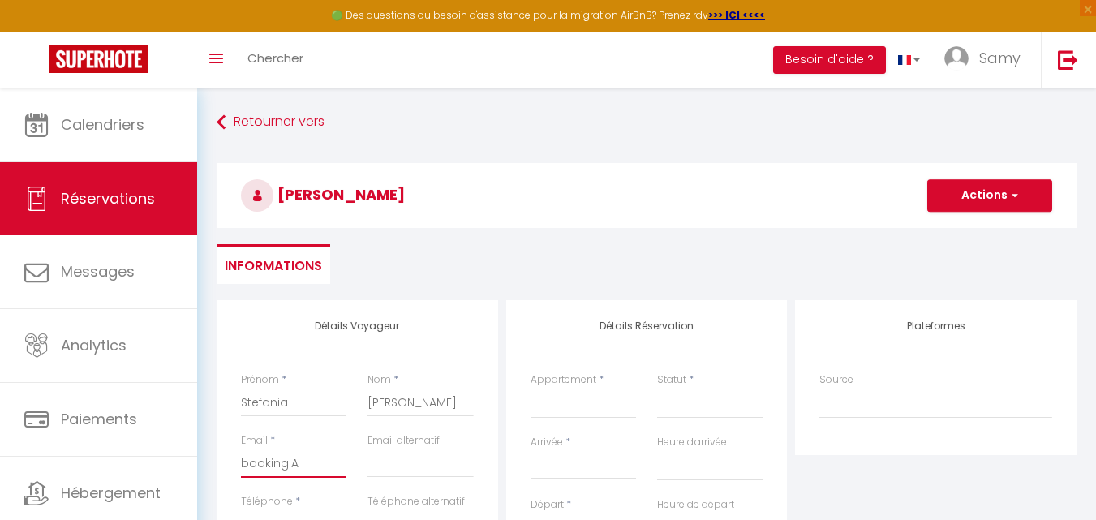
select select
checkbox input "false"
type input "booking."
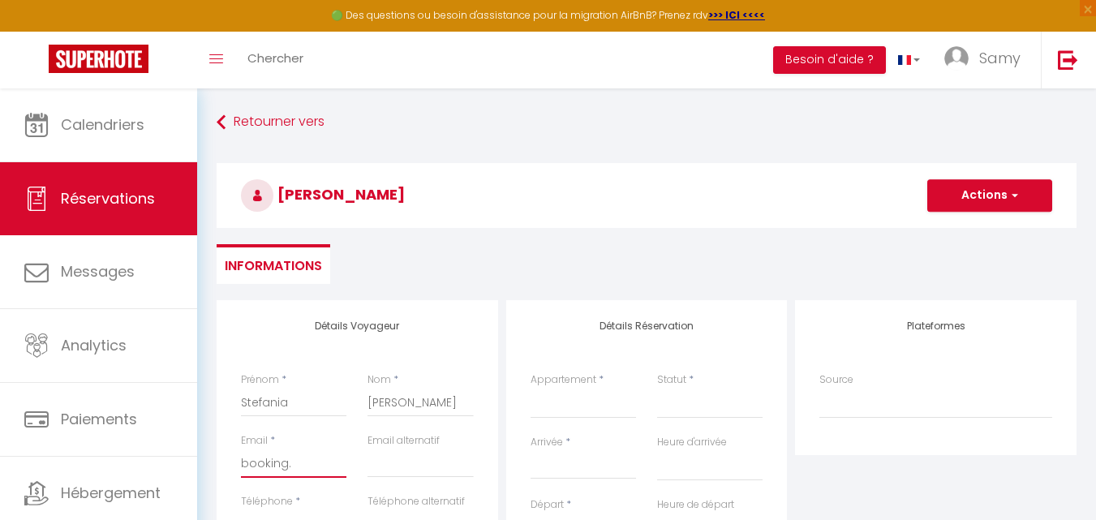
select select
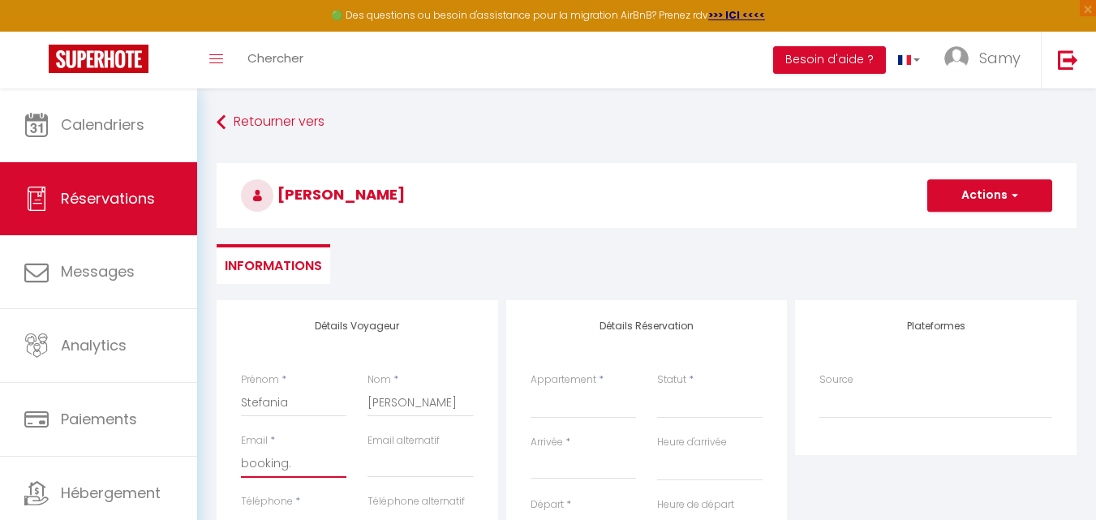
select select
checkbox input "false"
type input "booking.a"
select select
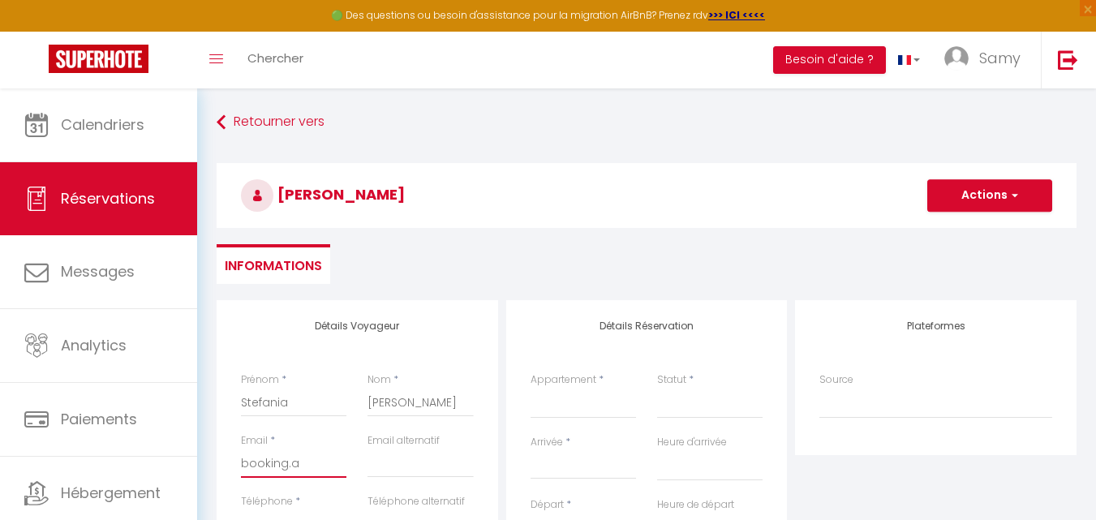
select select
click at [540, 412] on select "CASA BOMA [GEOGRAPHIC_DATA] - MODERN & LUMINOUS APARTMENT WITH BALCONY - [GEOGR…" at bounding box center [583, 403] width 105 height 31
click at [531, 388] on select "CASA BOMA [GEOGRAPHIC_DATA] - MODERN & LUMINOUS APARTMENT WITH BALCONY - [GEOGR…" at bounding box center [583, 403] width 105 height 31
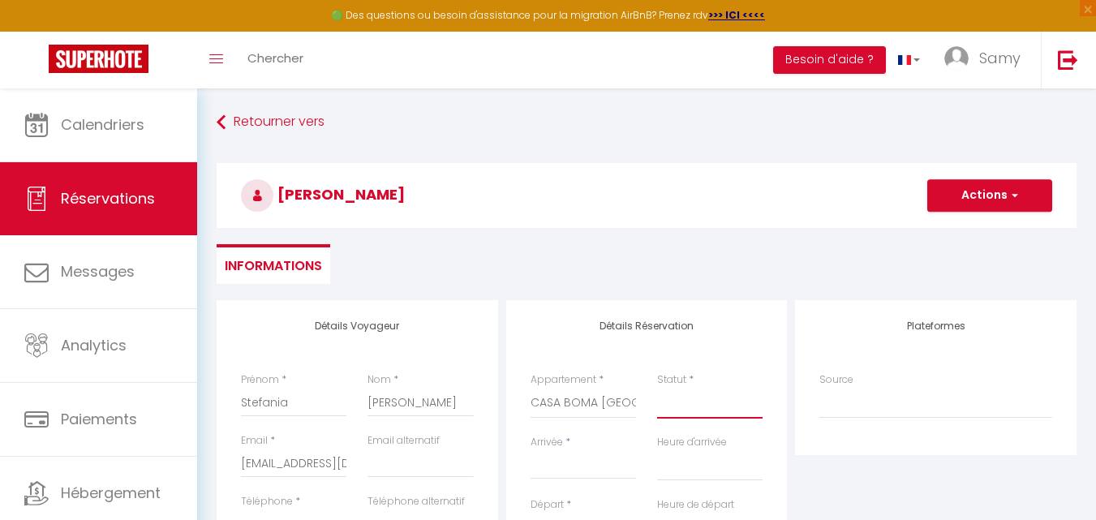
click at [735, 415] on select "Confirmé Non Confirmé [PERSON_NAME] par le voyageur No Show Request" at bounding box center [709, 403] width 105 height 31
click at [698, 398] on select "Confirmé Non Confirmé [PERSON_NAME] par le voyageur No Show Request" at bounding box center [709, 403] width 105 height 31
click at [692, 409] on select "Confirmé Non Confirmé [PERSON_NAME] par le voyageur No Show Request" at bounding box center [709, 403] width 105 height 31
click at [657, 388] on select "Confirmé Non Confirmé Annulé Annulé par le voyageur No Show Request" at bounding box center [709, 403] width 105 height 31
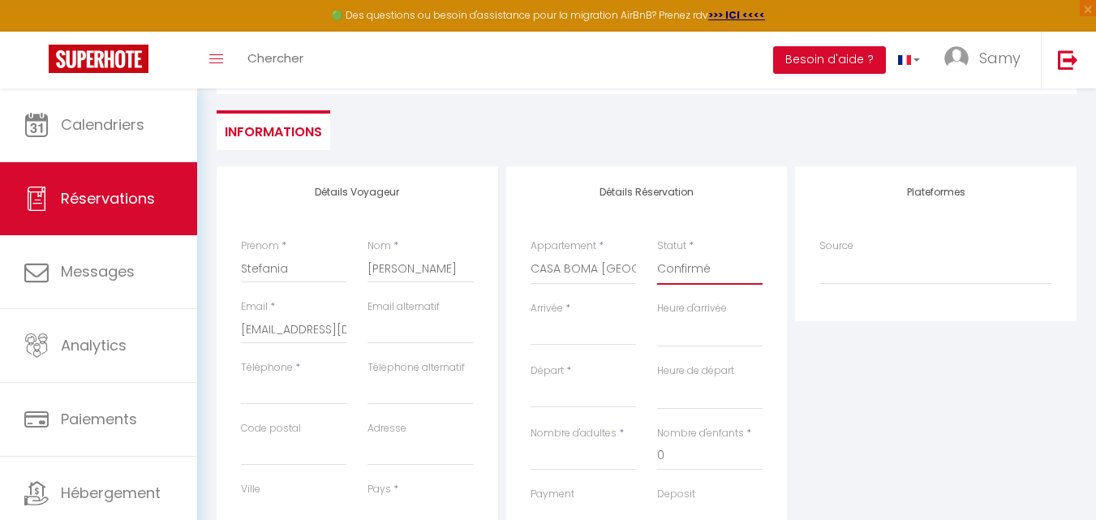
scroll to position [135, 0]
click at [320, 388] on input "Téléphone" at bounding box center [293, 388] width 105 height 29
paste input "+393289547722"
click at [570, 338] on input "Arrivée" at bounding box center [583, 330] width 105 height 21
click at [590, 340] on input "Arrivée" at bounding box center [583, 330] width 105 height 21
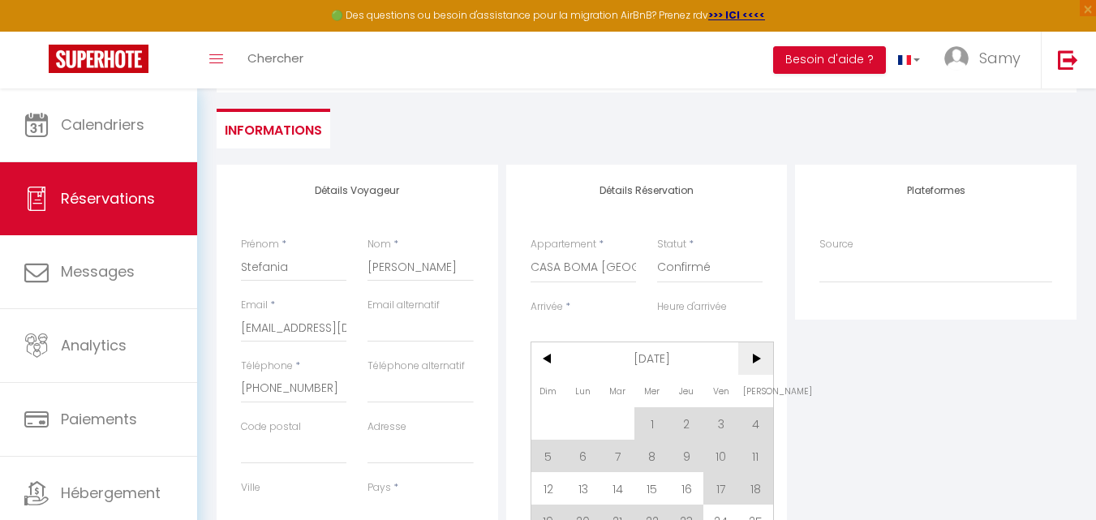
click at [754, 362] on span ">" at bounding box center [755, 358] width 35 height 32
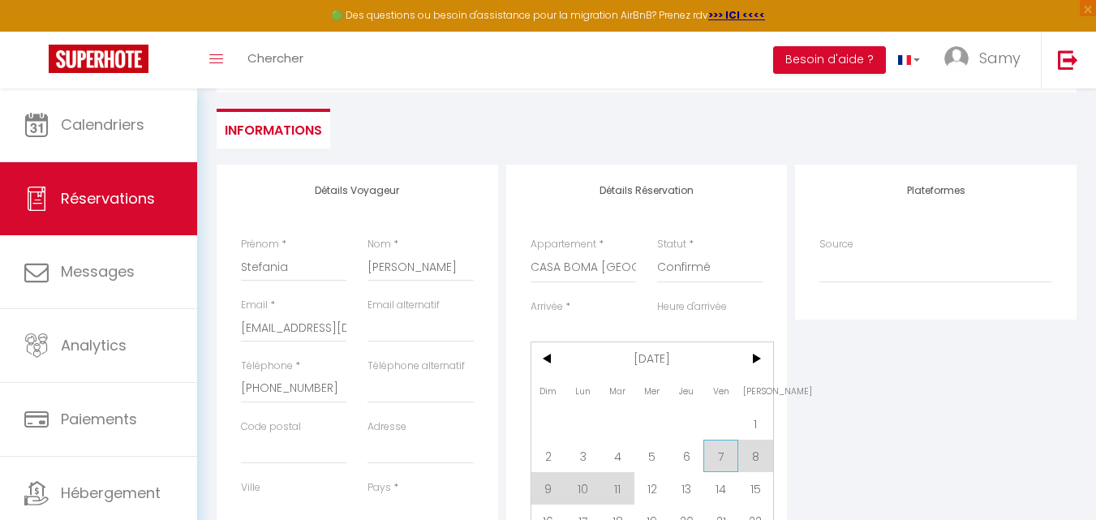
click at [705, 454] on span "7" at bounding box center [720, 456] width 35 height 32
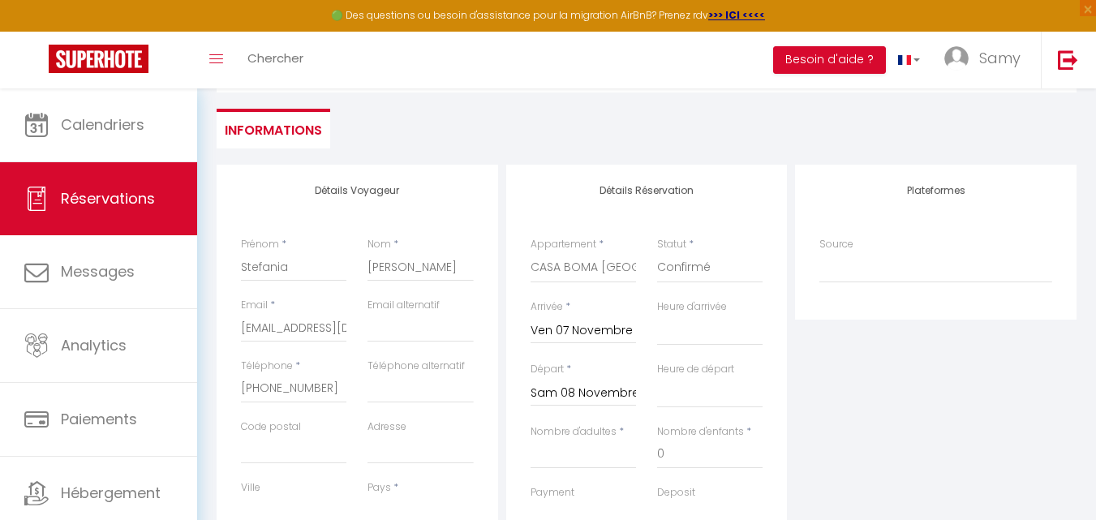
click at [615, 388] on input "Sam 08 Novembre 2025" at bounding box center [583, 393] width 105 height 21
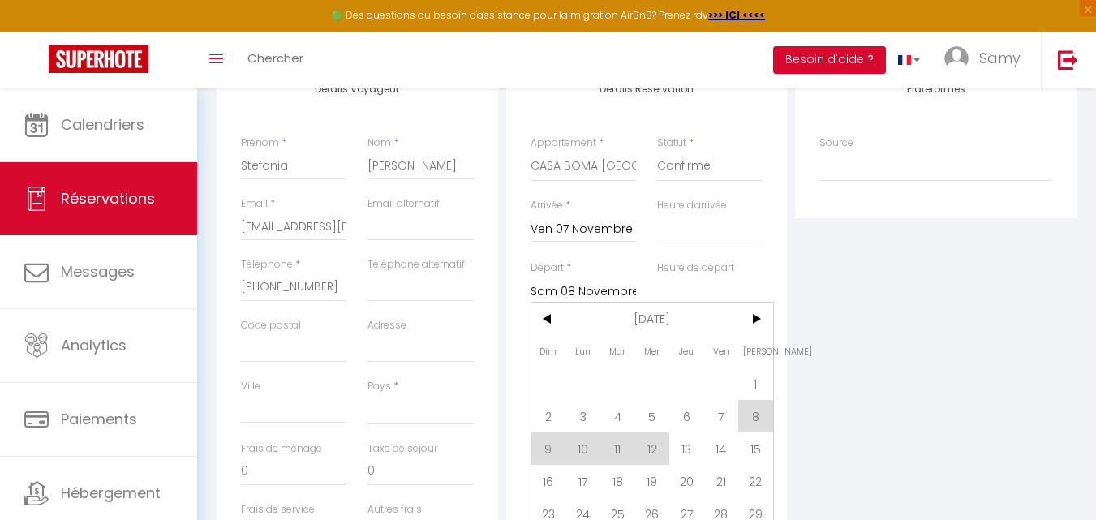
scroll to position [254, 0]
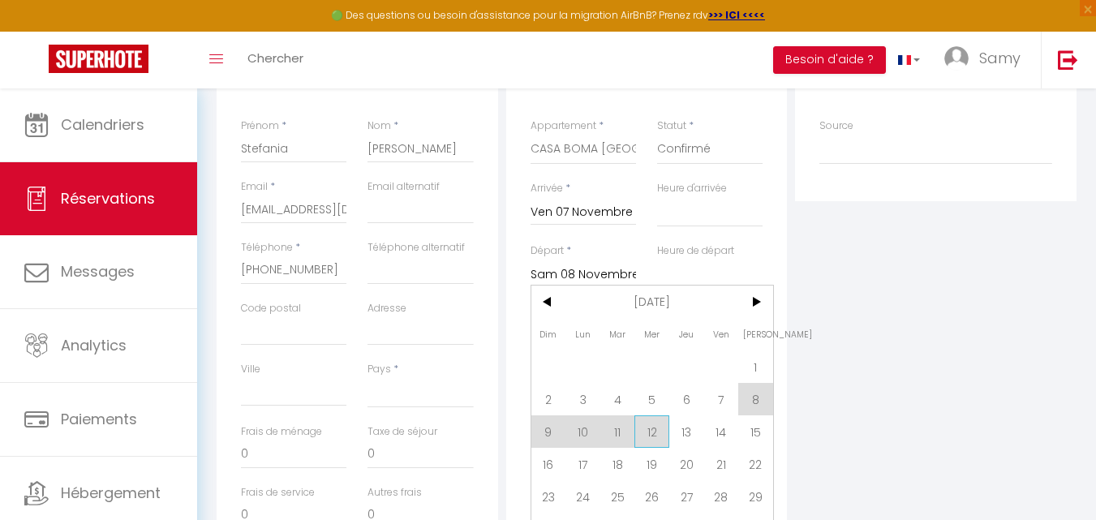
click at [648, 440] on span "12" at bounding box center [651, 431] width 35 height 32
click at [648, 440] on div "A relancer Oui Non" at bounding box center [710, 460] width 127 height 62
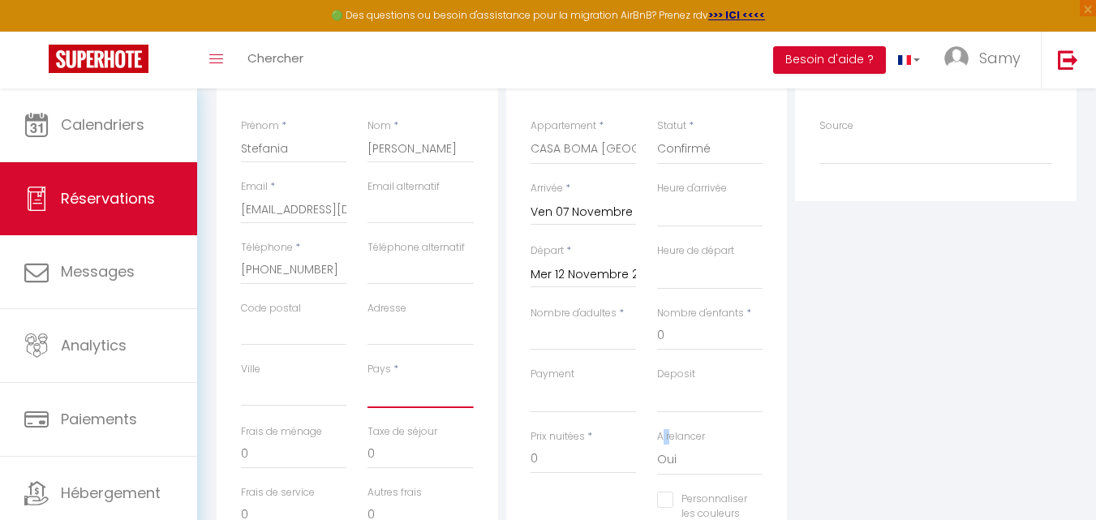
click at [447, 398] on select "France Portugal Afghanistan Albania Algeria American Samoa Andorra Angola Angui…" at bounding box center [420, 392] width 105 height 31
click at [368, 377] on select "France Portugal Afghanistan Albania Algeria American Samoa Andorra Angola Angui…" at bounding box center [420, 392] width 105 height 31
click at [616, 394] on select "OK KO" at bounding box center [583, 397] width 105 height 31
click at [606, 342] on input "Nombre d'adultes" at bounding box center [583, 335] width 105 height 29
click at [599, 327] on input "Nombre d'adultes" at bounding box center [583, 335] width 105 height 29
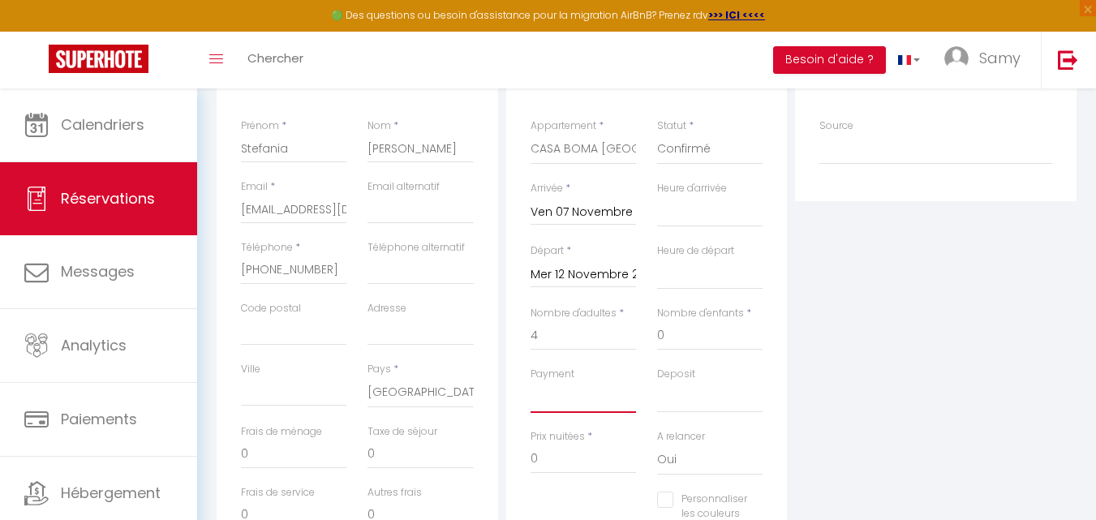
click at [542, 389] on select "OK KO" at bounding box center [583, 397] width 105 height 31
click at [854, 354] on div "Plateformes Source Direct Airbnb.com Booking.com Chalet montagne Expedia Gite d…" at bounding box center [936, 336] width 290 height 580
click at [595, 458] on input "0" at bounding box center [583, 459] width 105 height 29
paste input "519"
click at [282, 453] on input "0" at bounding box center [293, 454] width 105 height 29
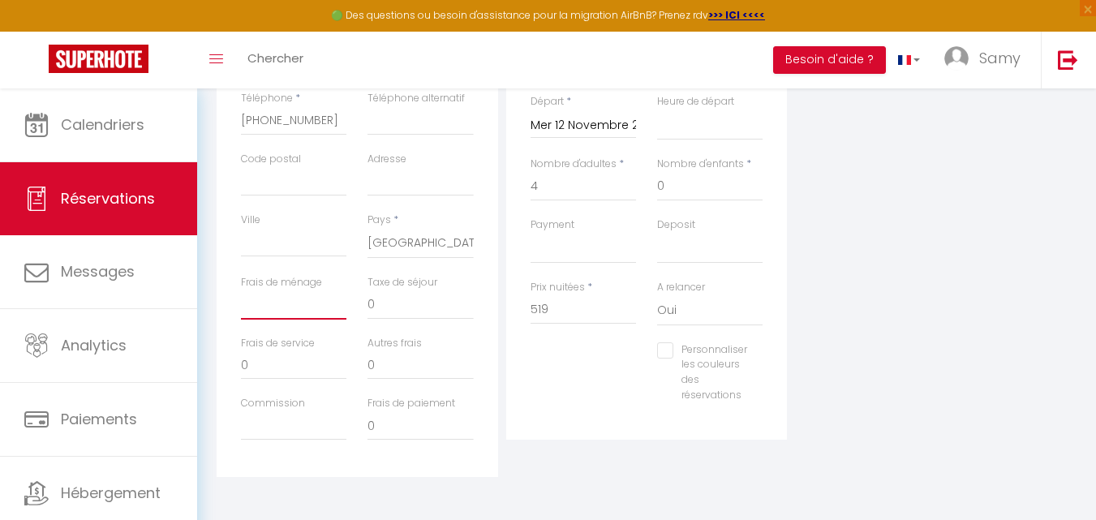
scroll to position [410, 0]
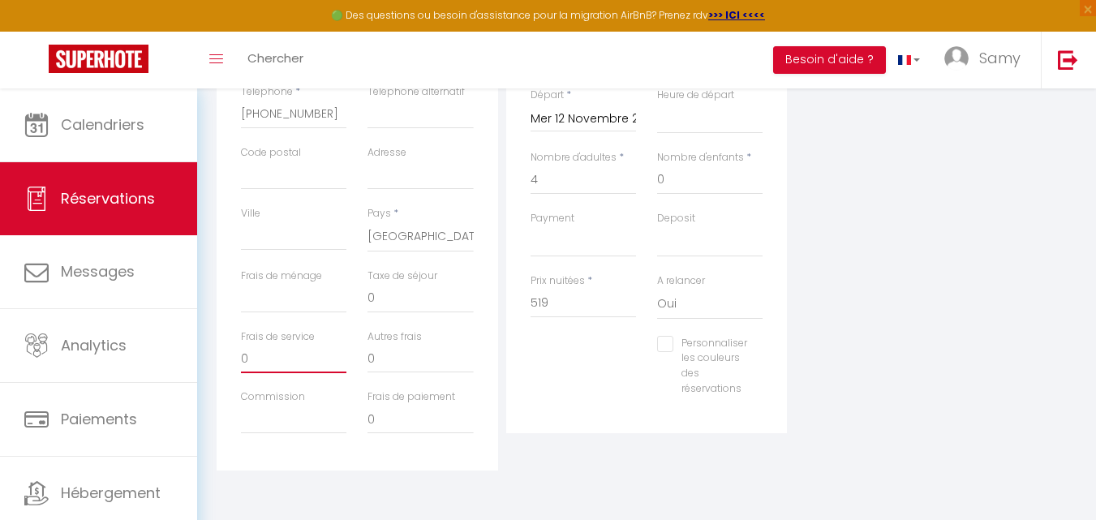
click at [303, 365] on input "0" at bounding box center [293, 358] width 105 height 29
click at [320, 309] on input "Frais de ménage" at bounding box center [293, 298] width 105 height 29
click at [384, 307] on input "0" at bounding box center [420, 298] width 105 height 29
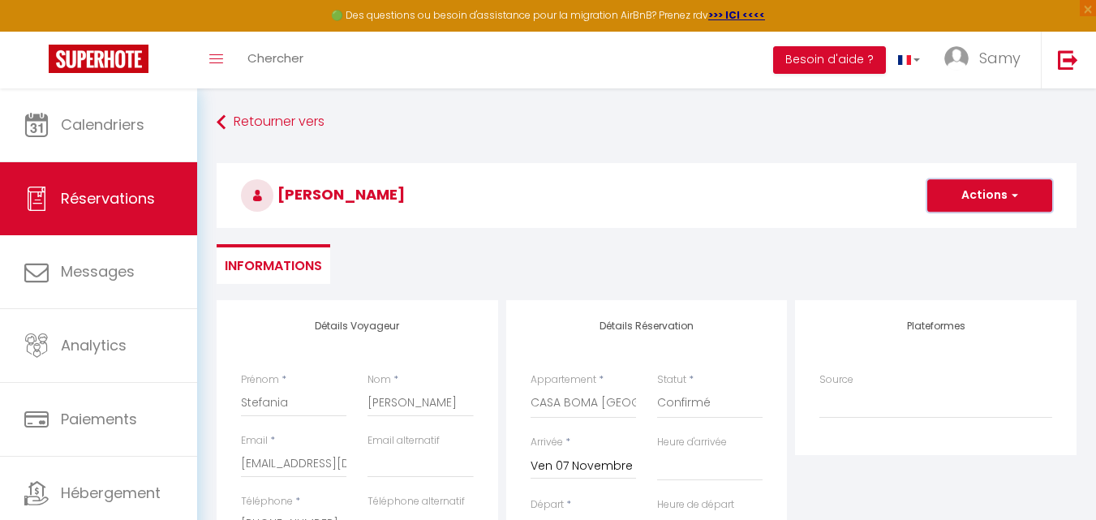
click at [1031, 192] on button "Actions" at bounding box center [989, 195] width 125 height 32
click at [997, 230] on link "Enregistrer" at bounding box center [974, 231] width 128 height 21
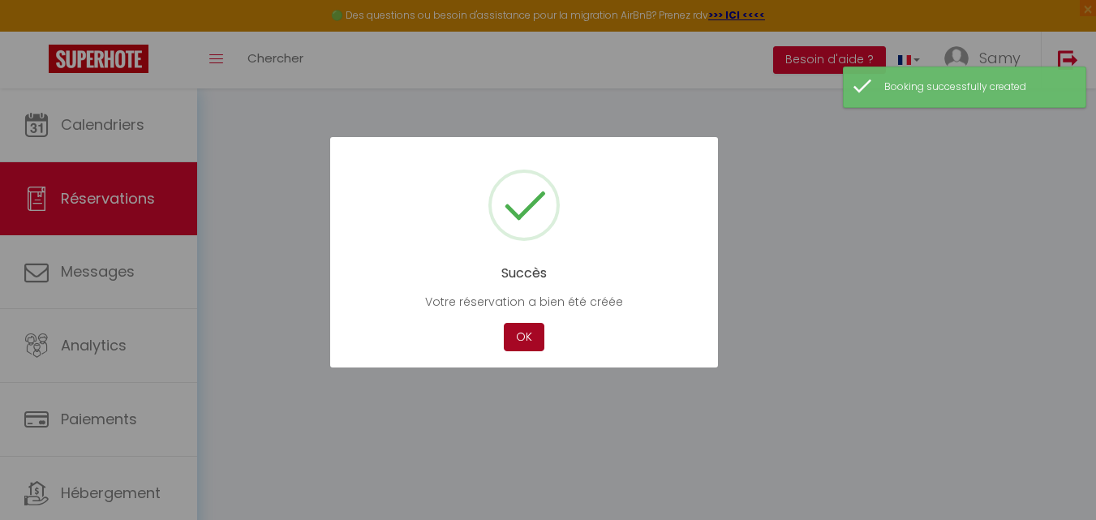
click at [520, 335] on button "OK" at bounding box center [524, 337] width 41 height 28
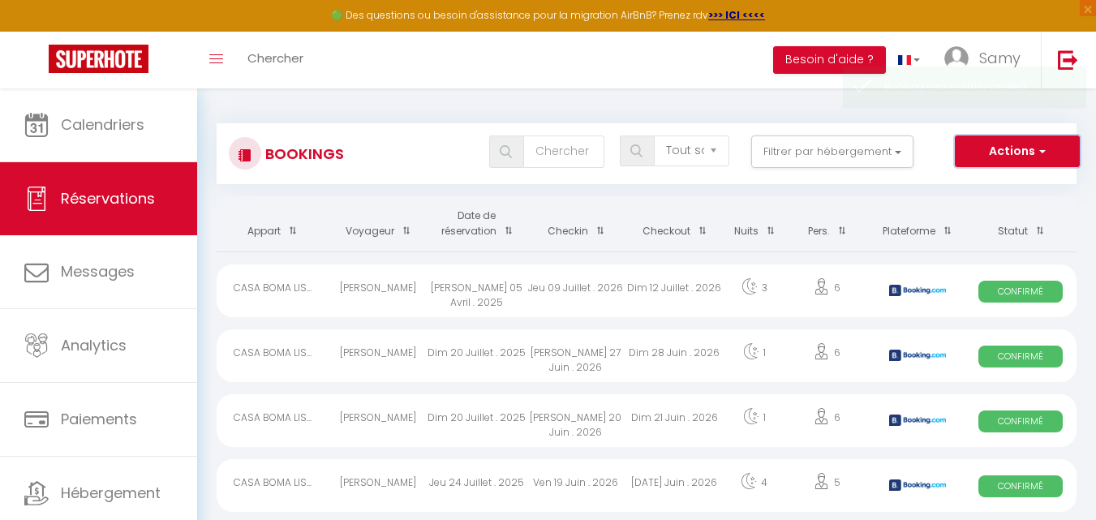
click at [996, 167] on button "Actions" at bounding box center [1017, 151] width 125 height 32
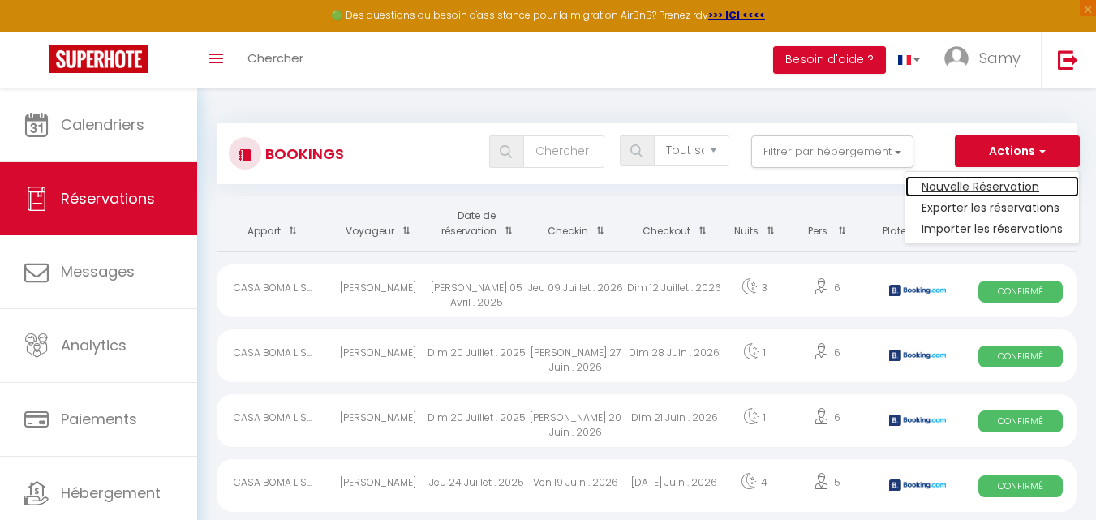
click at [985, 191] on link "Nouvelle Réservation" at bounding box center [992, 186] width 174 height 21
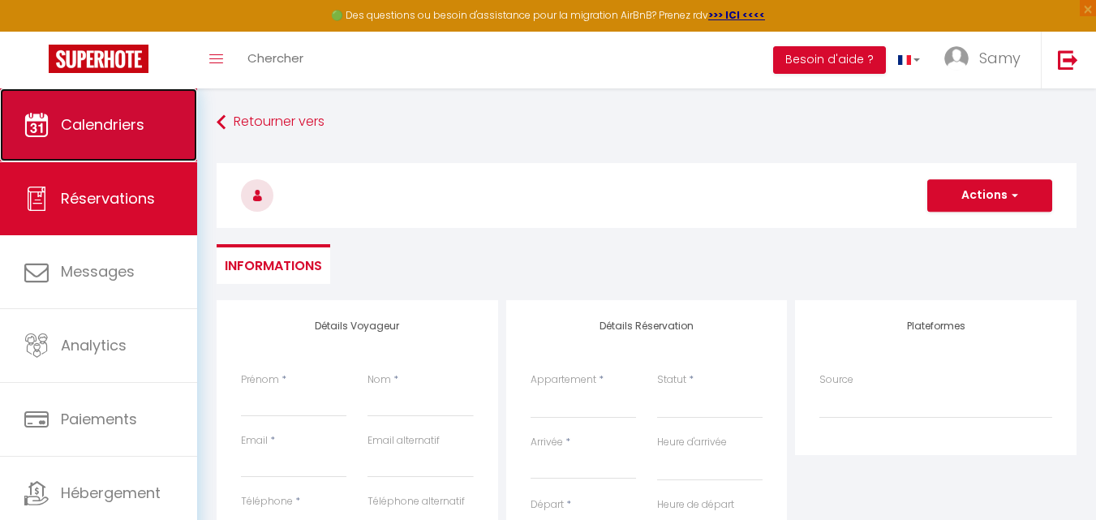
click at [120, 144] on link "Calendriers" at bounding box center [98, 124] width 197 height 73
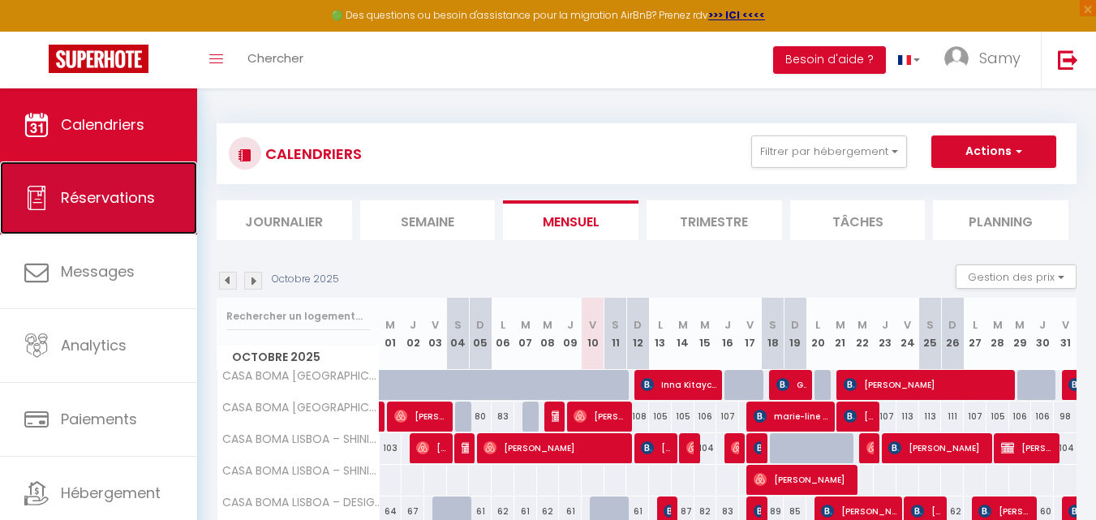
click at [154, 232] on link "Réservations" at bounding box center [98, 197] width 197 height 73
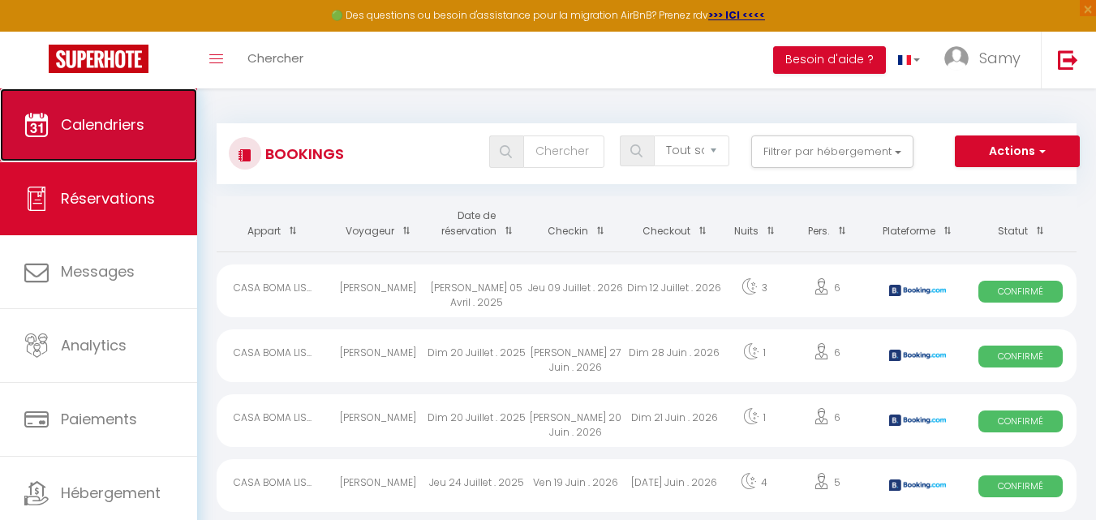
click at [145, 151] on link "Calendriers" at bounding box center [98, 124] width 197 height 73
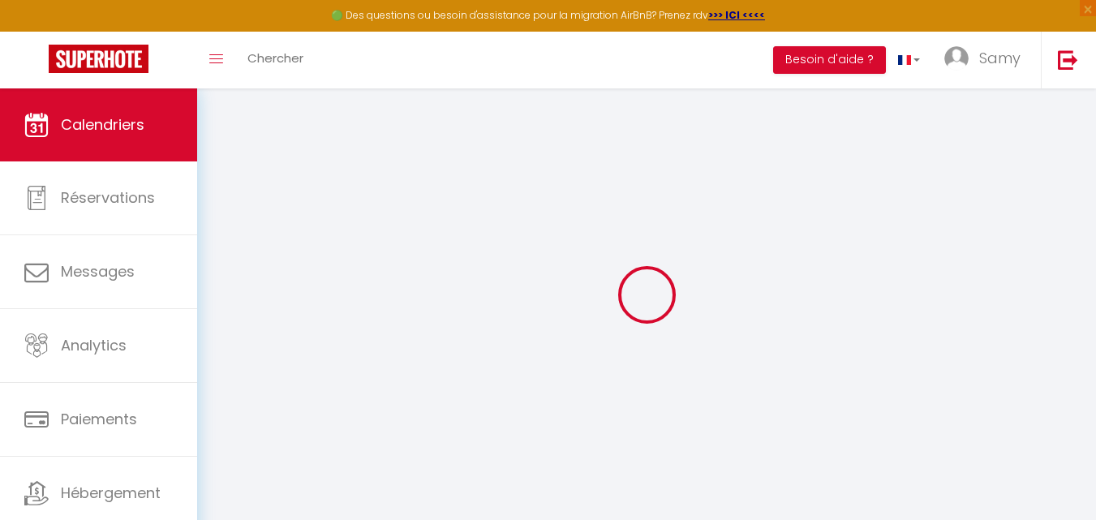
click at [465, 275] on div at bounding box center [647, 295] width 860 height 374
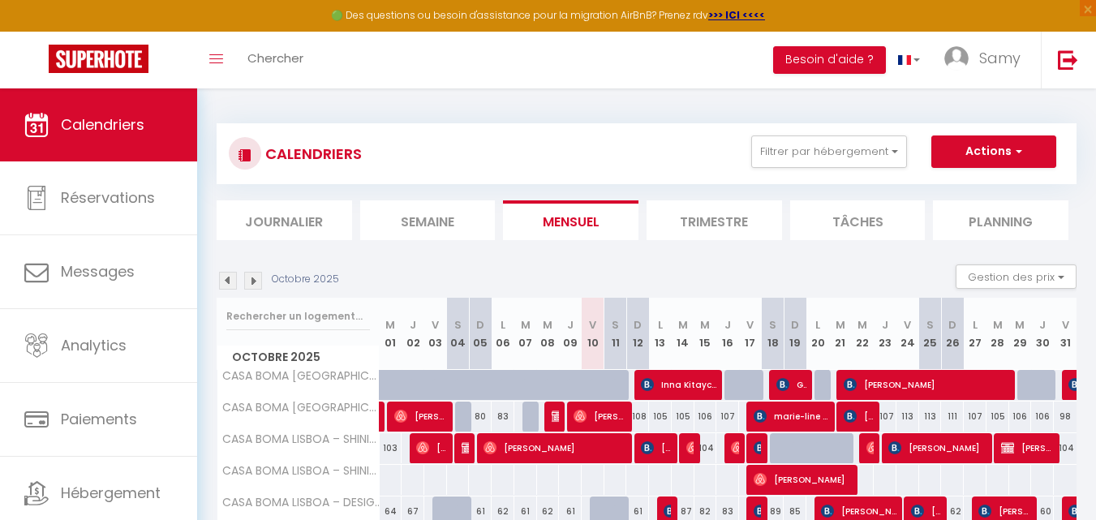
scroll to position [590, 0]
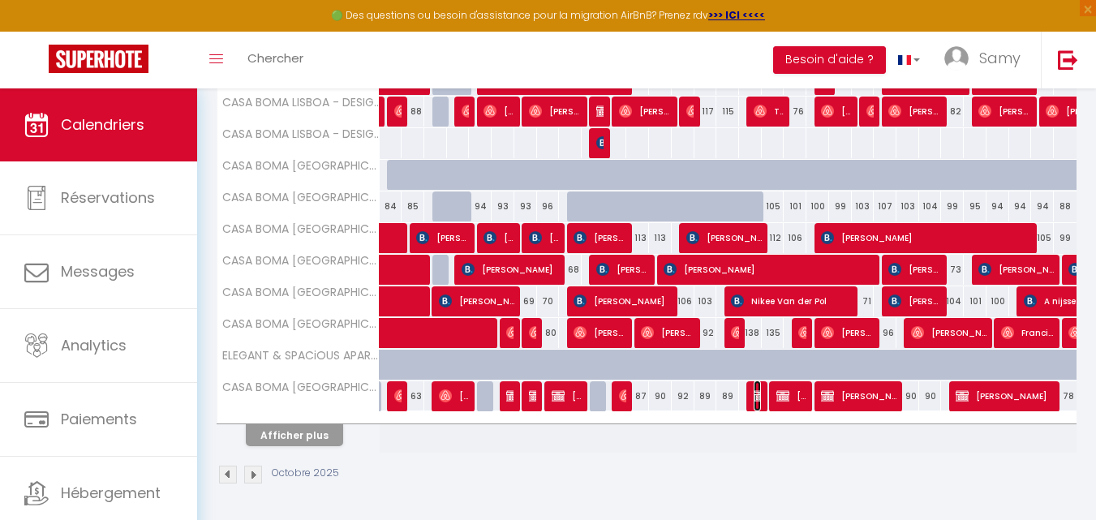
click at [754, 397] on img at bounding box center [760, 395] width 13 height 13
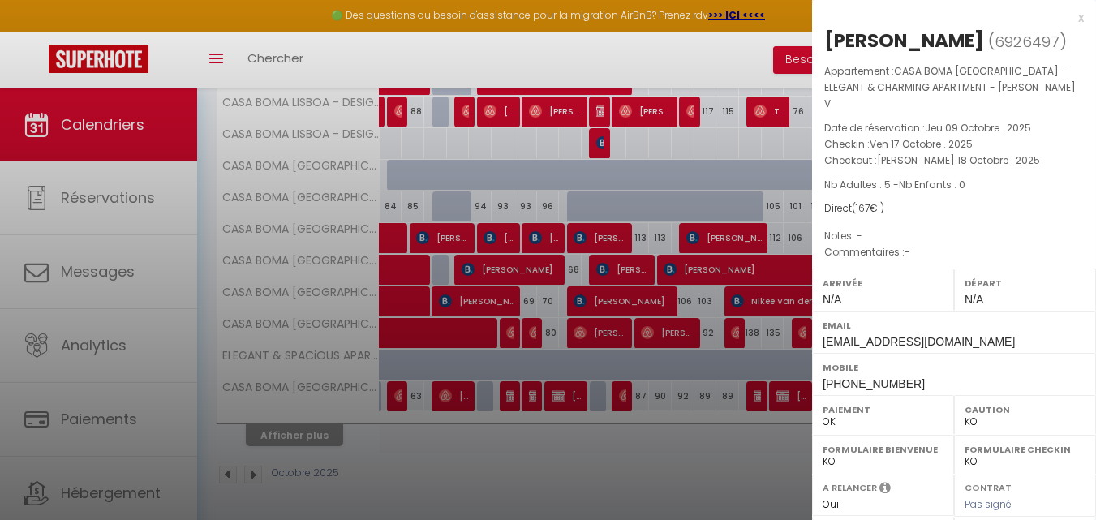
click at [754, 397] on div at bounding box center [548, 260] width 1096 height 520
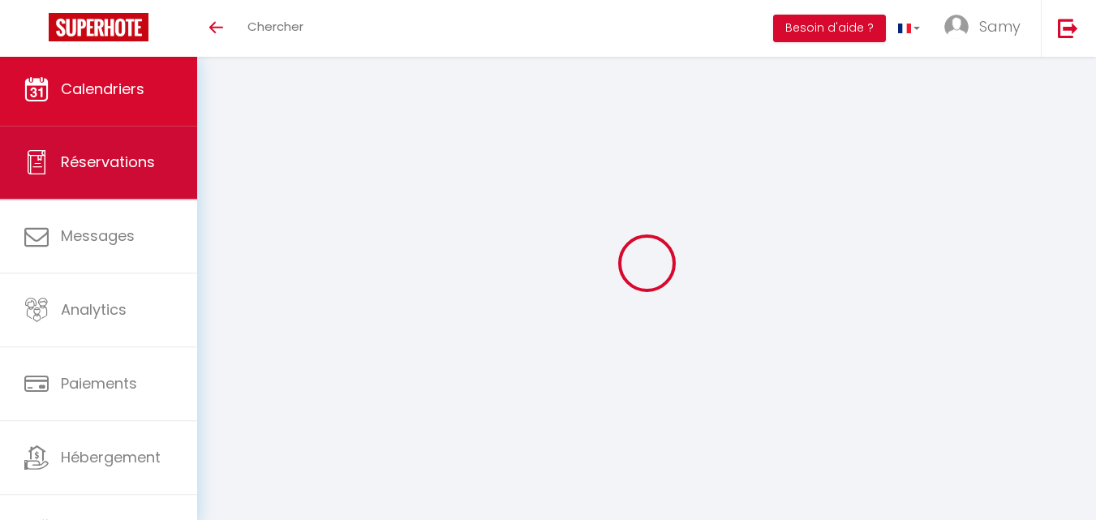
click at [132, 155] on span "Réservations" at bounding box center [108, 162] width 94 height 20
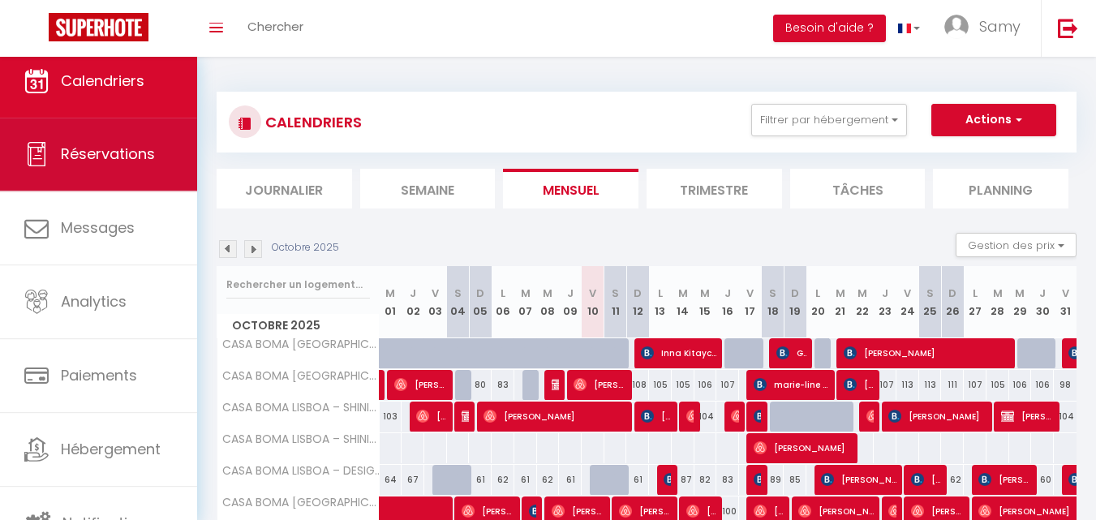
select select "not_cancelled"
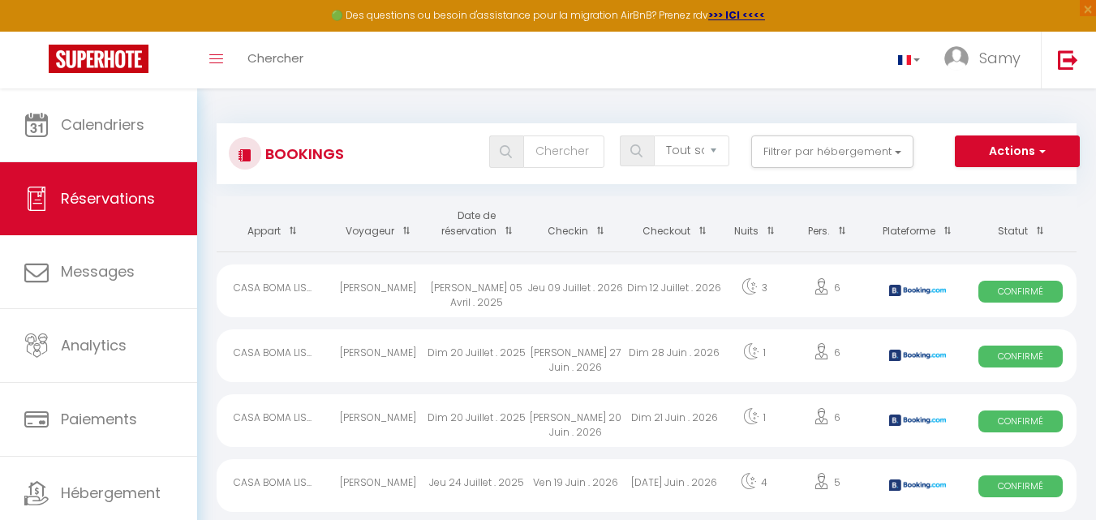
click at [505, 237] on span at bounding box center [505, 231] width 16 height 30
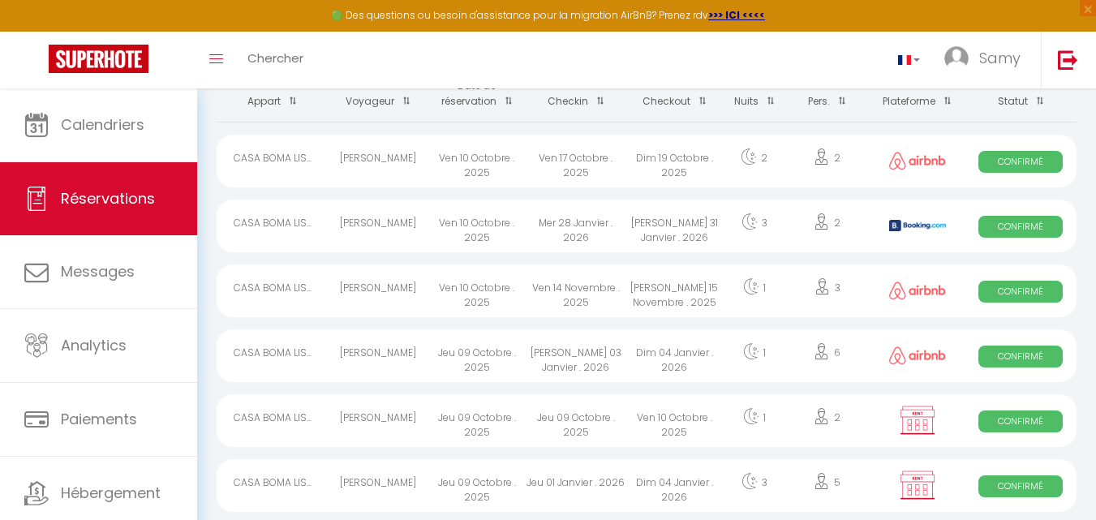
scroll to position [135, 0]
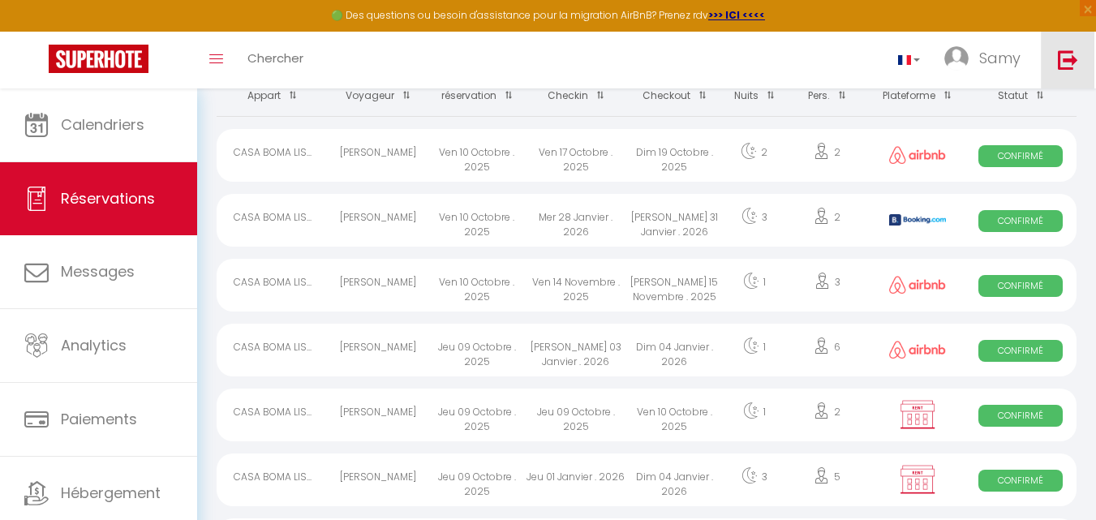
click at [1067, 71] on link at bounding box center [1068, 60] width 54 height 57
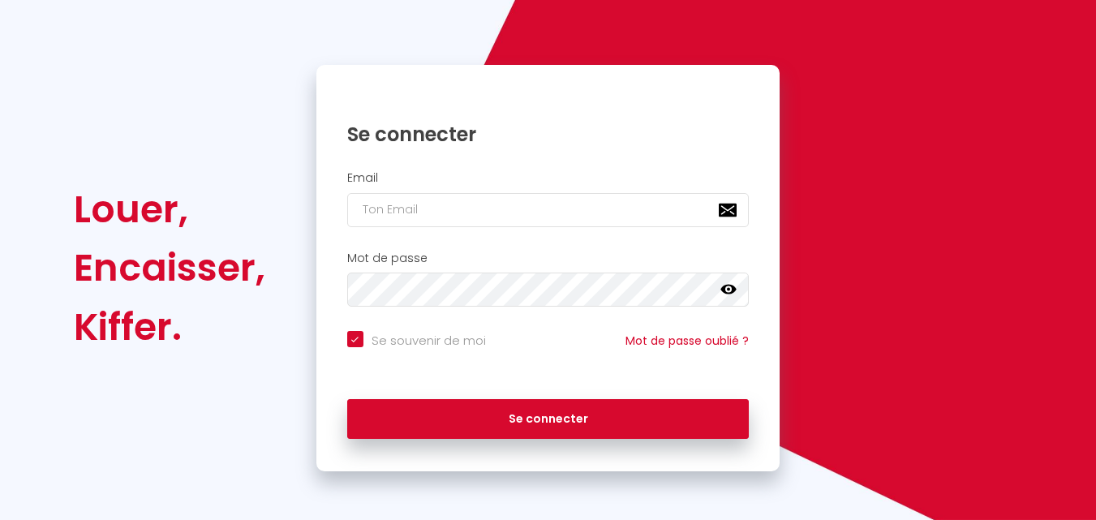
checkbox input "true"
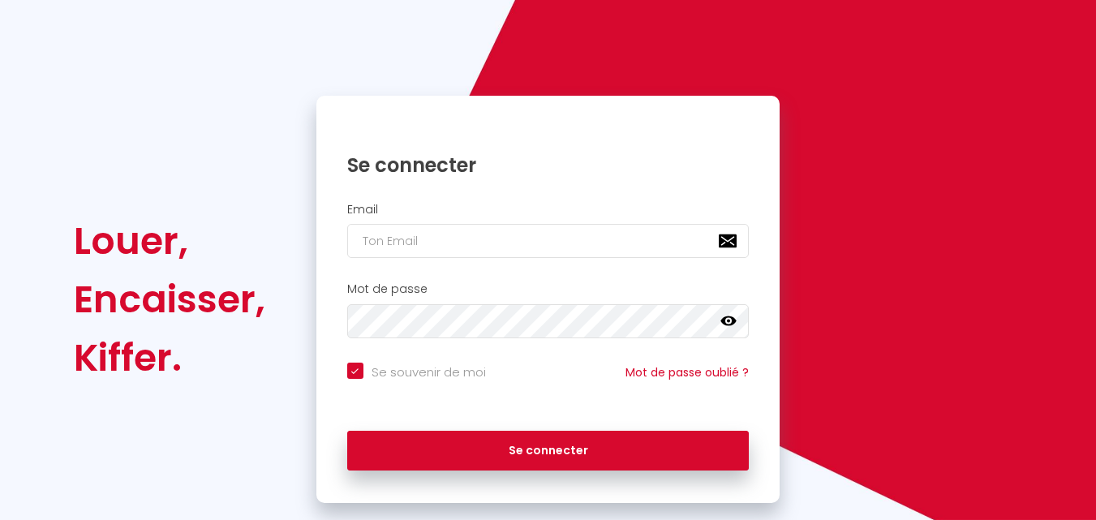
scroll to position [110, 0]
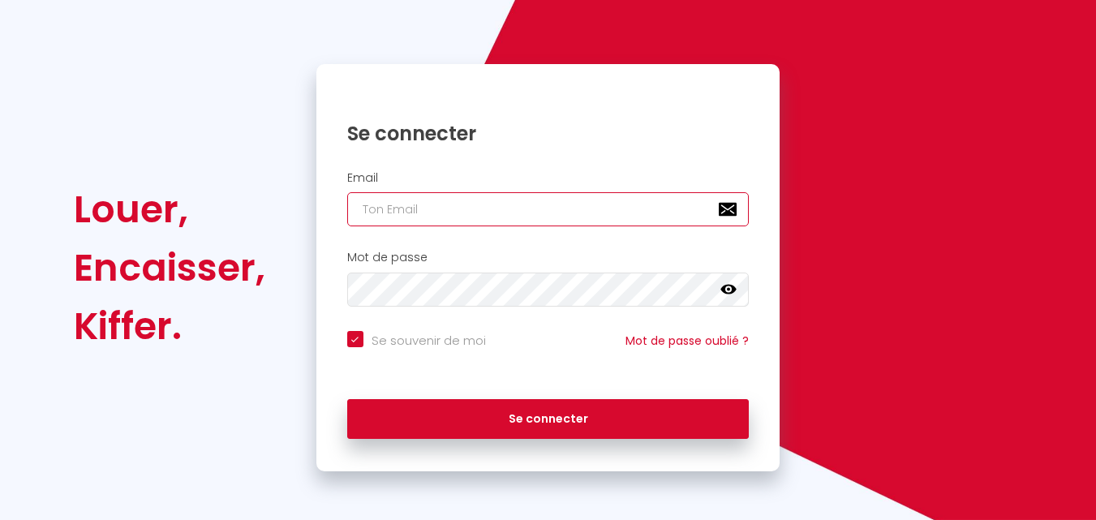
type input "[EMAIL_ADDRESS][DOMAIN_NAME]"
checkbox input "true"
click at [679, 194] on input "[EMAIL_ADDRESS][DOMAIN_NAME]" at bounding box center [548, 209] width 402 height 34
type input "[EMAIL_ADDRESS][DOMAIN_NAME]"
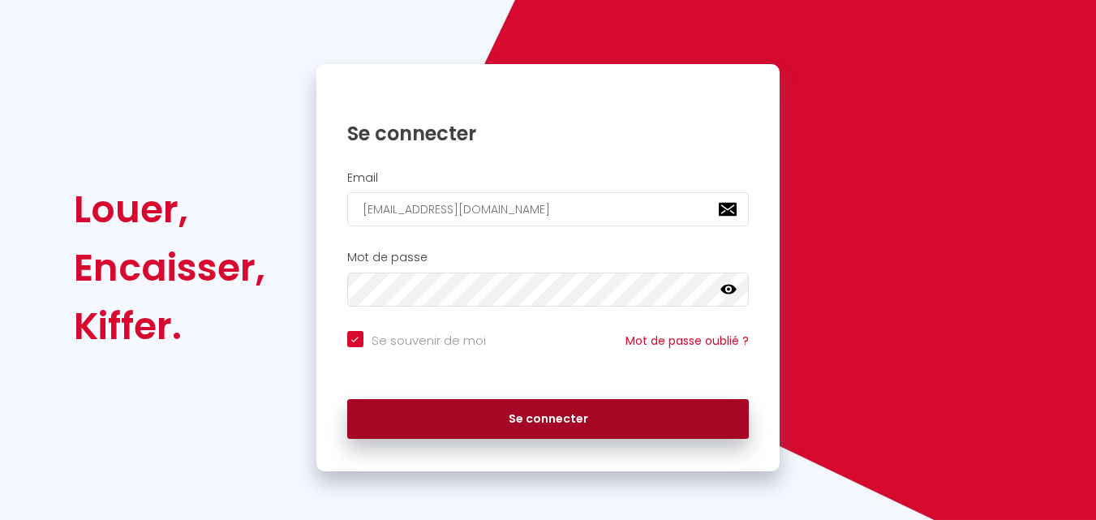
click at [545, 411] on button "Se connecter" at bounding box center [548, 419] width 402 height 41
checkbox input "true"
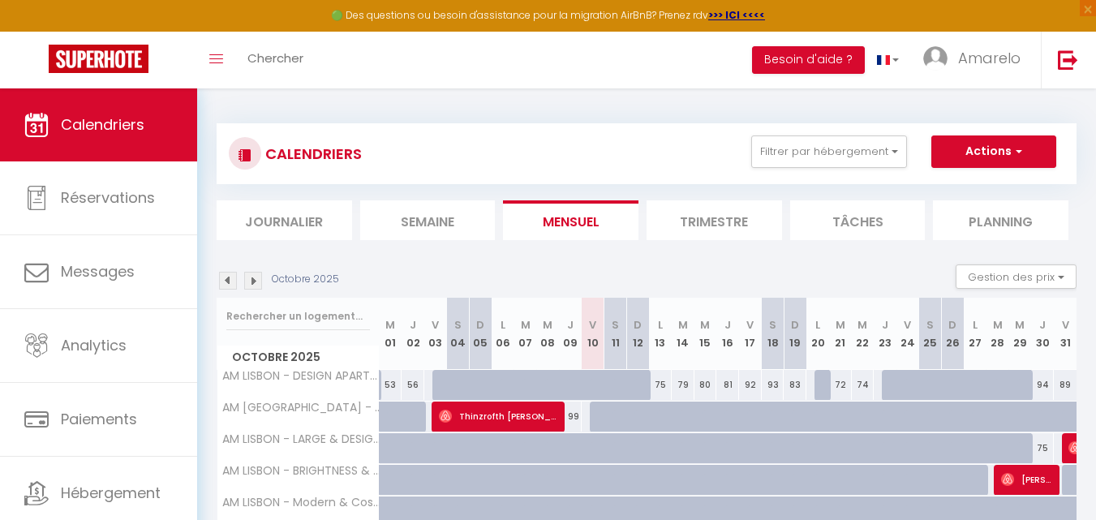
scroll to position [424, 0]
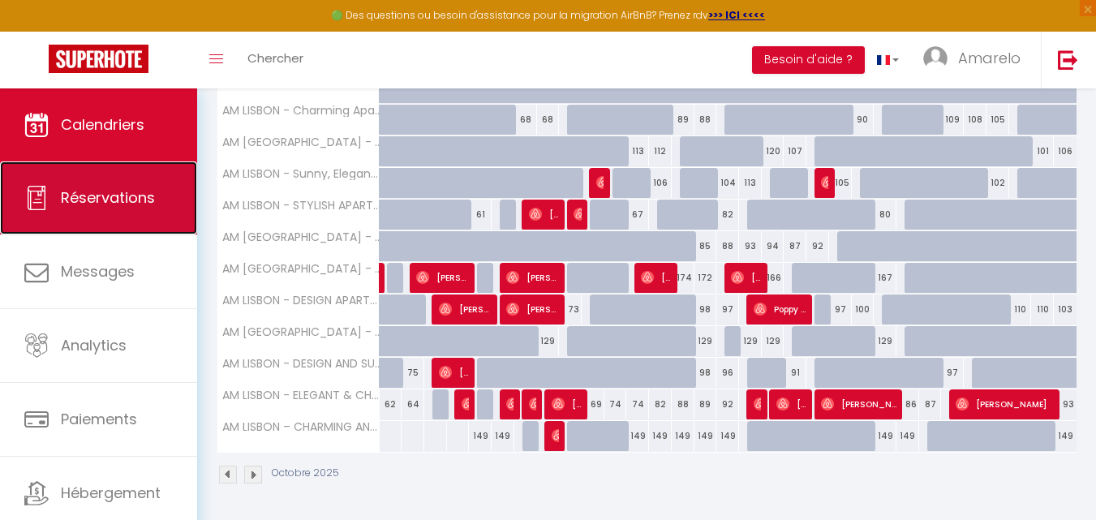
click at [104, 220] on link "Réservations" at bounding box center [98, 197] width 197 height 73
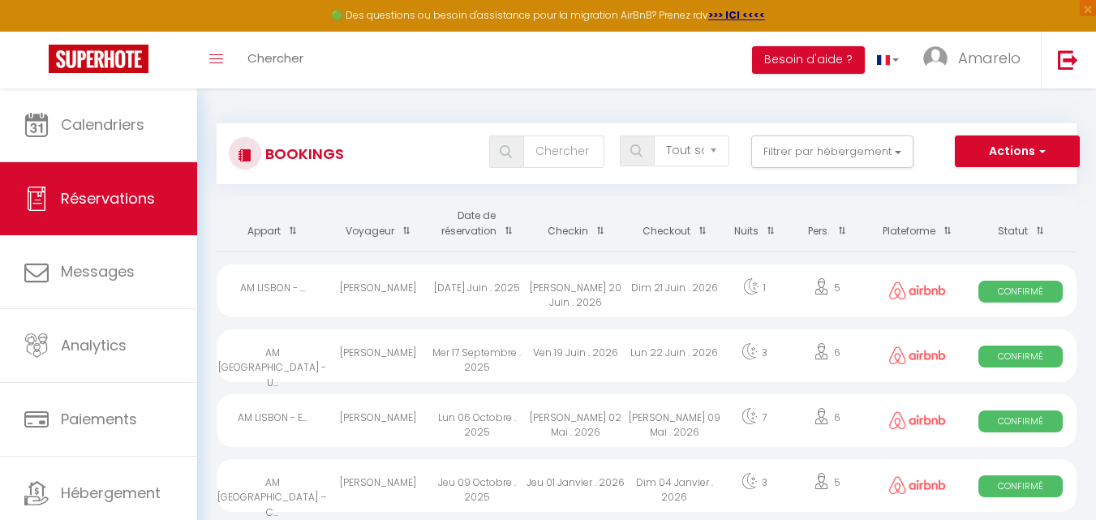
click at [483, 232] on th "Date de réservation" at bounding box center [477, 223] width 99 height 55
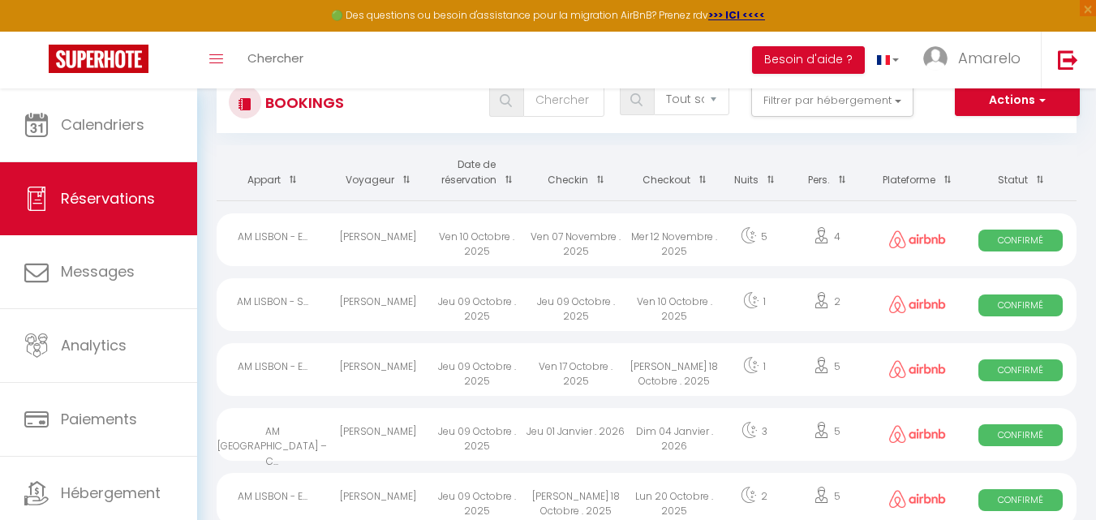
scroll to position [71, 0]
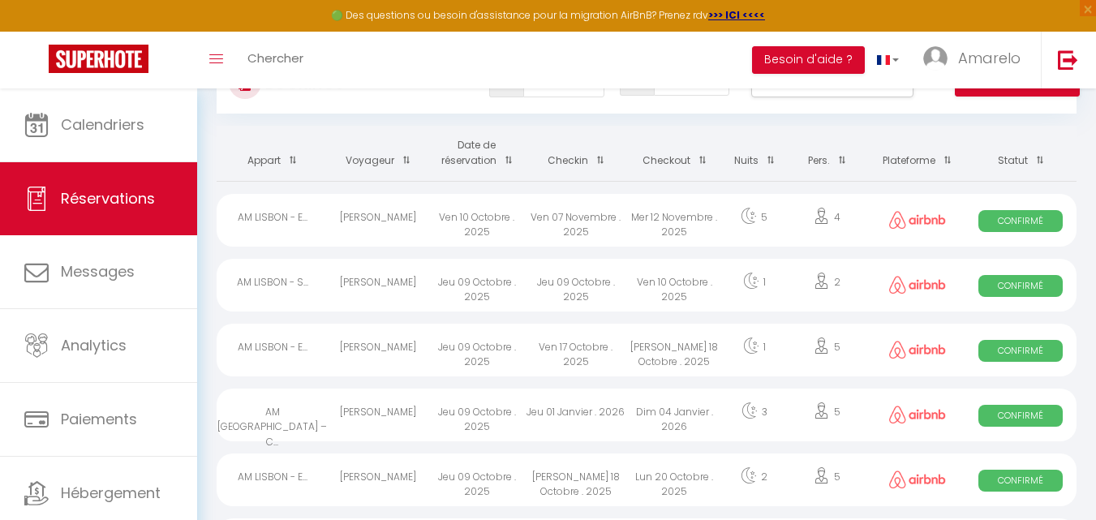
click at [470, 166] on th "Date de réservation" at bounding box center [477, 153] width 99 height 55
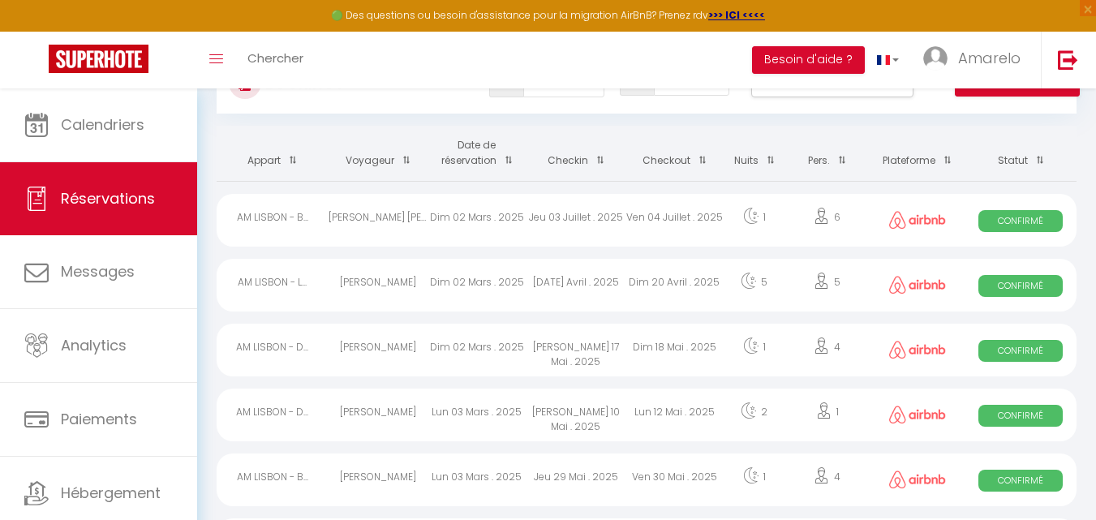
click at [470, 166] on th "Date de réservation" at bounding box center [477, 153] width 99 height 55
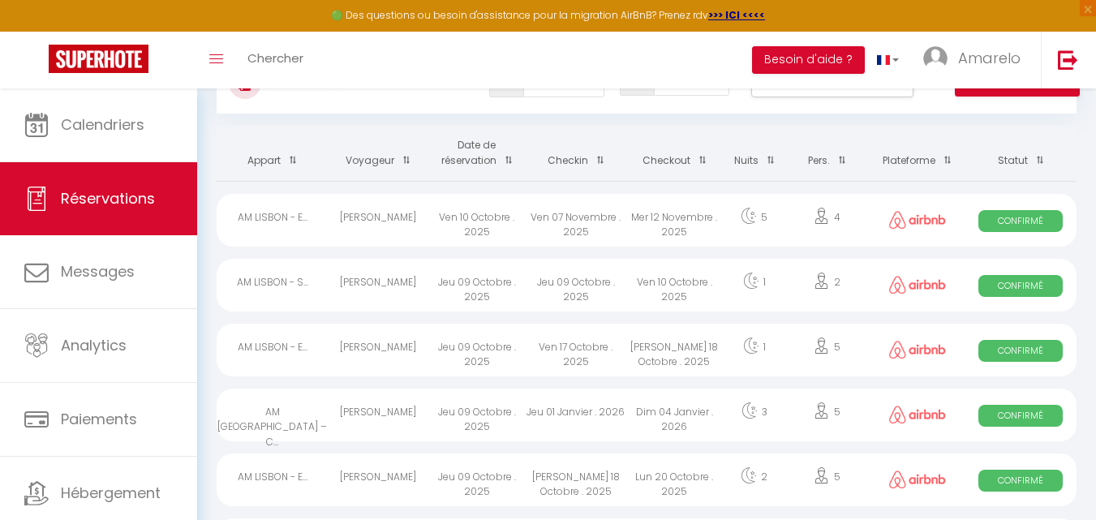
click at [572, 219] on div "Ven 07 Novembre . 2025" at bounding box center [576, 220] width 99 height 53
select select "OK"
select select "0"
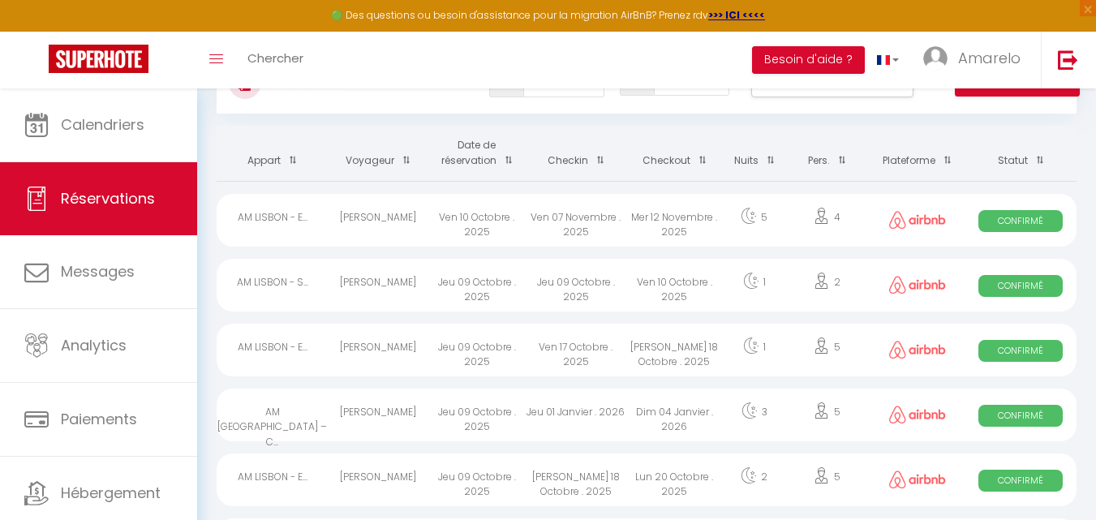
select select "1"
select select
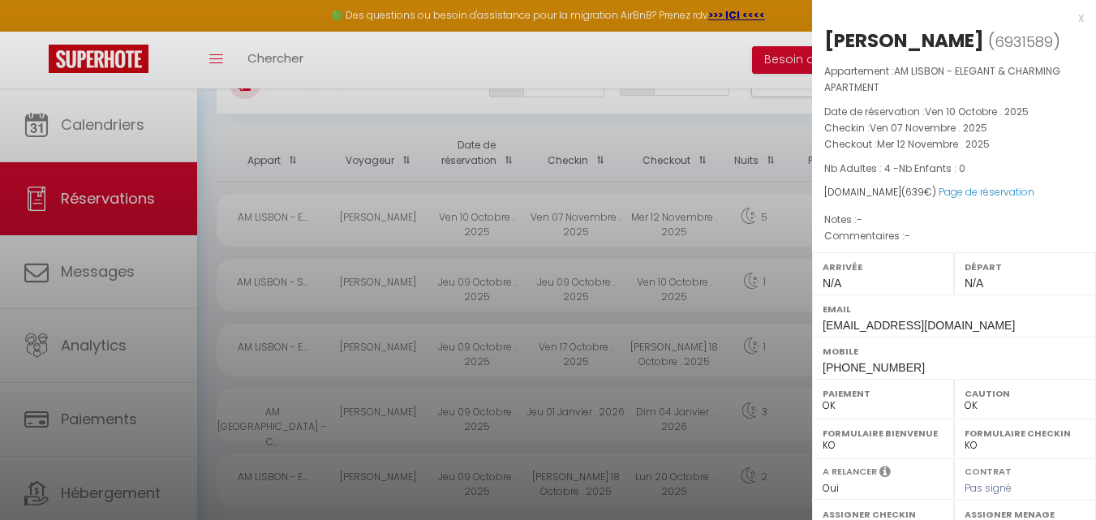
click at [572, 219] on div at bounding box center [548, 260] width 1096 height 520
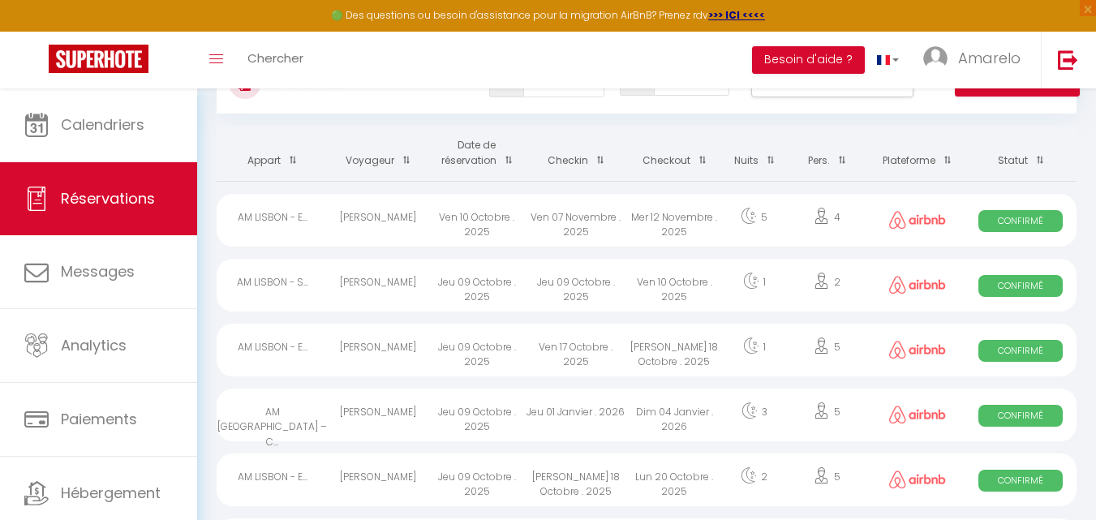
click at [293, 232] on div "AM LISBON - E..." at bounding box center [273, 220] width 112 height 53
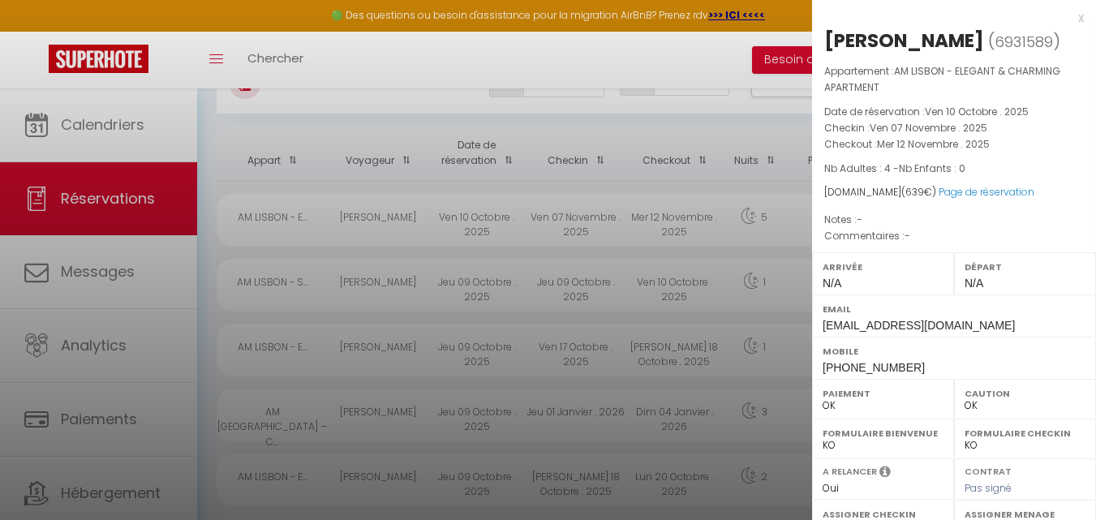
scroll to position [278, 0]
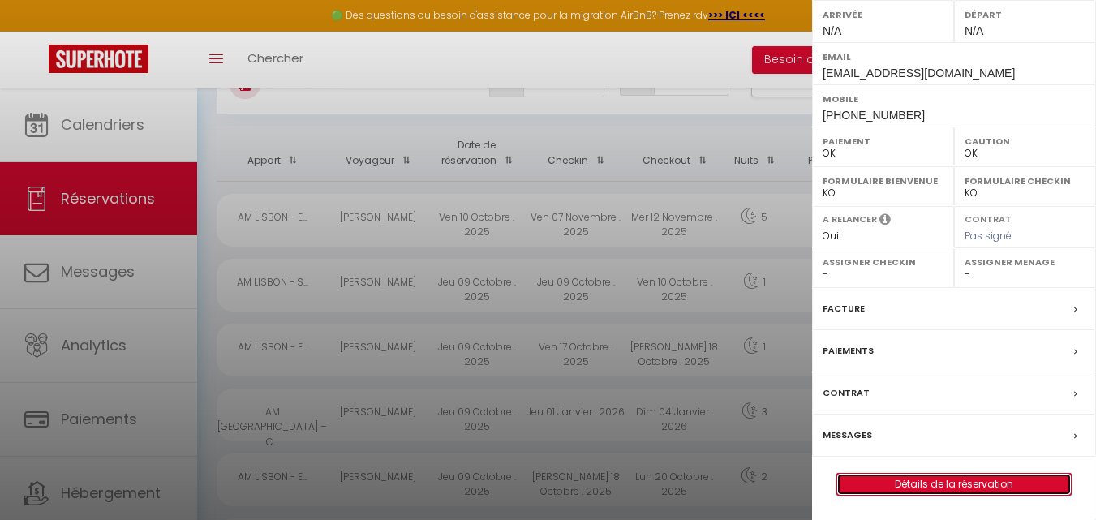
click at [955, 491] on link "Détails de la réservation" at bounding box center [954, 484] width 234 height 21
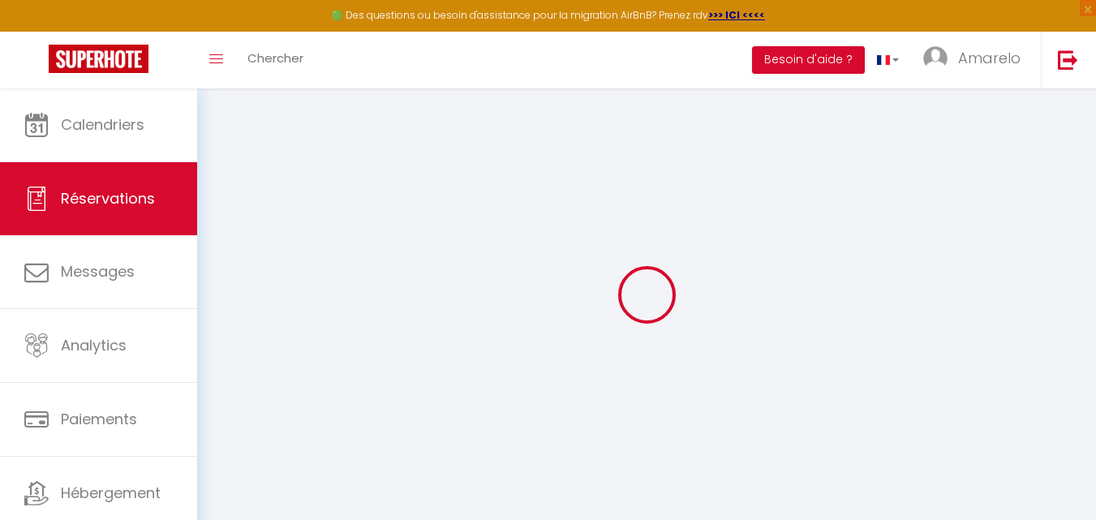
select select
checkbox input "false"
select select
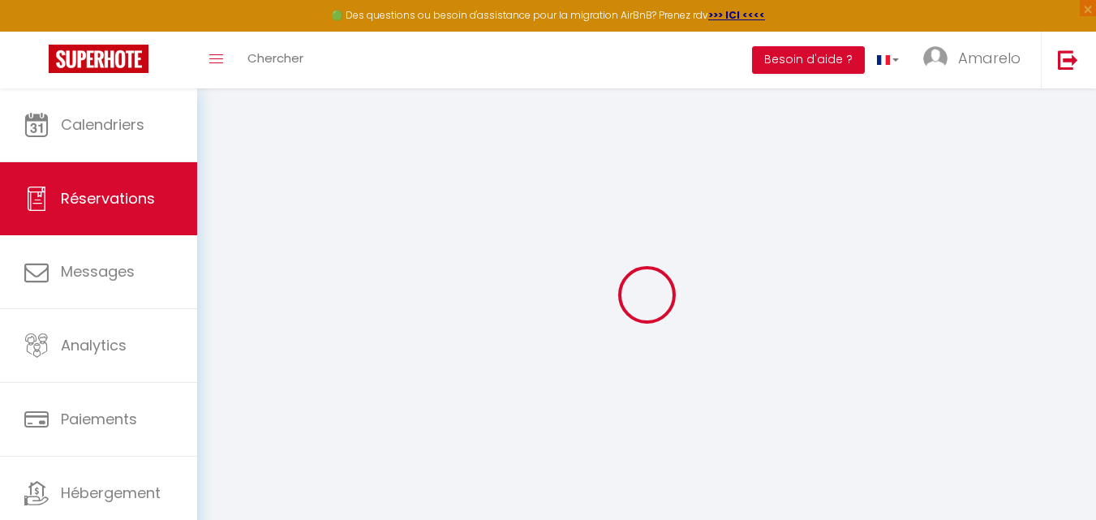
select select
checkbox input "false"
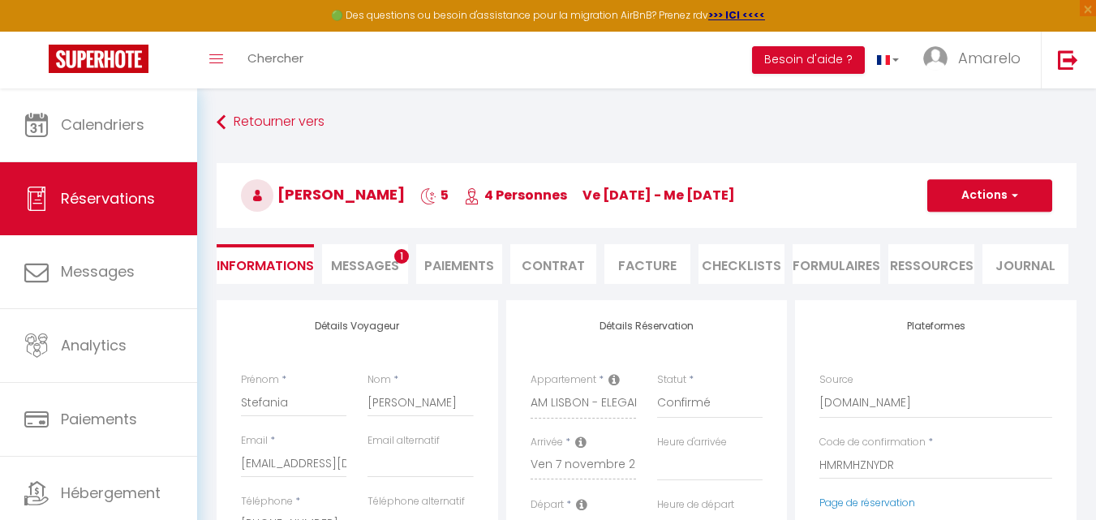
select select
type input "40"
type input "80"
select select
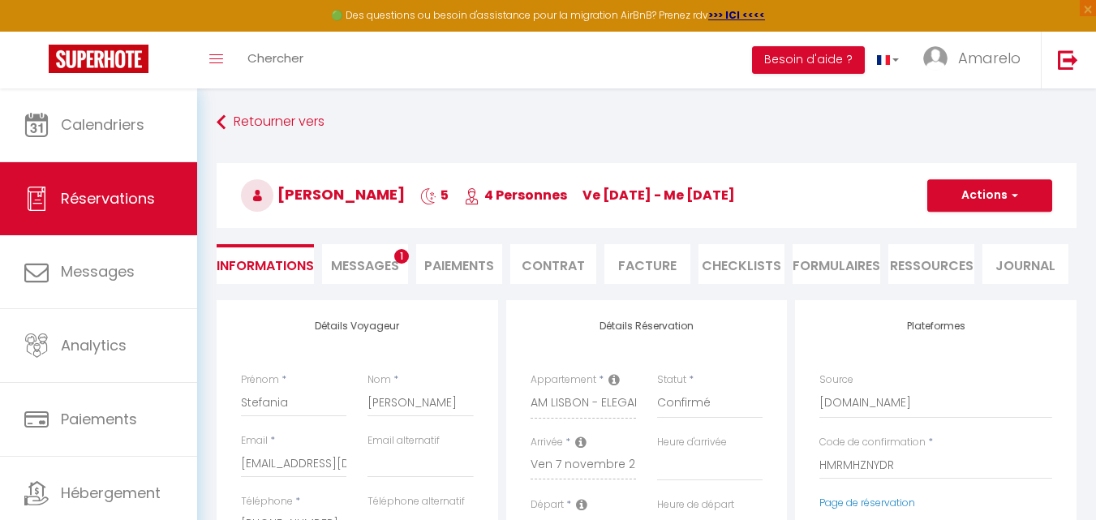
checkbox input "false"
select select
checkbox input "false"
select select
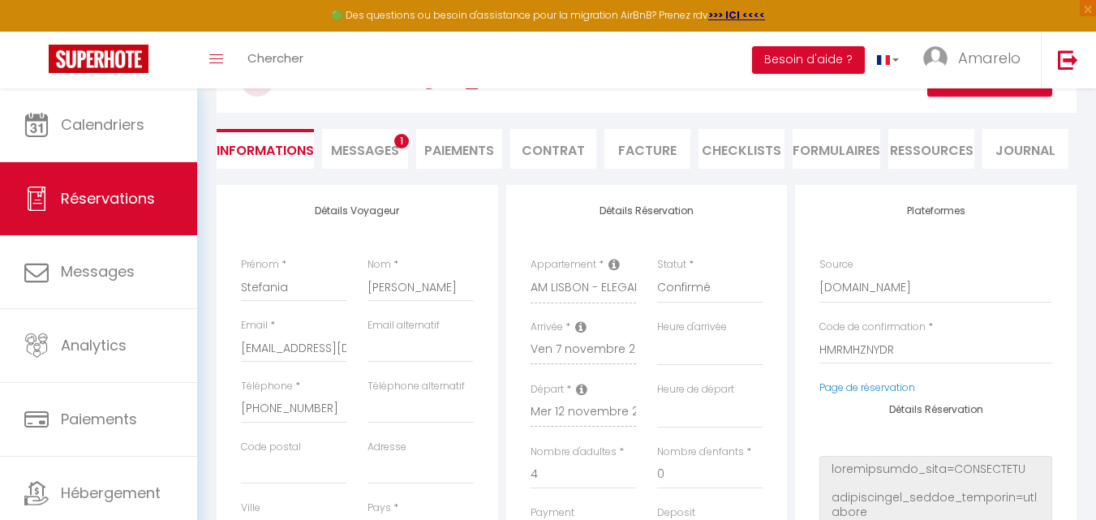
scroll to position [119, 0]
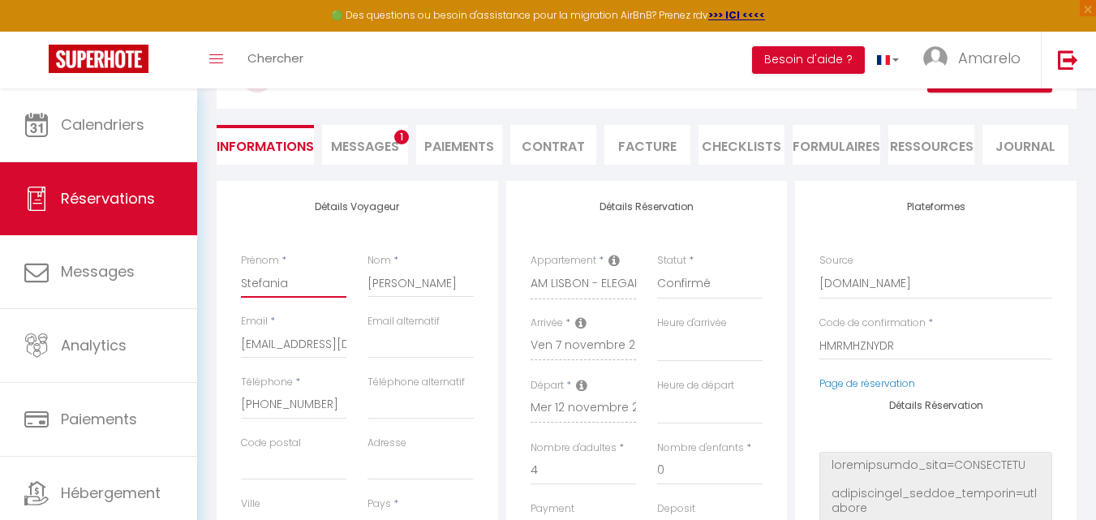
click at [275, 291] on input "Stefania" at bounding box center [293, 283] width 105 height 29
click at [404, 281] on input "[PERSON_NAME]" at bounding box center [420, 283] width 105 height 29
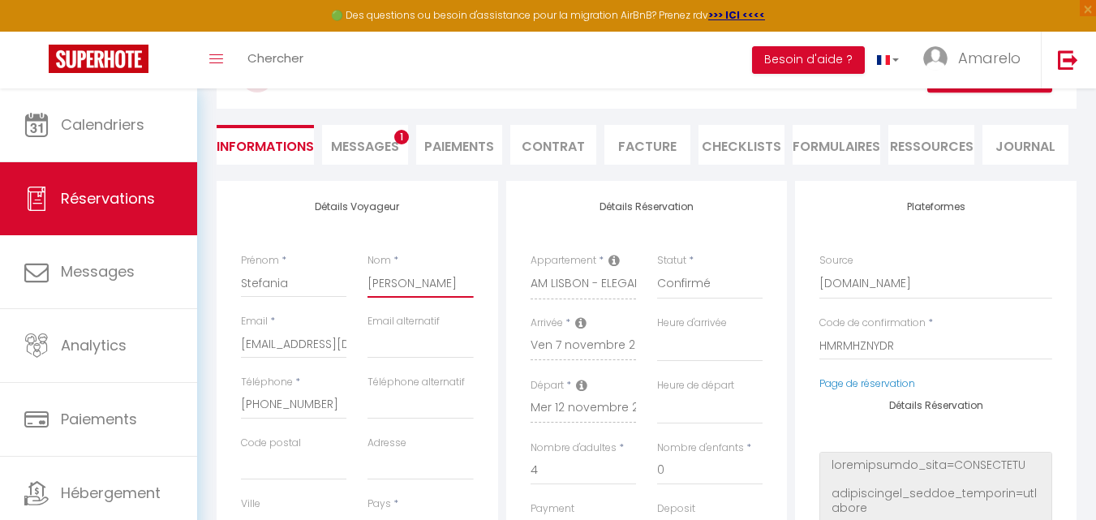
click at [404, 281] on input "[PERSON_NAME]" at bounding box center [420, 283] width 105 height 29
click at [320, 406] on input "[PHONE_NUMBER]" at bounding box center [293, 404] width 105 height 29
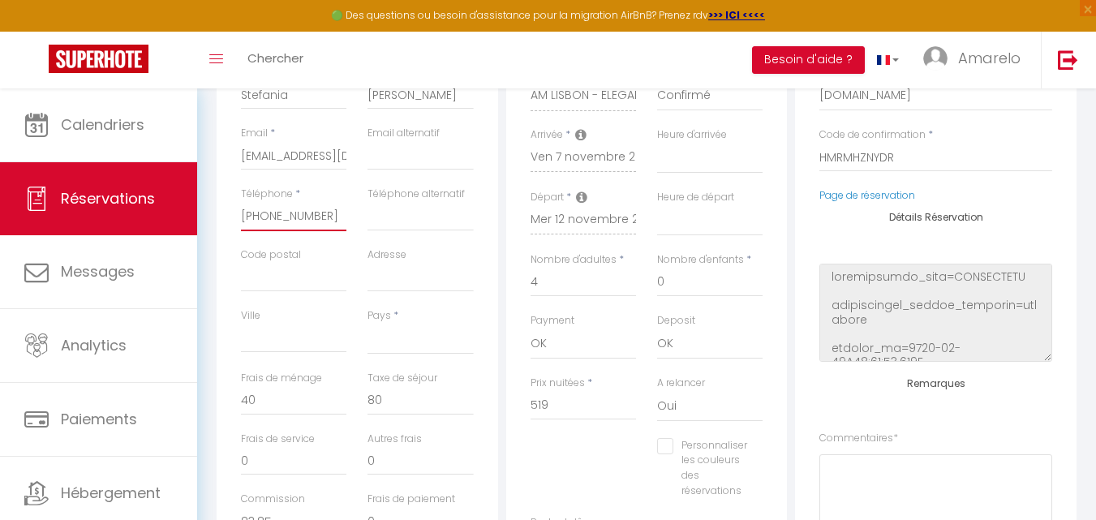
scroll to position [330, 0]
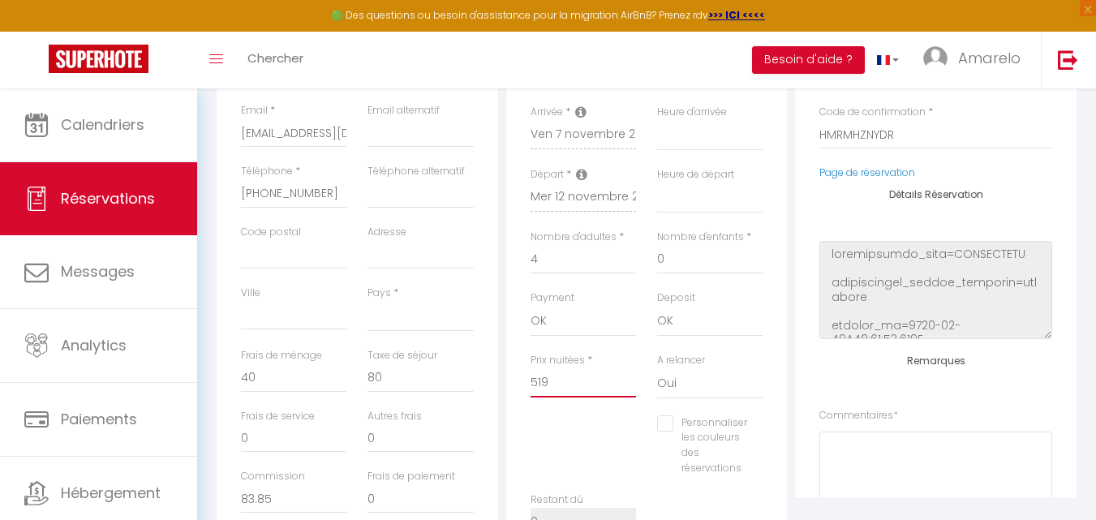
click at [582, 382] on input "519" at bounding box center [583, 382] width 105 height 29
select select "not_cancelled"
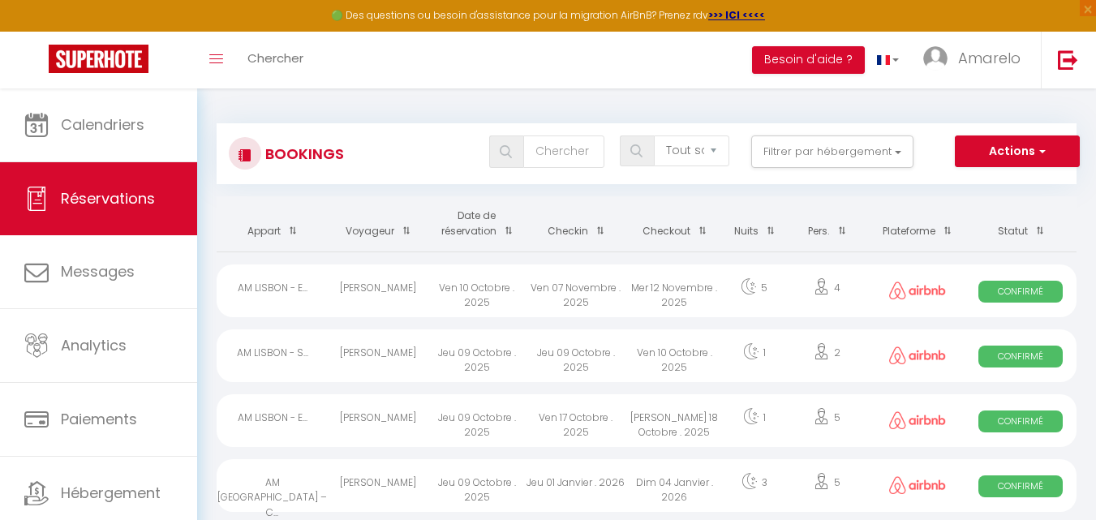
click at [386, 360] on div "[PERSON_NAME]" at bounding box center [378, 355] width 99 height 53
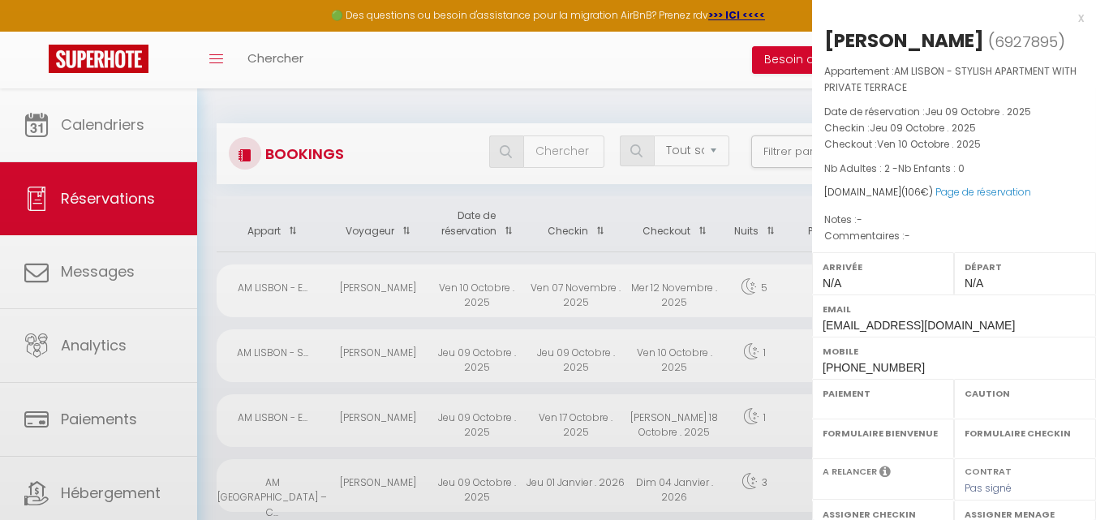
select select "OK"
select select "0"
select select "1"
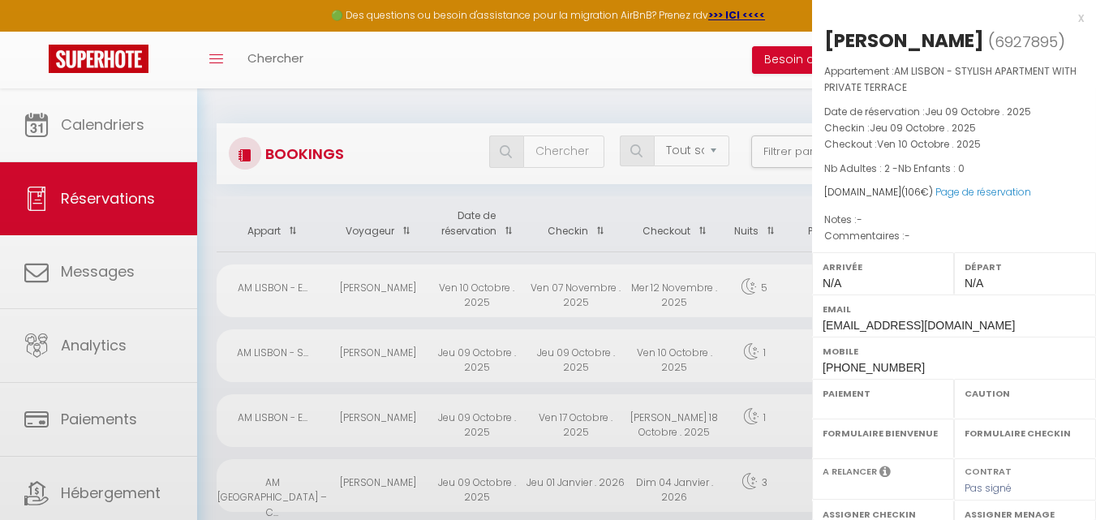
select select
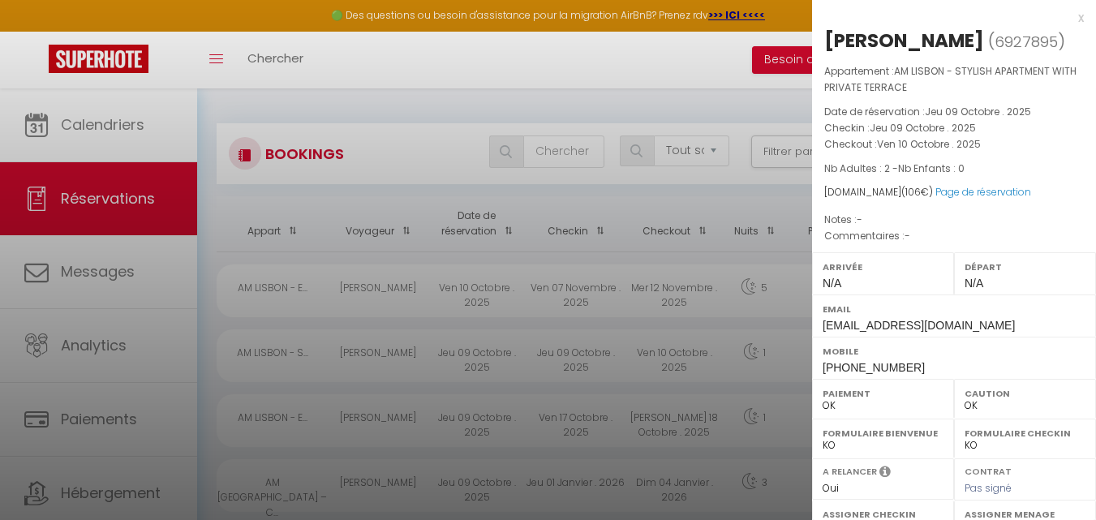
click at [386, 360] on div at bounding box center [548, 260] width 1096 height 520
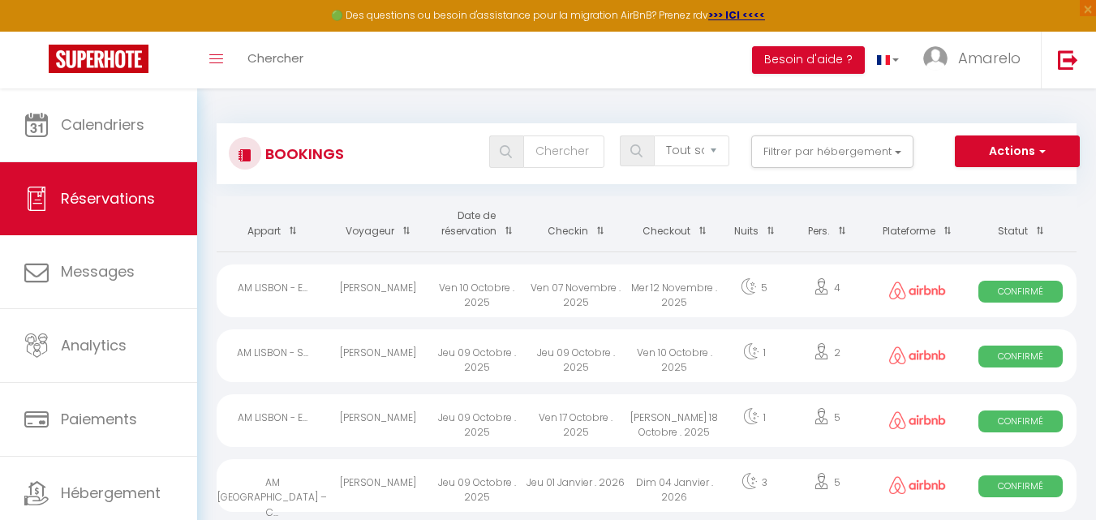
click at [372, 410] on div "[PERSON_NAME]" at bounding box center [378, 420] width 99 height 53
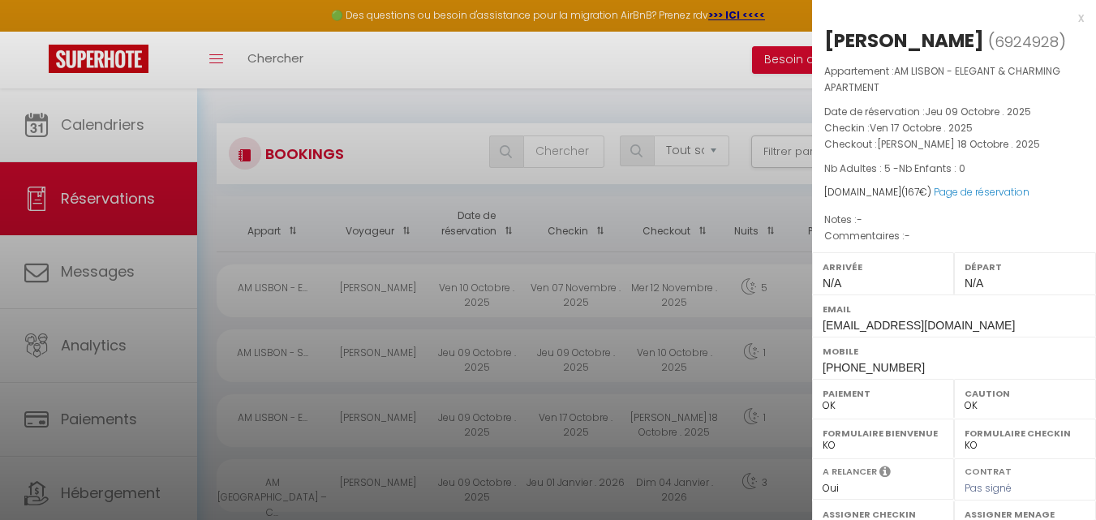
click at [259, 187] on div at bounding box center [548, 260] width 1096 height 520
